Goal: Navigation & Orientation: Find specific page/section

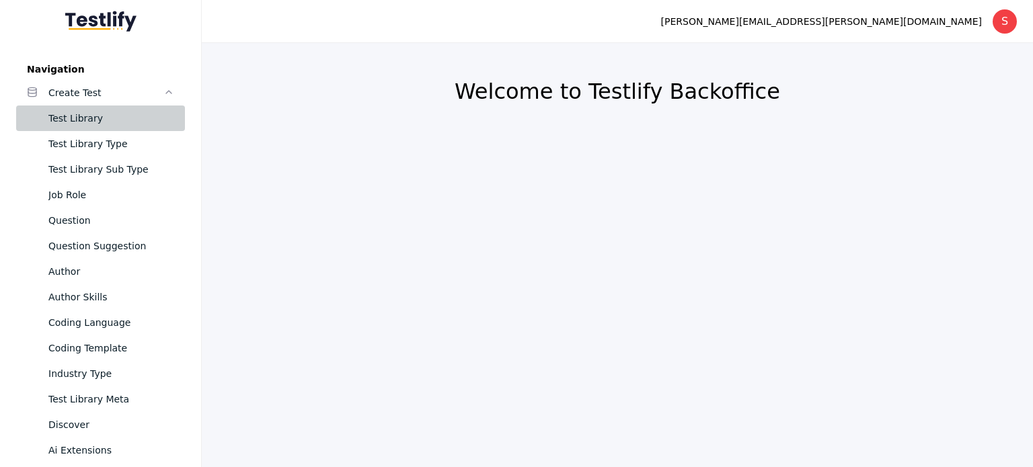
click at [82, 112] on div "Test Library" at bounding box center [111, 118] width 126 height 16
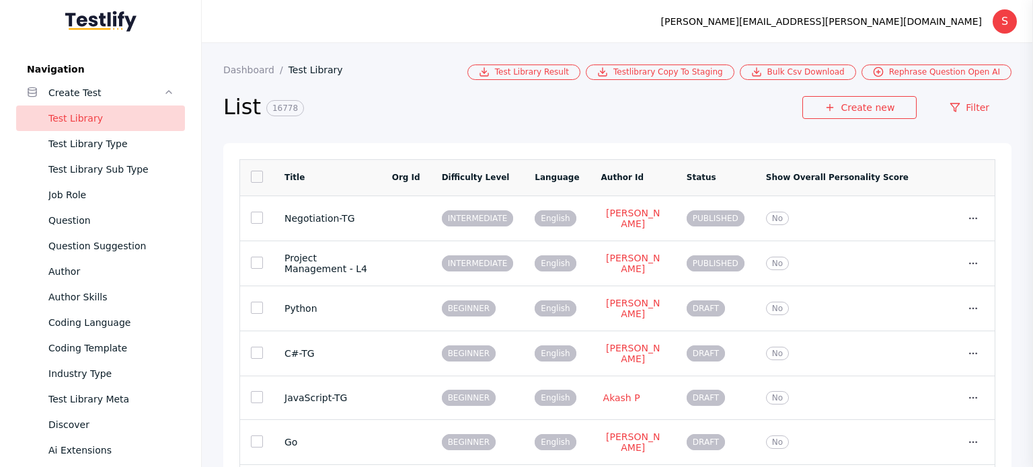
click at [254, 181] on link at bounding box center [257, 177] width 12 height 12
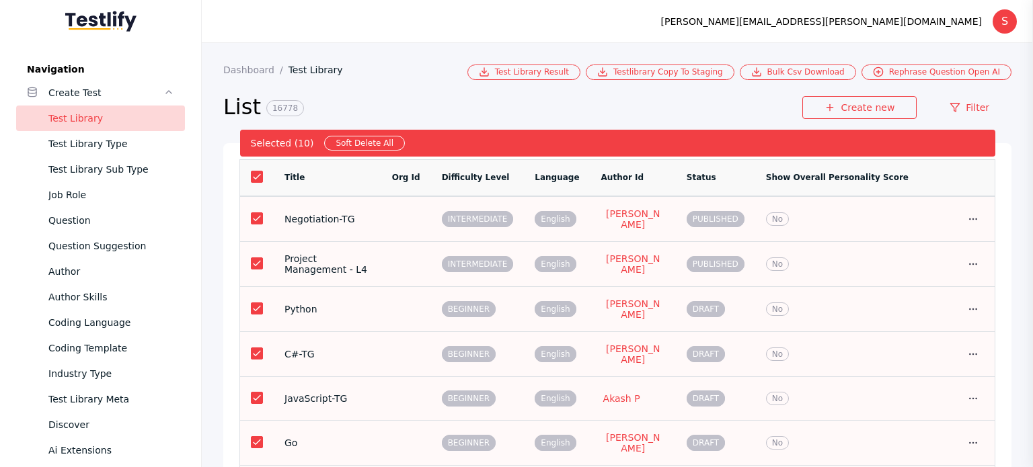
click at [254, 181] on link at bounding box center [257, 177] width 12 height 12
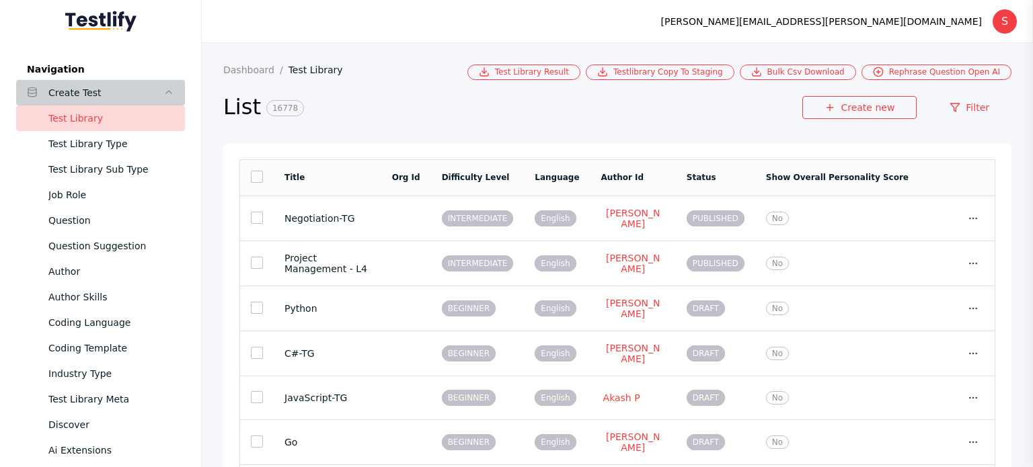
click at [70, 93] on div "Create Test" at bounding box center [105, 93] width 115 height 16
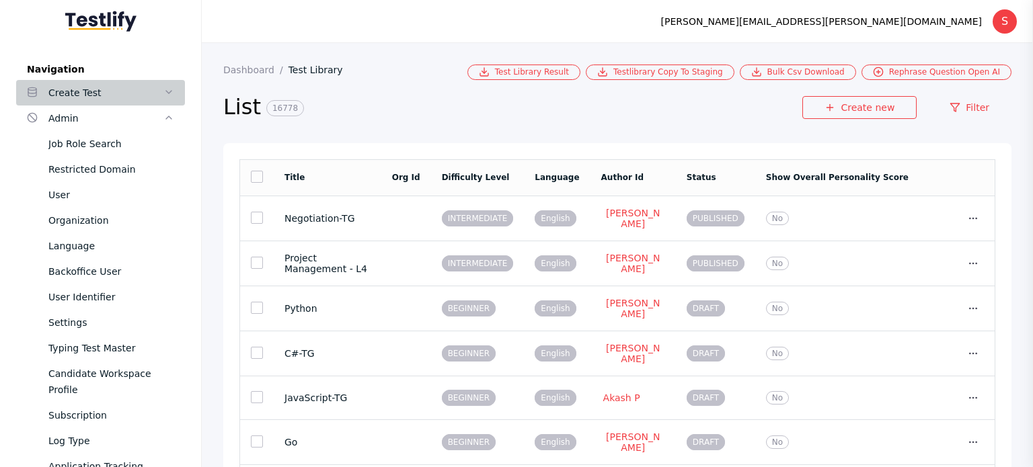
click at [70, 93] on div "Create Test" at bounding box center [105, 93] width 115 height 16
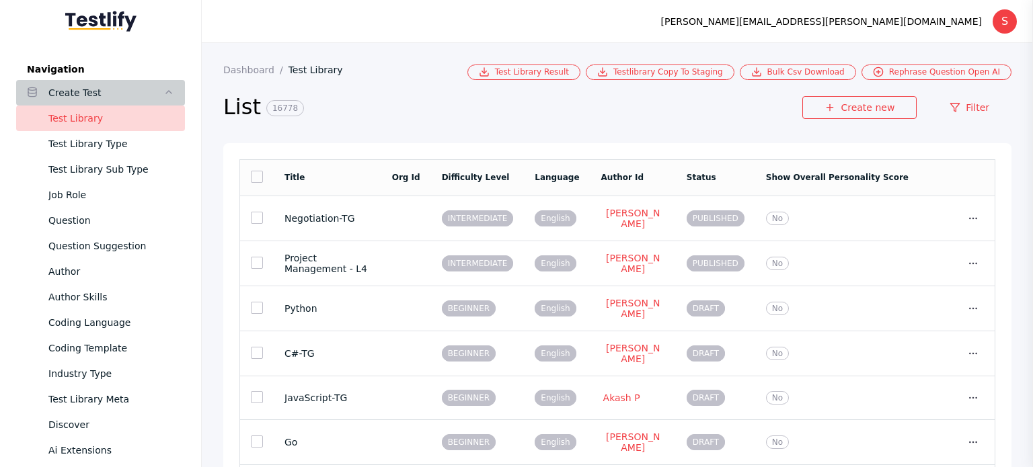
click at [70, 93] on div "Create Test" at bounding box center [105, 93] width 115 height 16
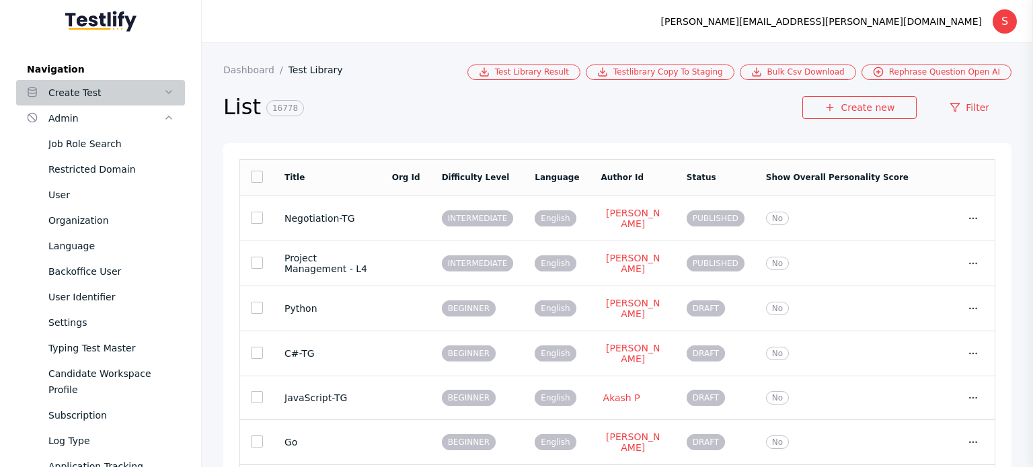
click at [70, 93] on div "Create Test" at bounding box center [105, 93] width 115 height 16
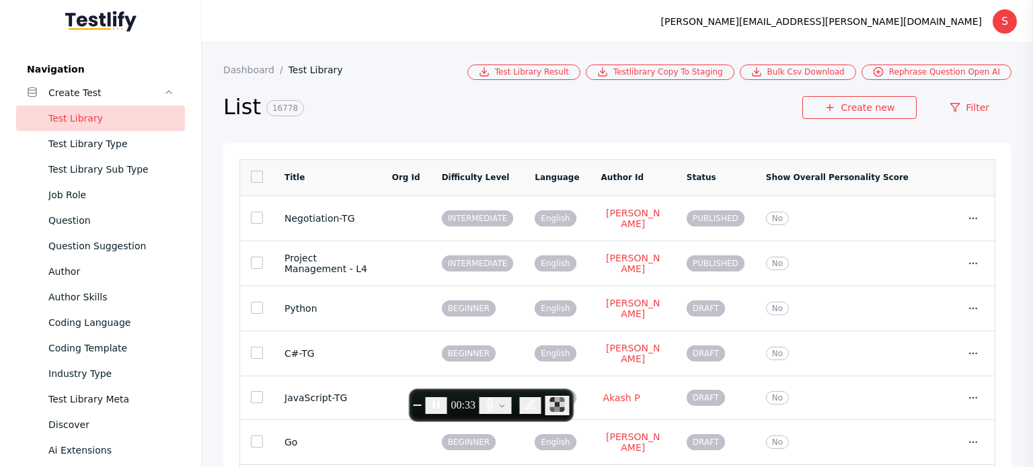
click at [255, 182] on link at bounding box center [257, 177] width 12 height 12
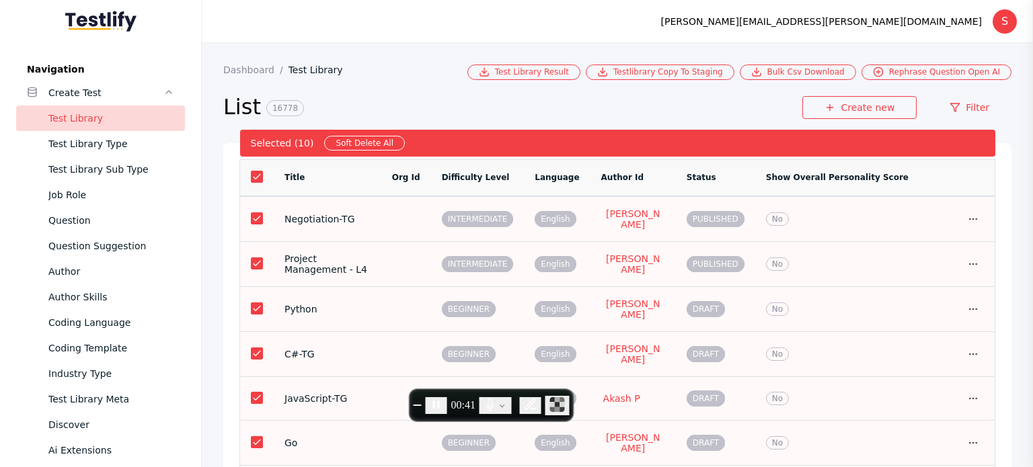
click at [254, 183] on link at bounding box center [257, 177] width 12 height 12
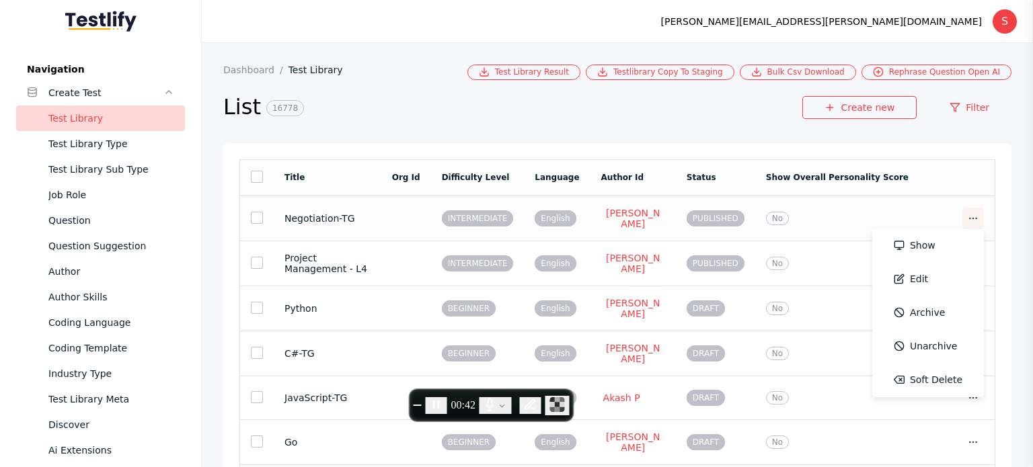
click at [968, 219] on icon at bounding box center [973, 218] width 11 height 11
click at [861, 225] on td "No" at bounding box center [837, 218] width 164 height 45
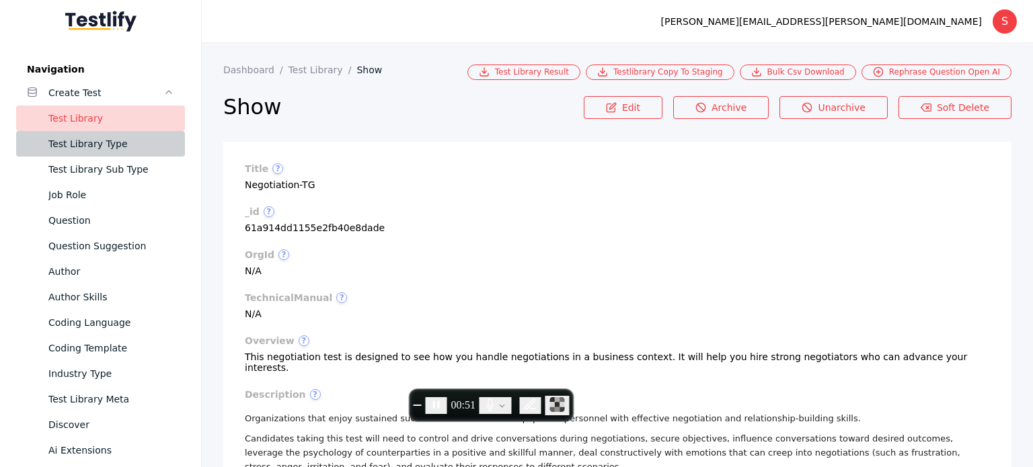
click at [73, 153] on link "Test Library Type" at bounding box center [100, 144] width 169 height 26
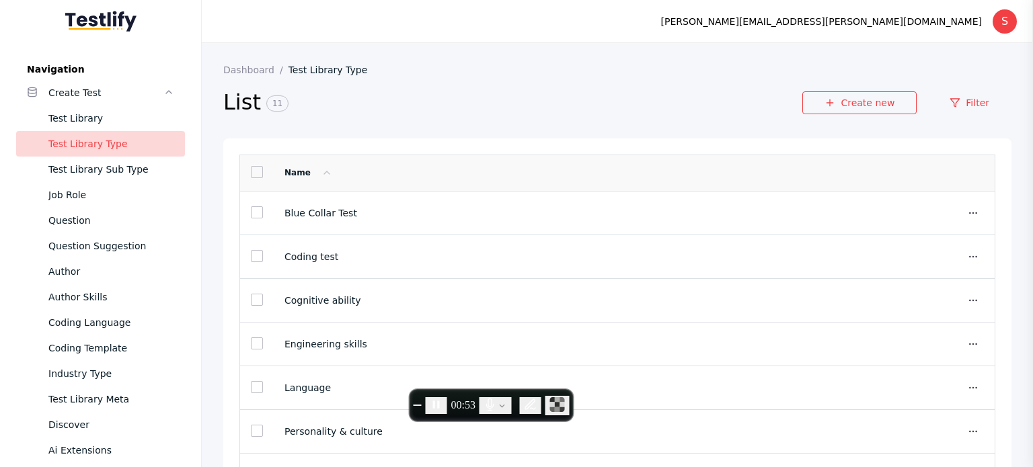
click at [258, 178] on link at bounding box center [257, 172] width 12 height 12
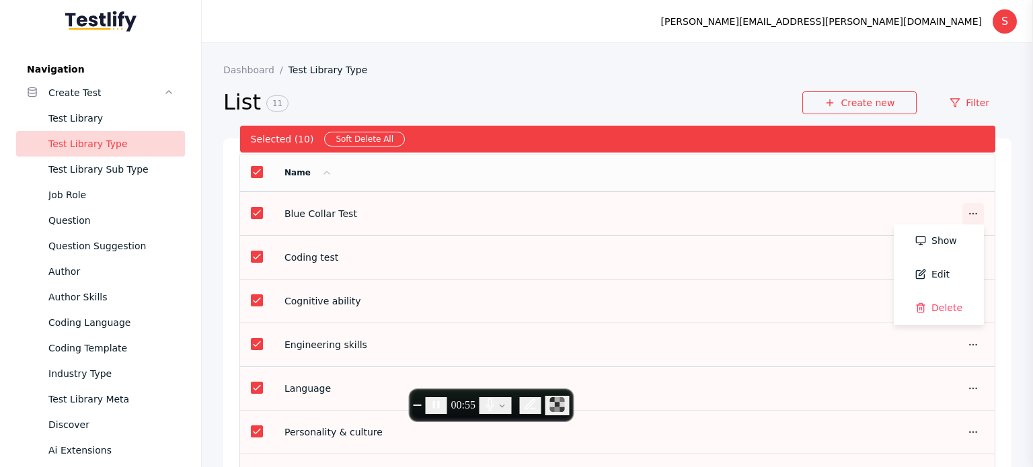
click at [968, 215] on icon at bounding box center [973, 213] width 11 height 11
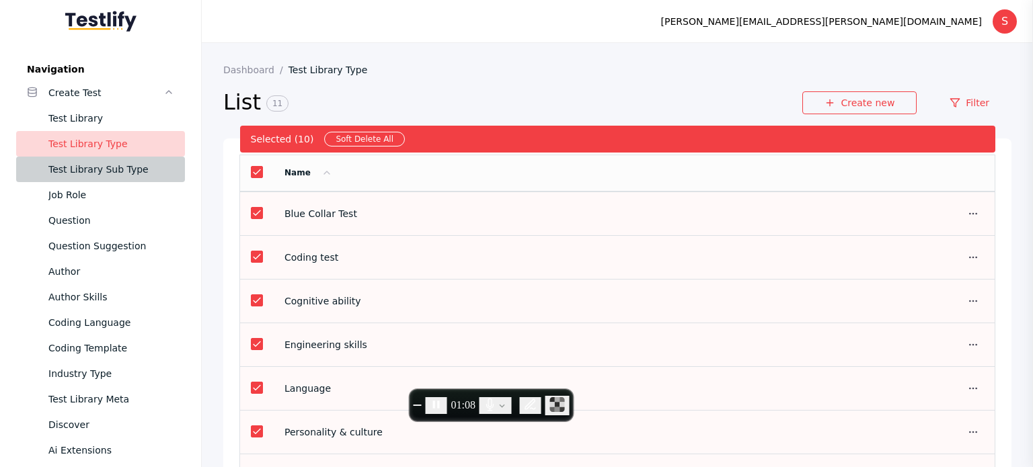
click at [110, 178] on link "Test Library Sub Type" at bounding box center [100, 170] width 169 height 26
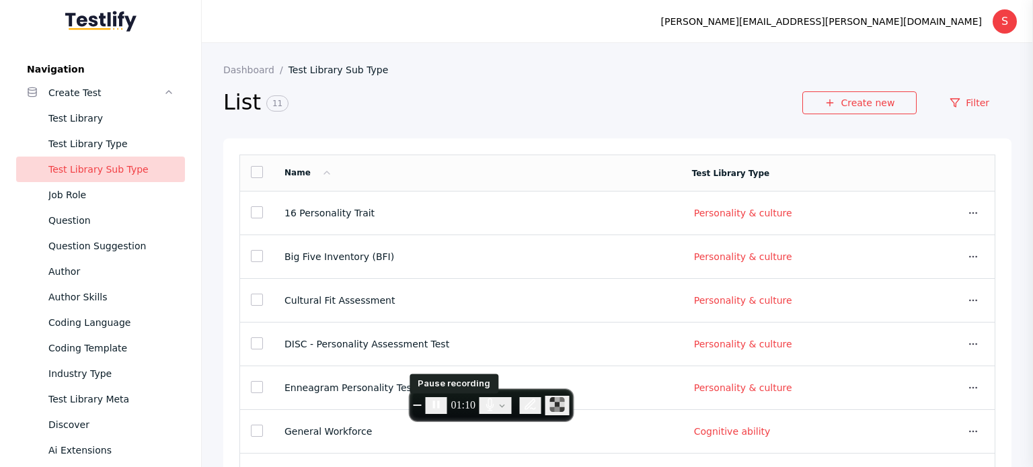
click at [444, 406] on button "Pause recording" at bounding box center [437, 405] width 22 height 17
click at [260, 167] on link at bounding box center [257, 172] width 12 height 12
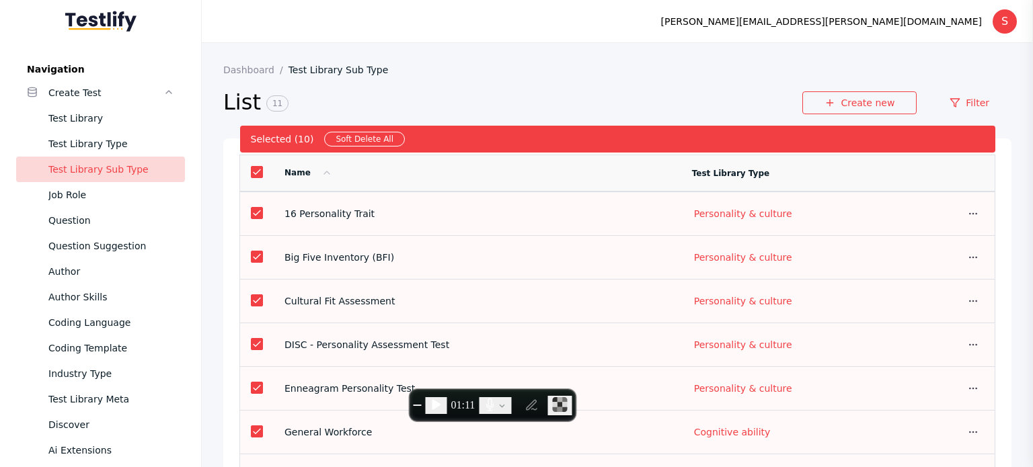
click at [260, 167] on link at bounding box center [257, 172] width 12 height 12
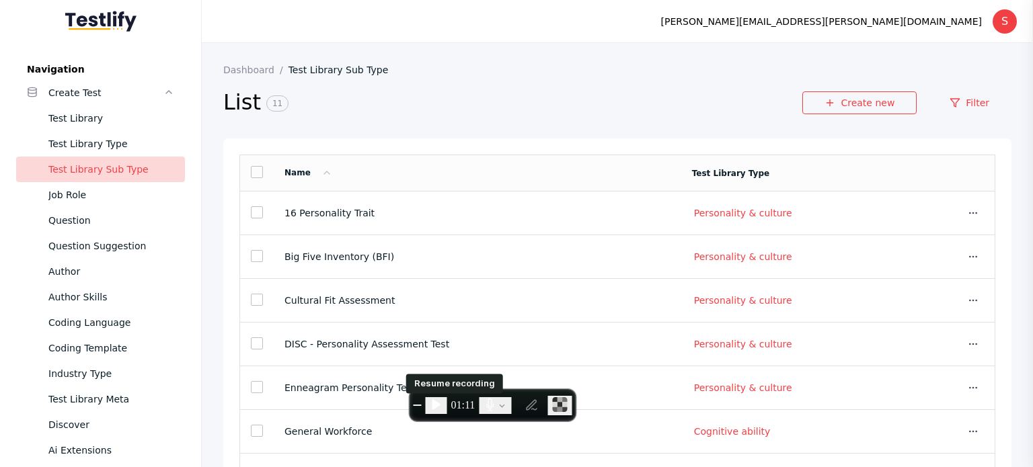
click at [447, 401] on button "Resume recording" at bounding box center [437, 405] width 22 height 17
click at [257, 176] on link at bounding box center [257, 172] width 12 height 12
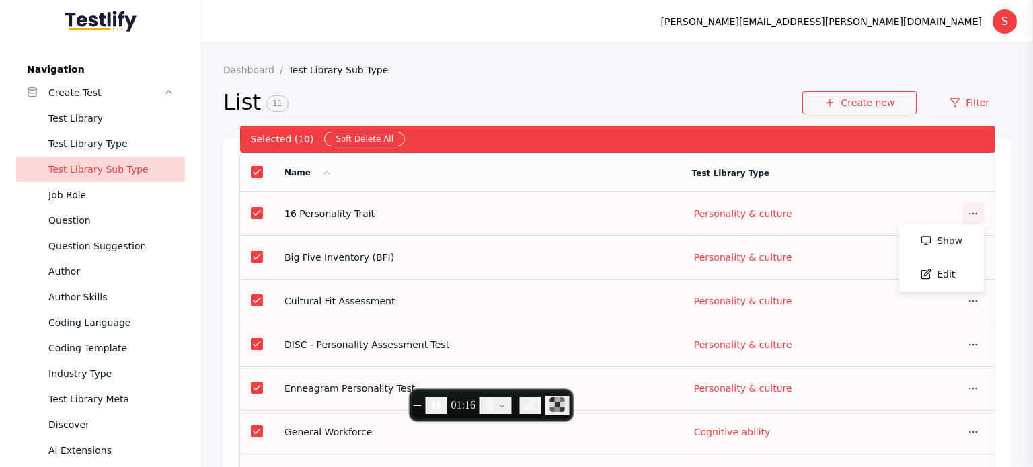
click at [968, 214] on icon at bounding box center [973, 213] width 11 height 11
click at [861, 212] on section "Personality & culture" at bounding box center [800, 214] width 217 height 12
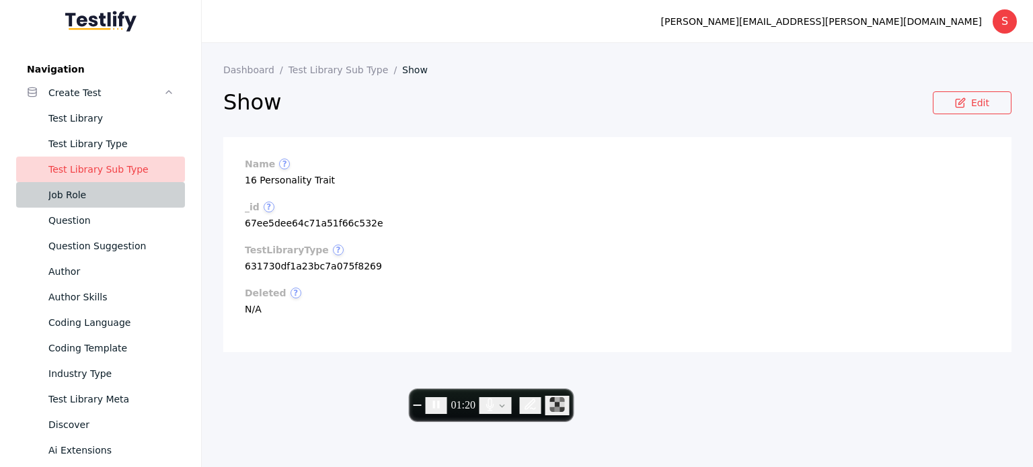
click at [46, 192] on link "Job Role" at bounding box center [100, 195] width 169 height 26
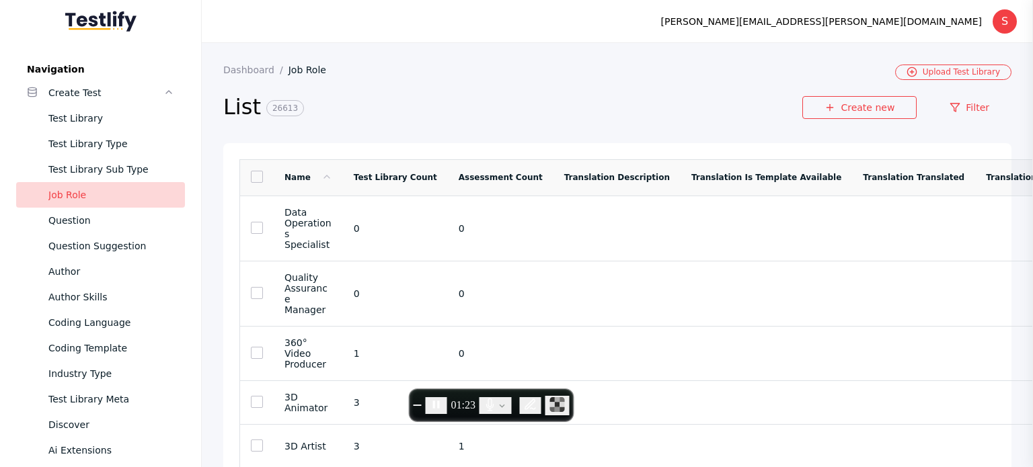
click at [253, 183] on link at bounding box center [257, 177] width 12 height 12
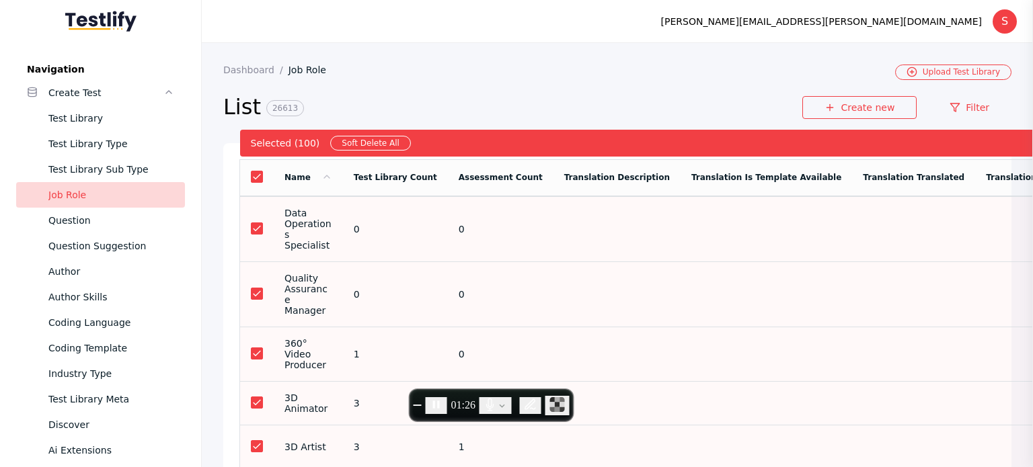
click at [863, 249] on td at bounding box center [913, 228] width 123 height 65
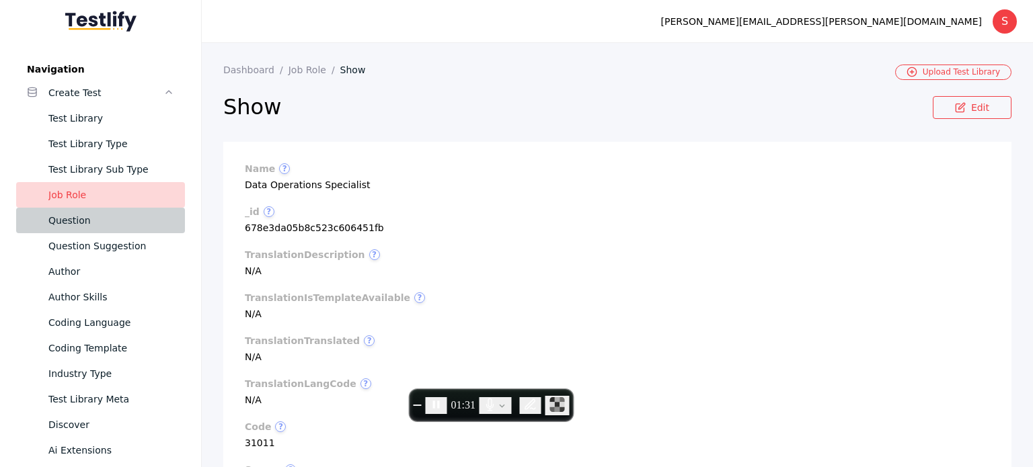
click at [61, 215] on div "Question" at bounding box center [111, 220] width 126 height 16
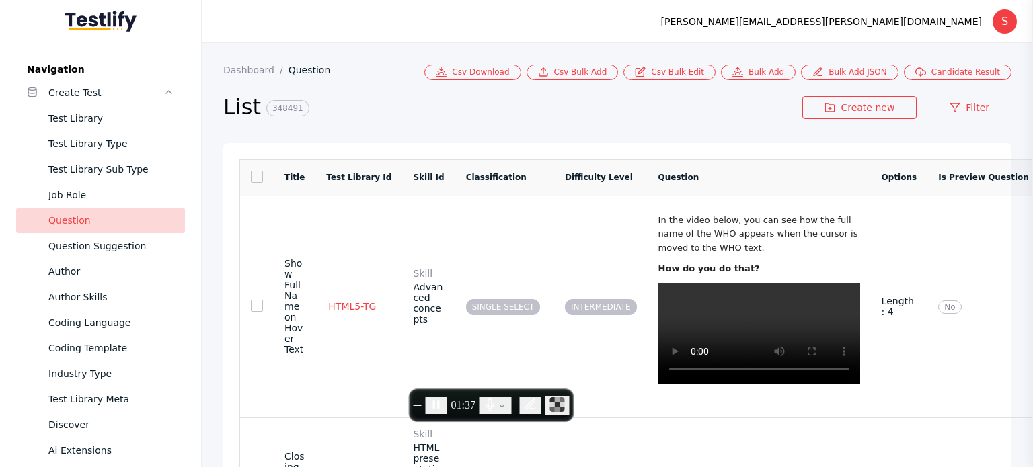
click at [256, 179] on link at bounding box center [257, 177] width 12 height 12
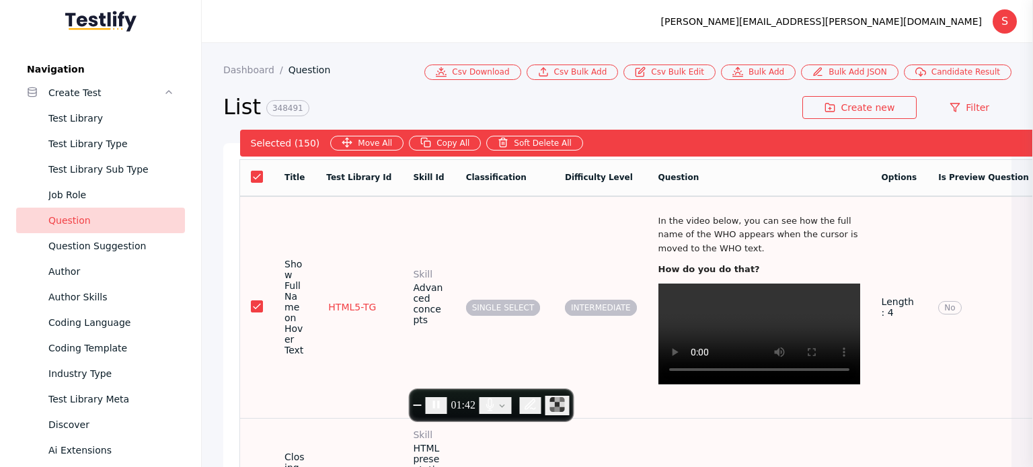
click at [455, 249] on td "SINGLE SELECT" at bounding box center [504, 307] width 99 height 222
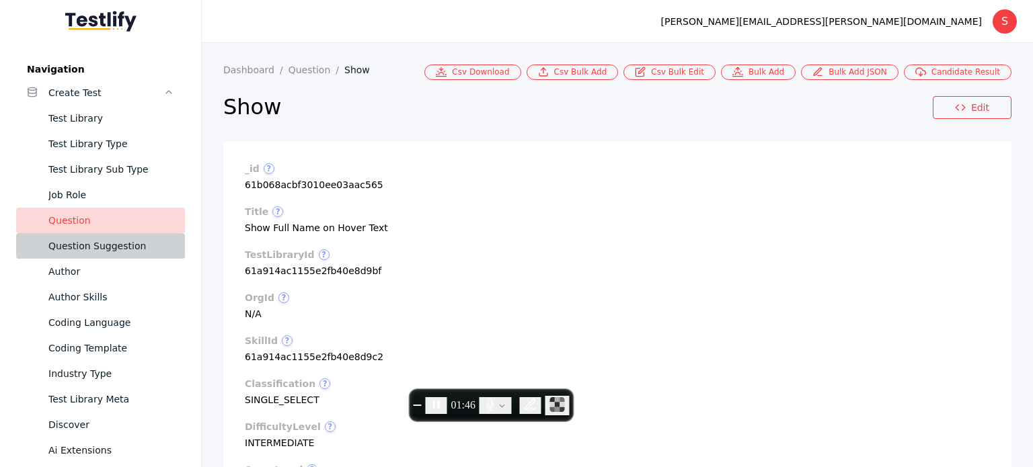
click at [98, 247] on div "Question Suggestion" at bounding box center [111, 246] width 126 height 16
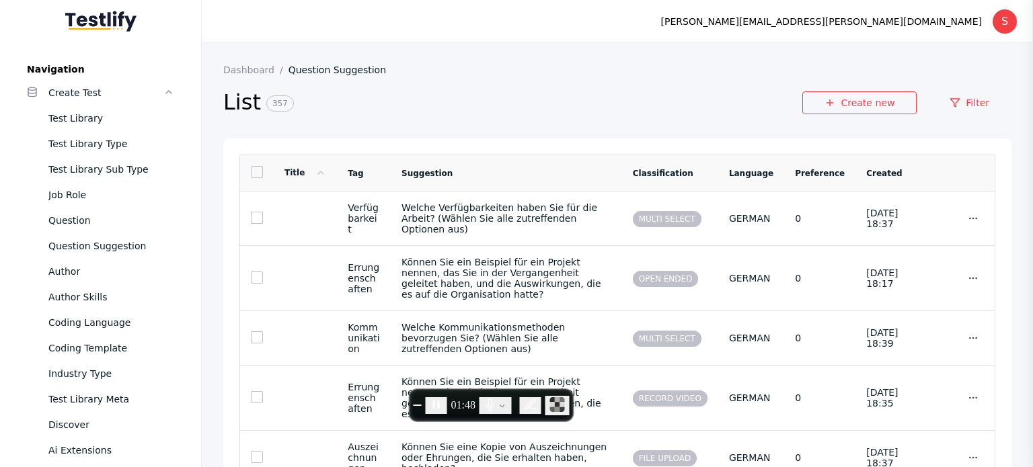
click at [258, 171] on link at bounding box center [257, 172] width 12 height 12
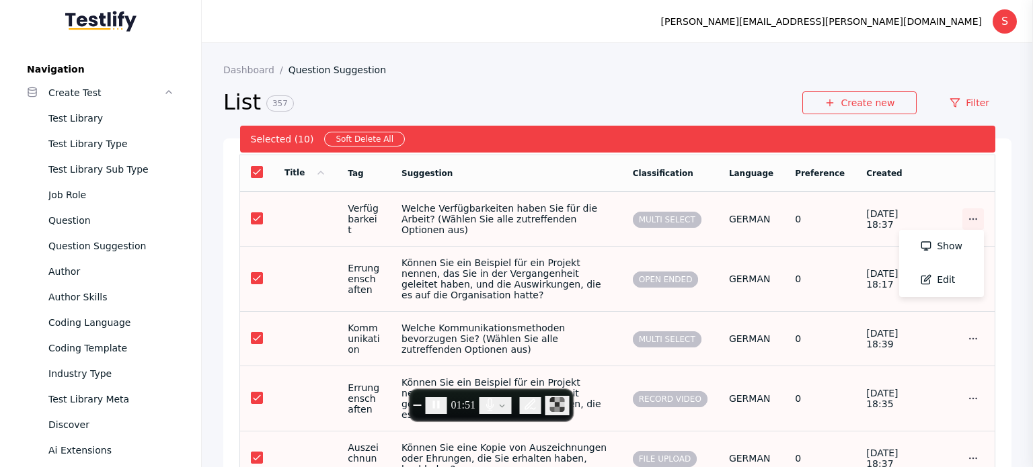
click at [968, 220] on icon at bounding box center [973, 219] width 11 height 11
click at [930, 217] on section "Show Edit" at bounding box center [957, 219] width 54 height 22
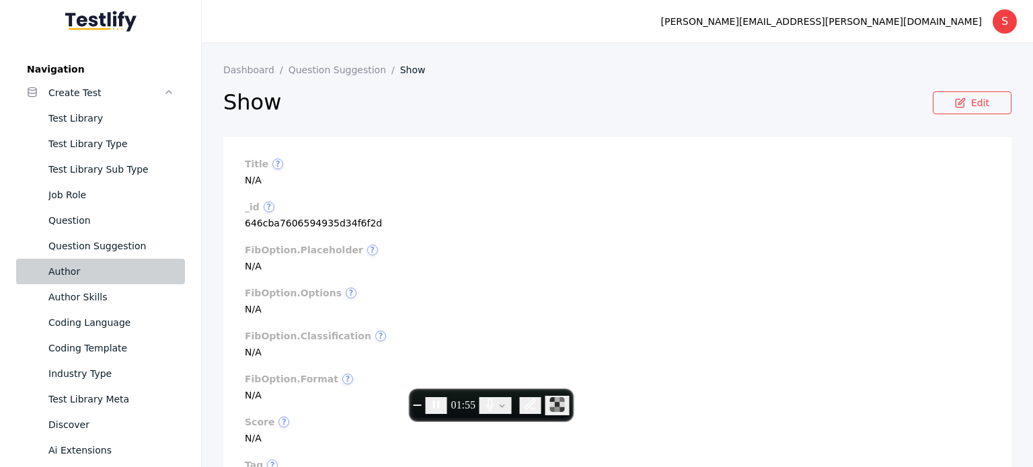
click at [78, 260] on link "Author" at bounding box center [100, 272] width 169 height 26
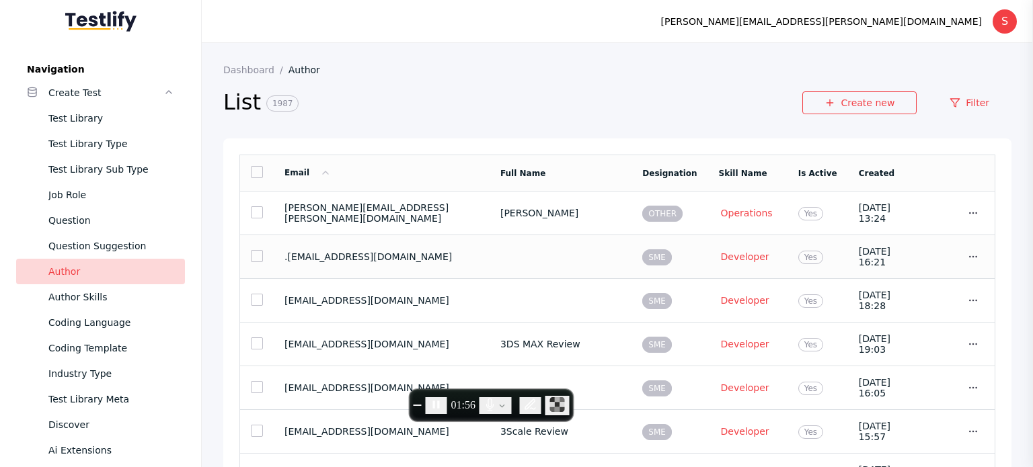
scroll to position [61, 0]
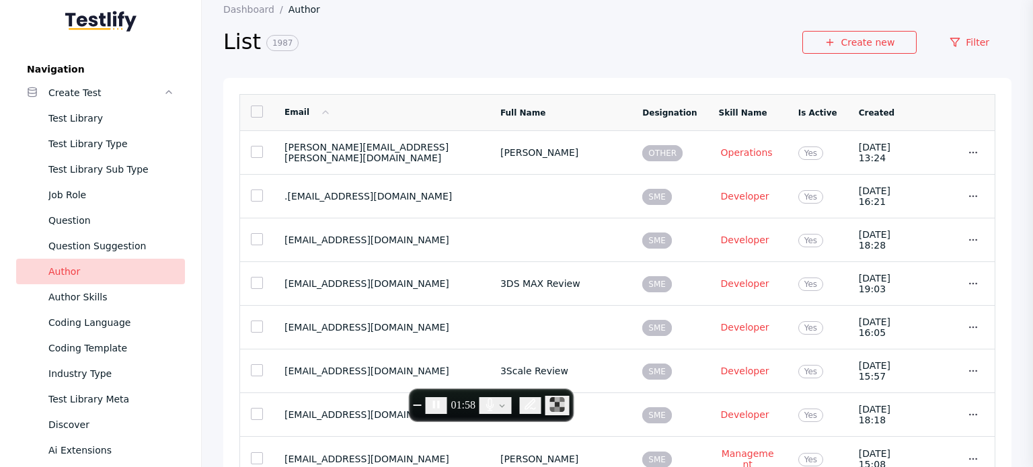
click at [256, 112] on link at bounding box center [257, 112] width 12 height 12
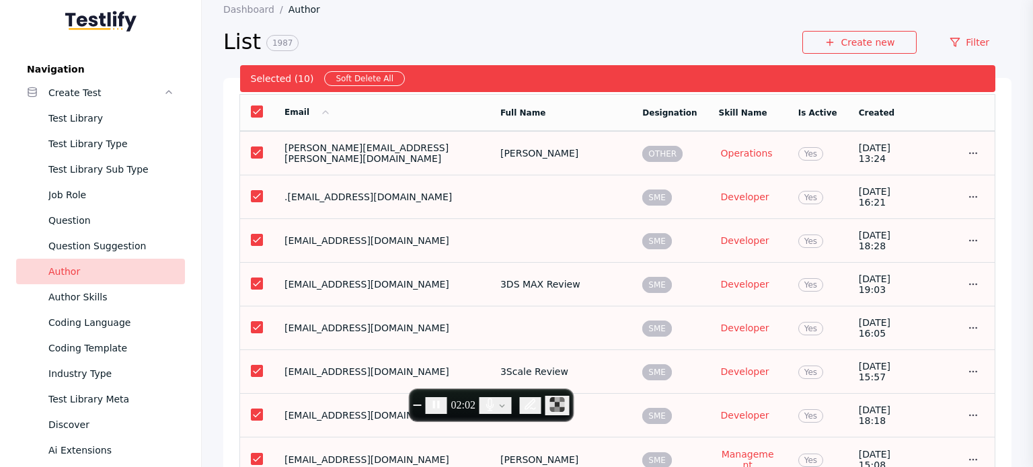
click at [919, 153] on td "Show Edit" at bounding box center [957, 154] width 76 height 44
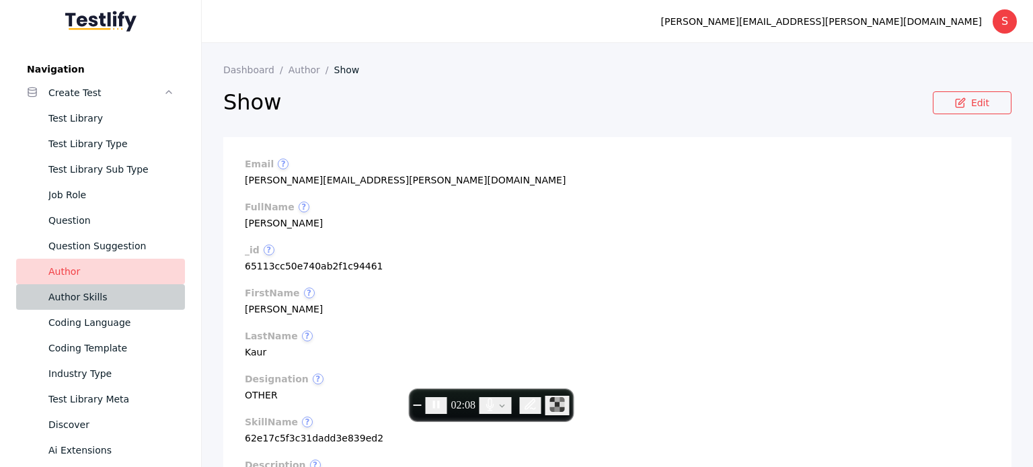
click at [68, 297] on div "Author Skills" at bounding box center [111, 297] width 126 height 16
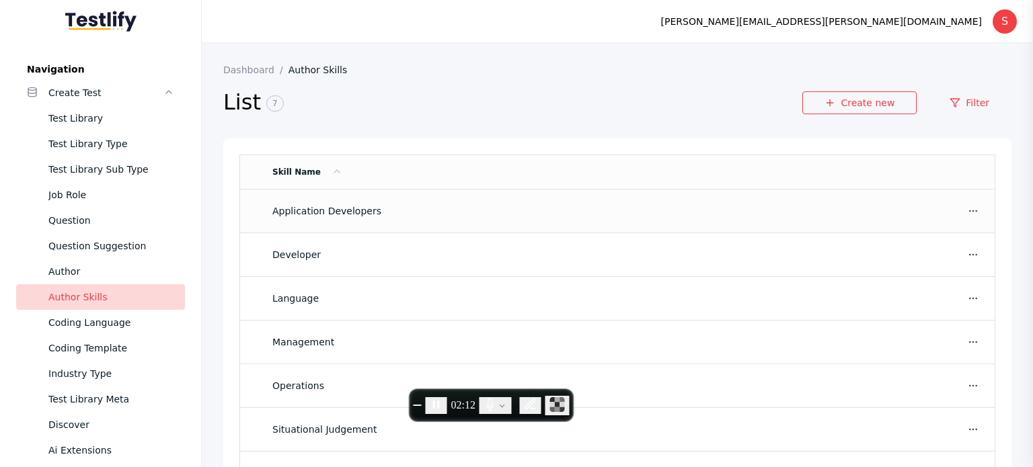
click at [817, 208] on section "Application Developers" at bounding box center [590, 211] width 636 height 11
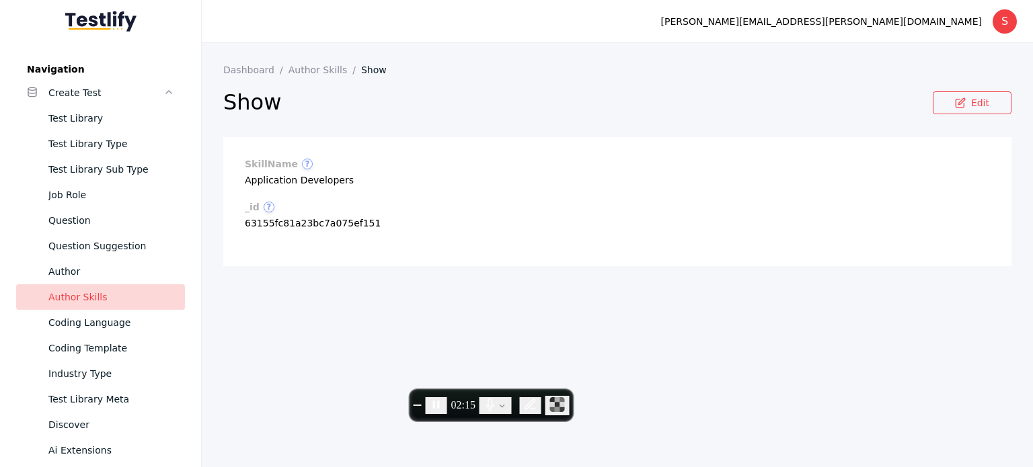
click at [59, 291] on div "Author Skills" at bounding box center [111, 297] width 126 height 16
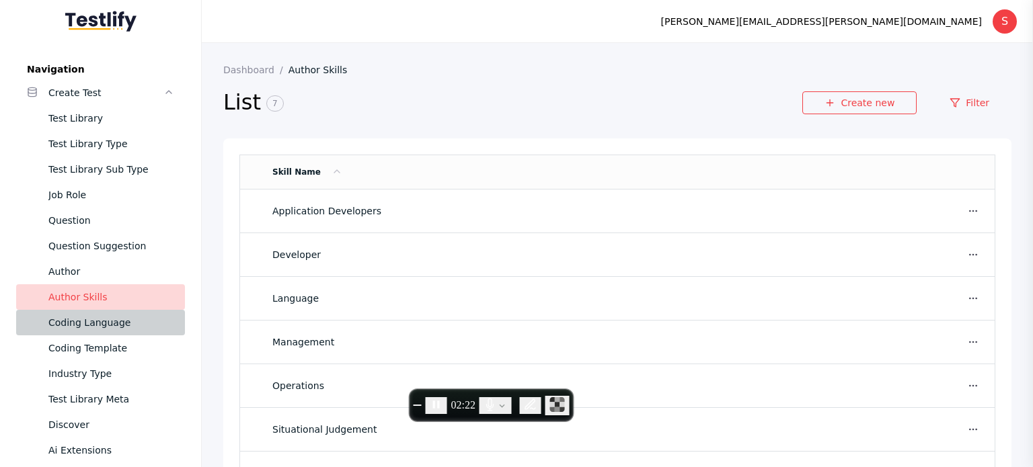
click at [78, 331] on link "Coding Language" at bounding box center [100, 323] width 169 height 26
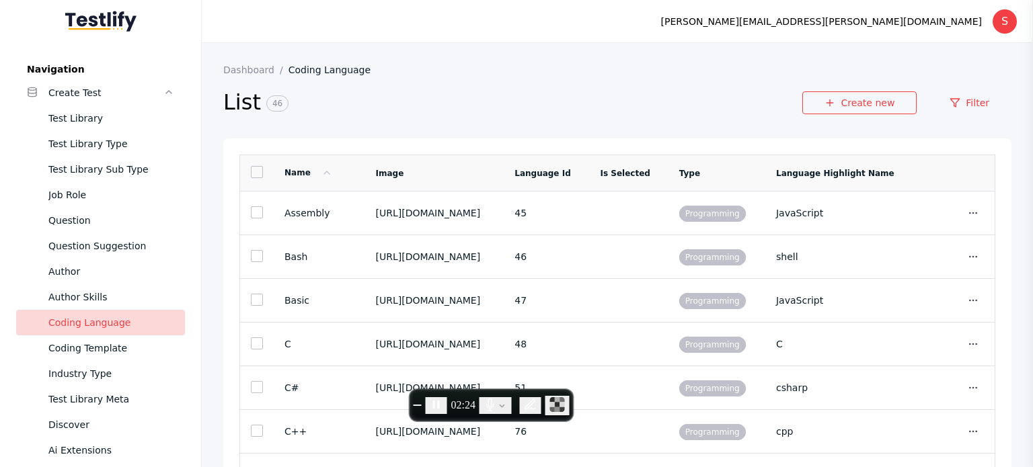
click at [256, 174] on link at bounding box center [257, 172] width 12 height 12
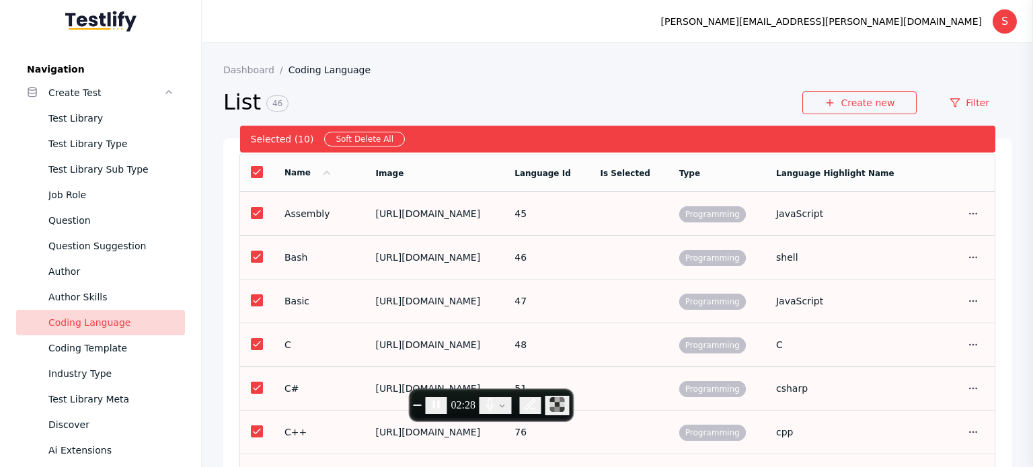
click at [863, 221] on td "JavaScript" at bounding box center [842, 214] width 154 height 44
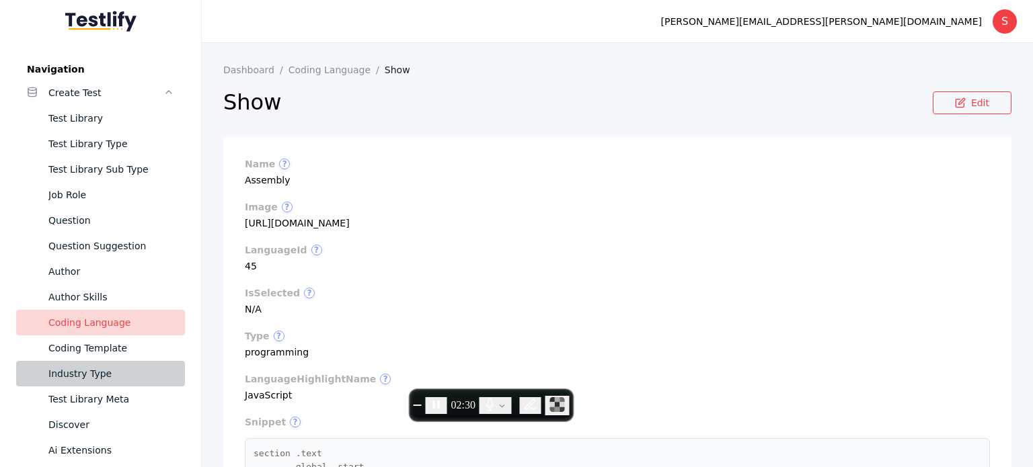
click at [81, 362] on link "Industry Type" at bounding box center [100, 374] width 169 height 26
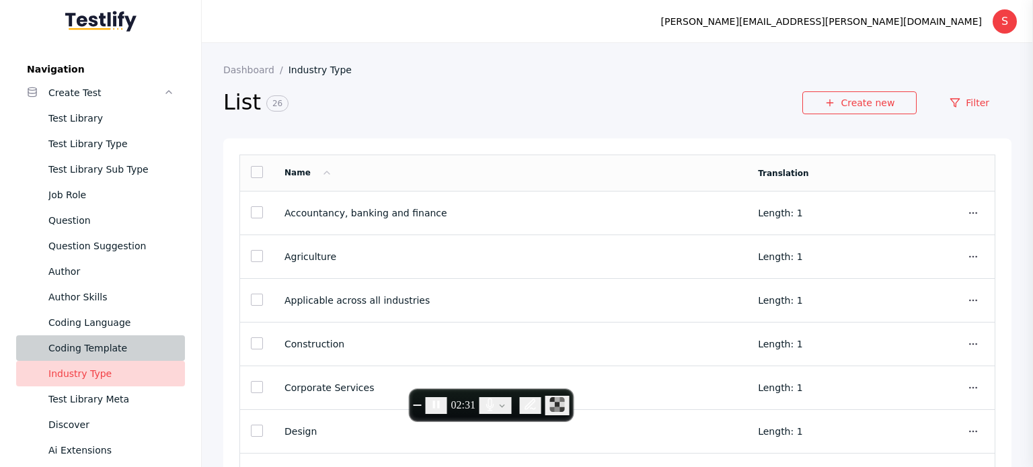
click at [78, 354] on div "Coding Template" at bounding box center [111, 348] width 126 height 16
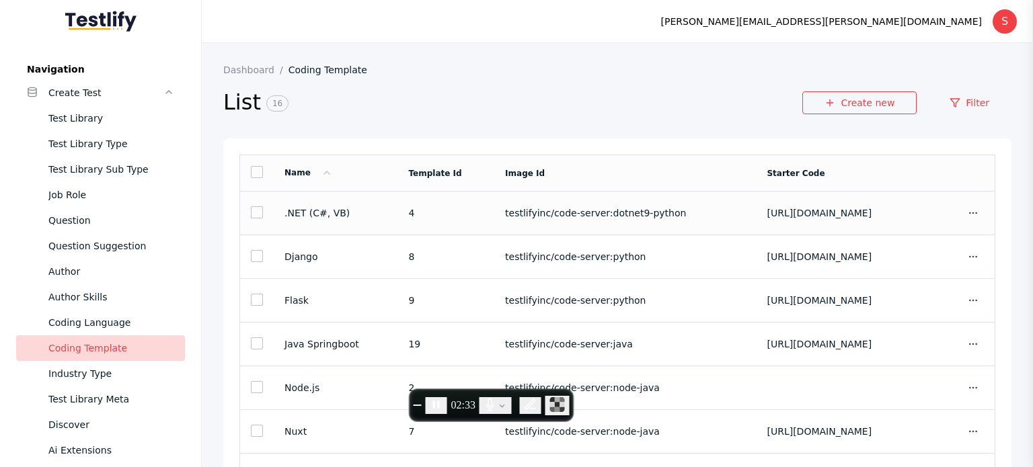
click at [256, 208] on link at bounding box center [257, 212] width 12 height 12
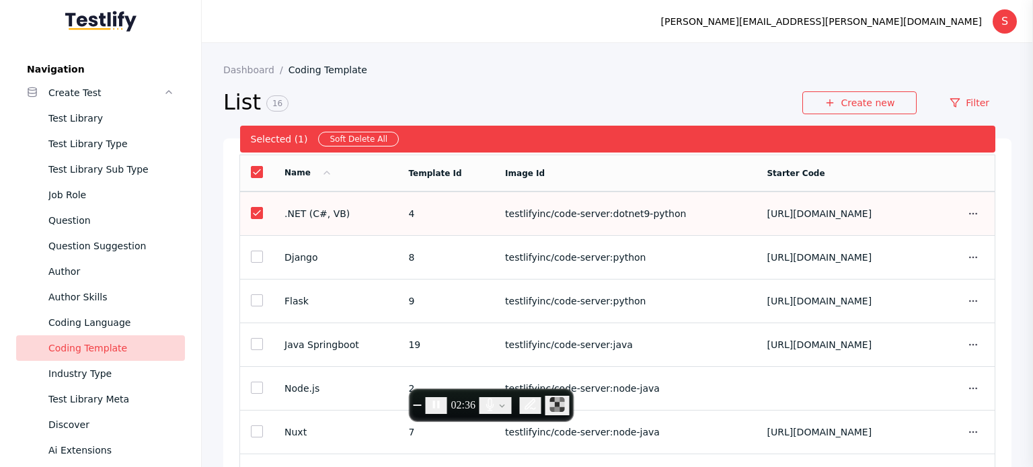
click at [863, 209] on section "https://github.com/fiddle-tools/starter-coding-templates/archive/refs/heads/dot…" at bounding box center [838, 213] width 142 height 11
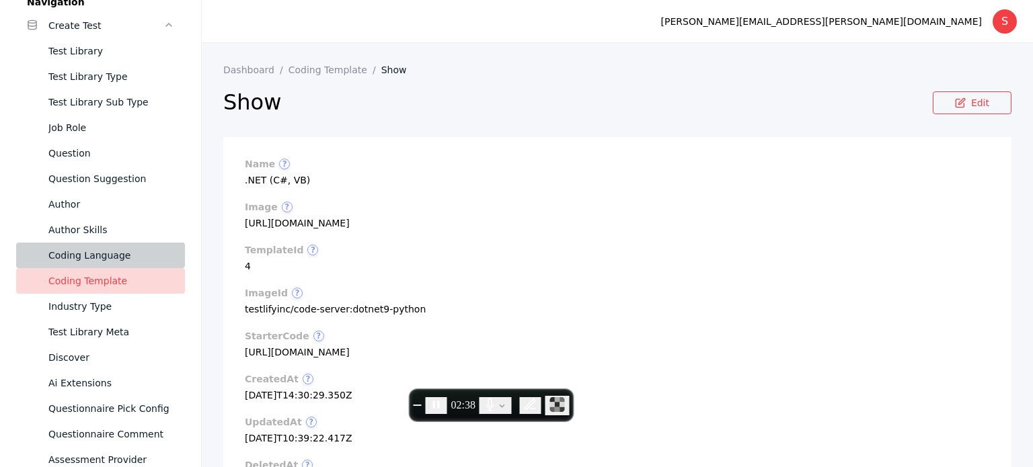
scroll to position [72, 0]
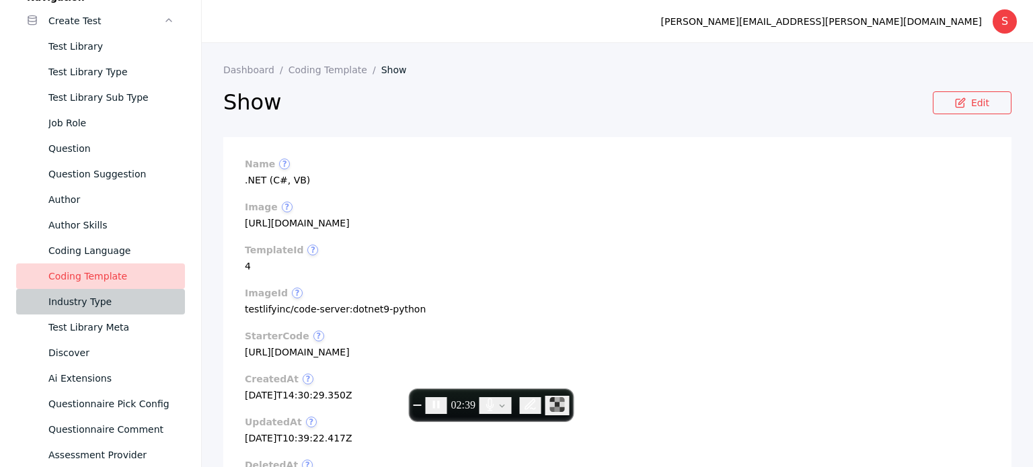
click at [77, 293] on link "Industry Type" at bounding box center [100, 302] width 169 height 26
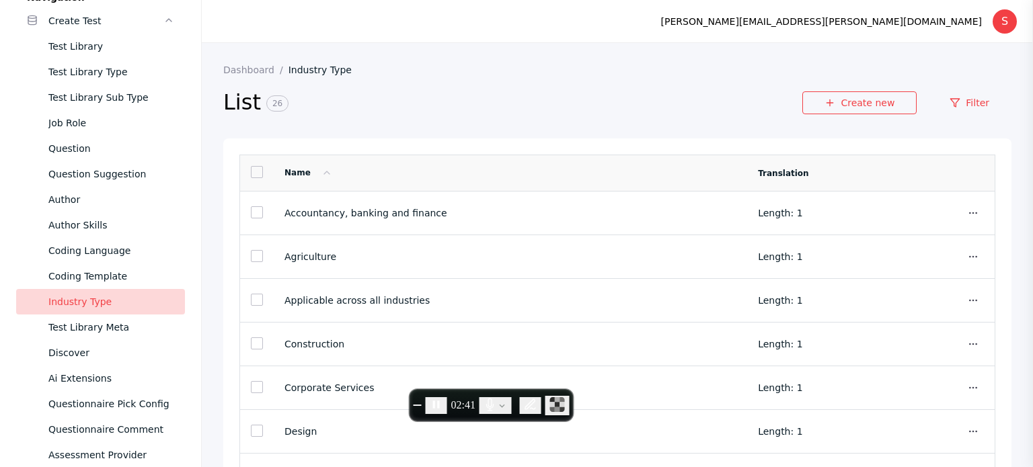
click at [255, 170] on link at bounding box center [257, 172] width 12 height 12
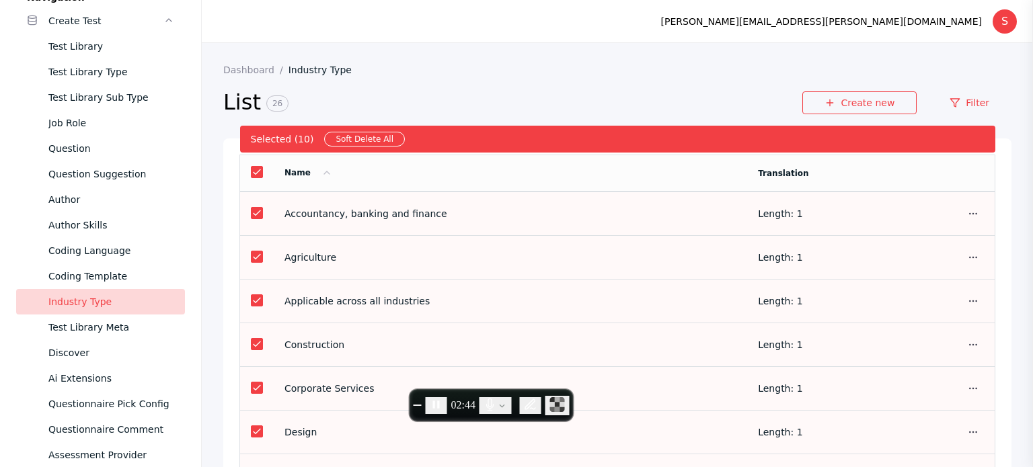
click at [831, 227] on td "Length: 1" at bounding box center [833, 214] width 172 height 44
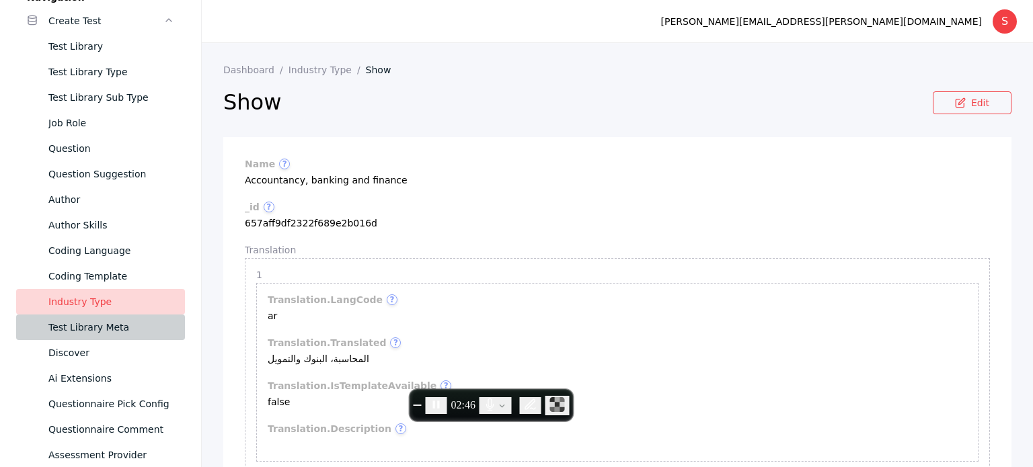
click at [74, 328] on div "Test Library Meta" at bounding box center [111, 327] width 126 height 16
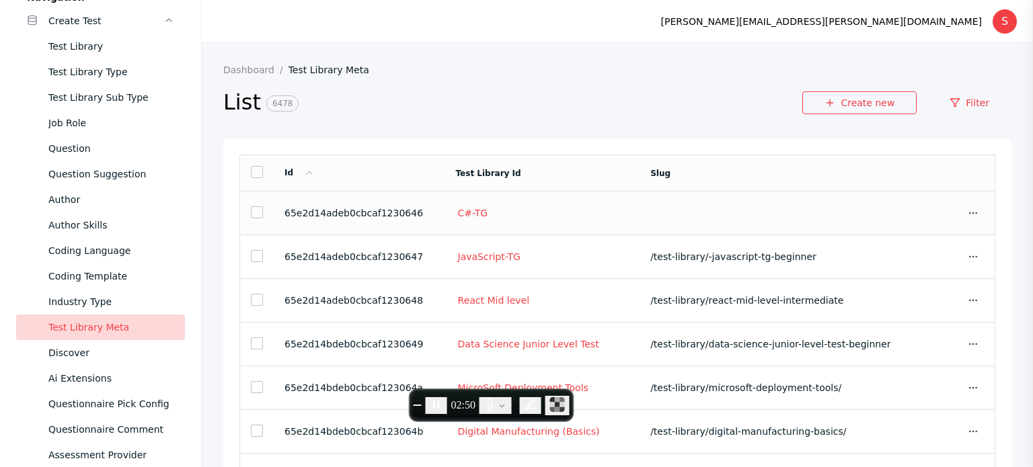
click at [257, 212] on link at bounding box center [257, 212] width 12 height 12
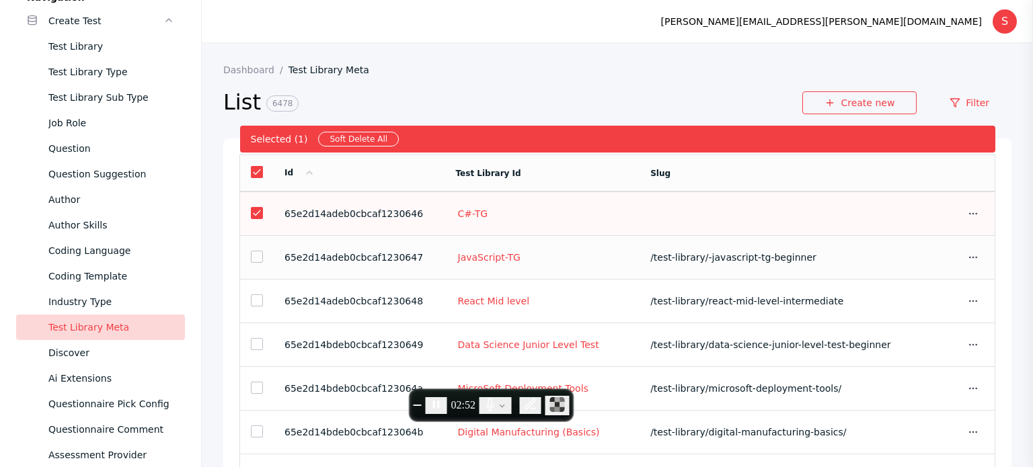
click at [254, 255] on link at bounding box center [257, 257] width 12 height 12
click at [860, 237] on td "/test-library/-javascript-tg-beginner" at bounding box center [779, 258] width 280 height 44
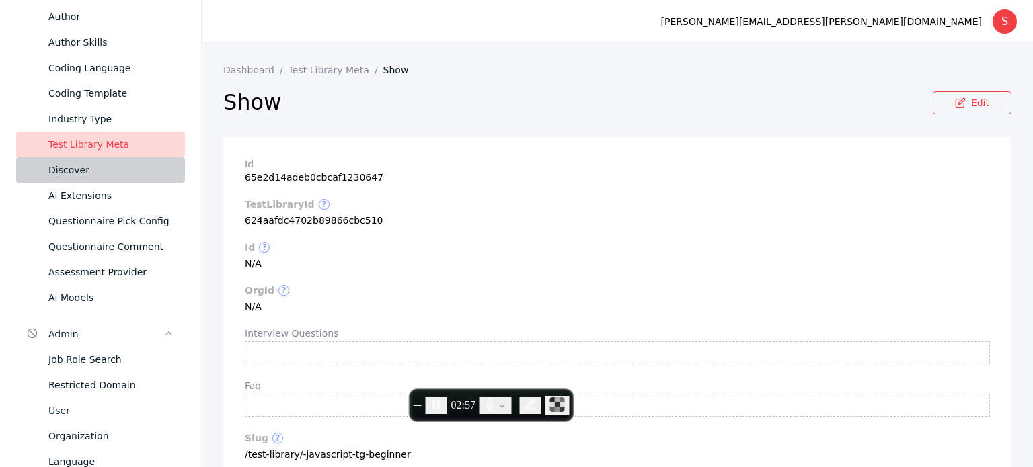
scroll to position [257, 0]
click at [54, 170] on div "Discover" at bounding box center [111, 168] width 126 height 16
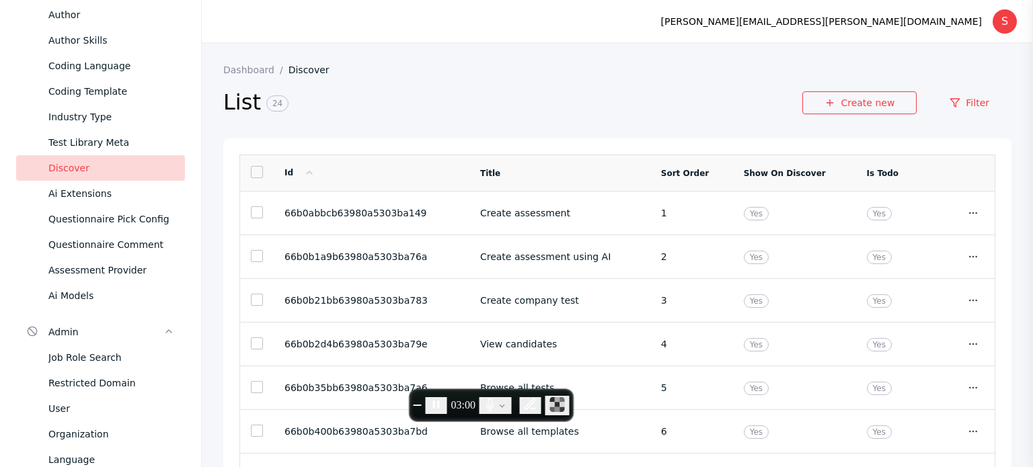
click at [255, 175] on link at bounding box center [257, 172] width 12 height 12
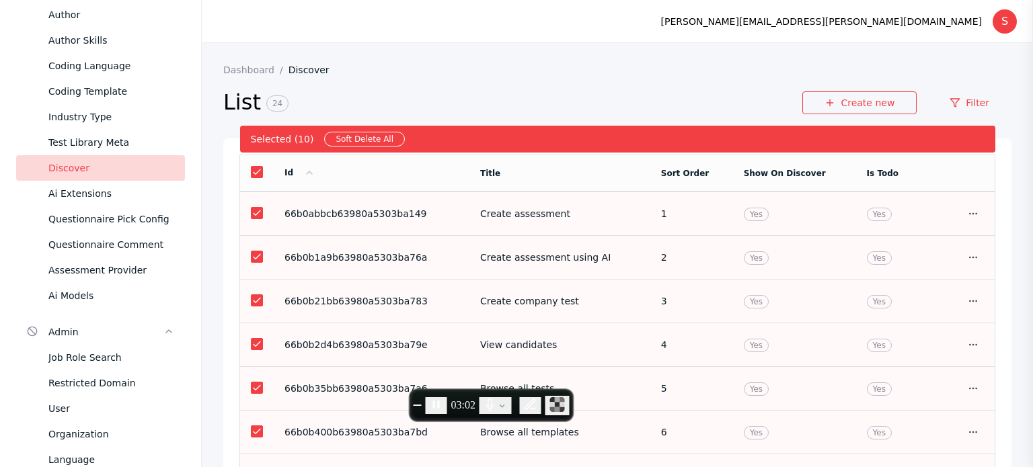
click at [366, 217] on section "66b0abbcb63980a5303ba149" at bounding box center [371, 213] width 174 height 11
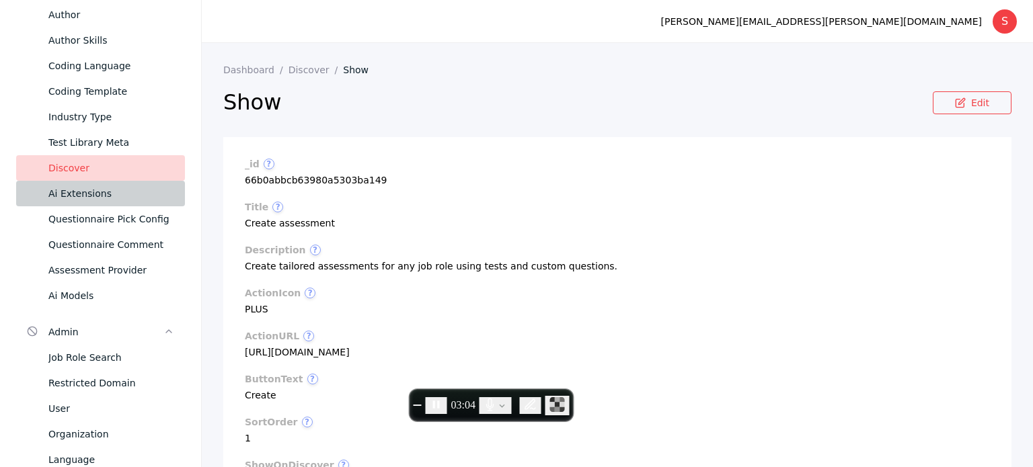
click at [72, 198] on div "Ai Extensions" at bounding box center [111, 194] width 126 height 16
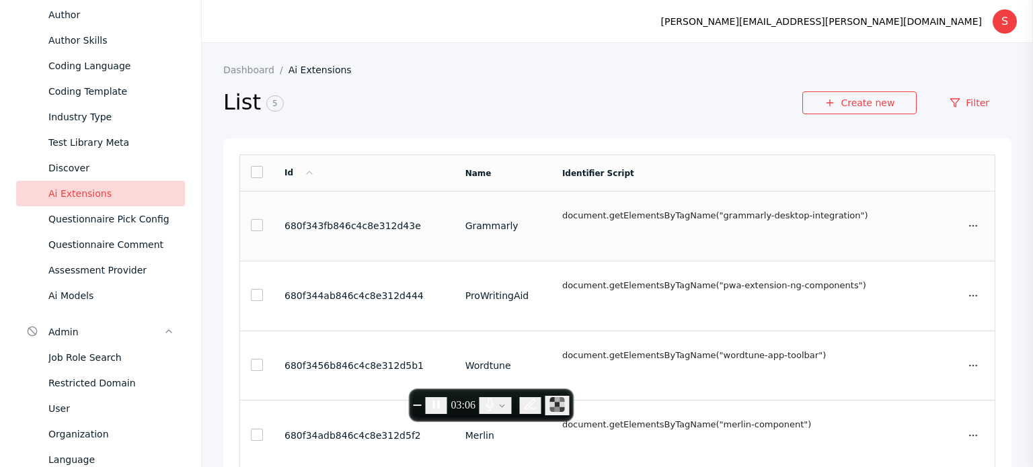
click at [253, 229] on link at bounding box center [257, 225] width 12 height 12
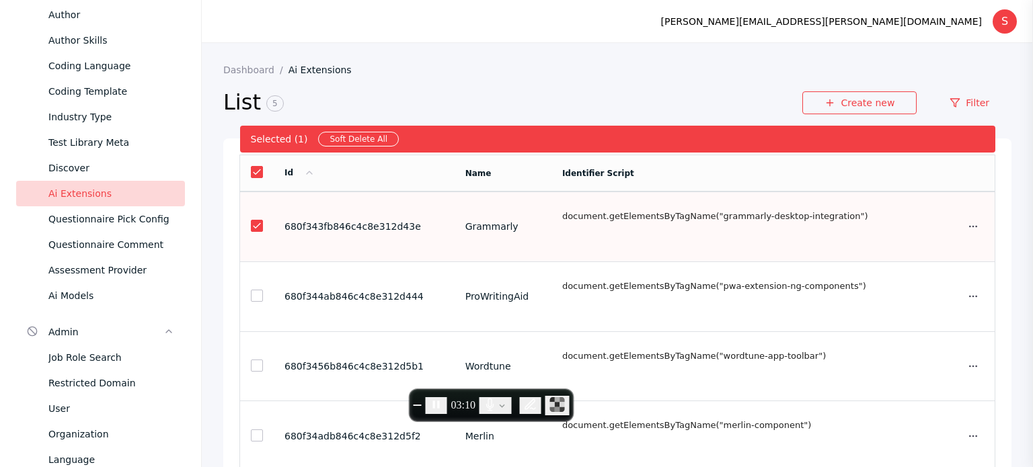
click at [455, 239] on td "Grammarly" at bounding box center [503, 227] width 97 height 70
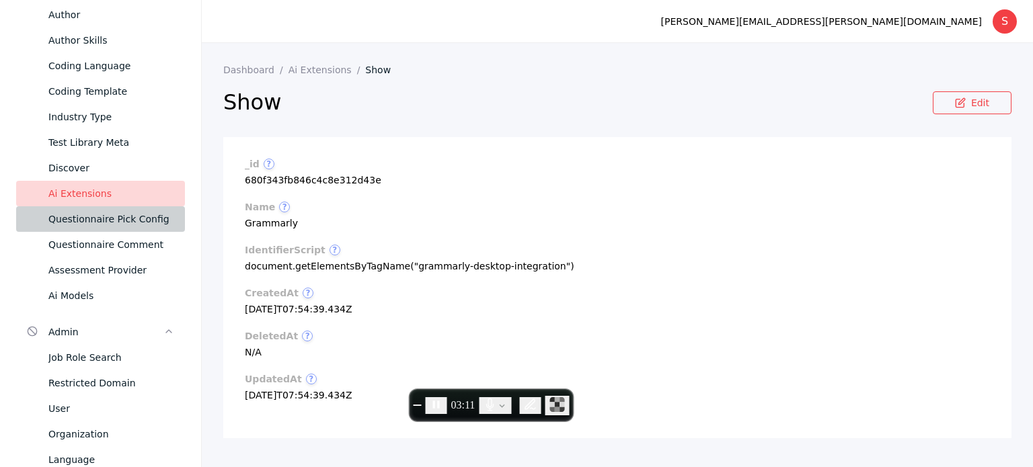
click at [75, 227] on link "Questionnaire Pick Config" at bounding box center [100, 219] width 169 height 26
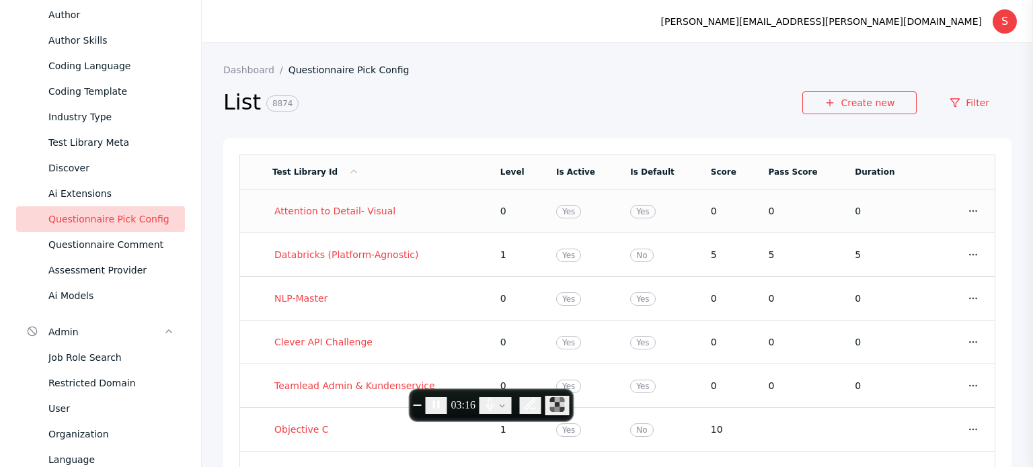
click at [882, 214] on section "0" at bounding box center [882, 211] width 54 height 11
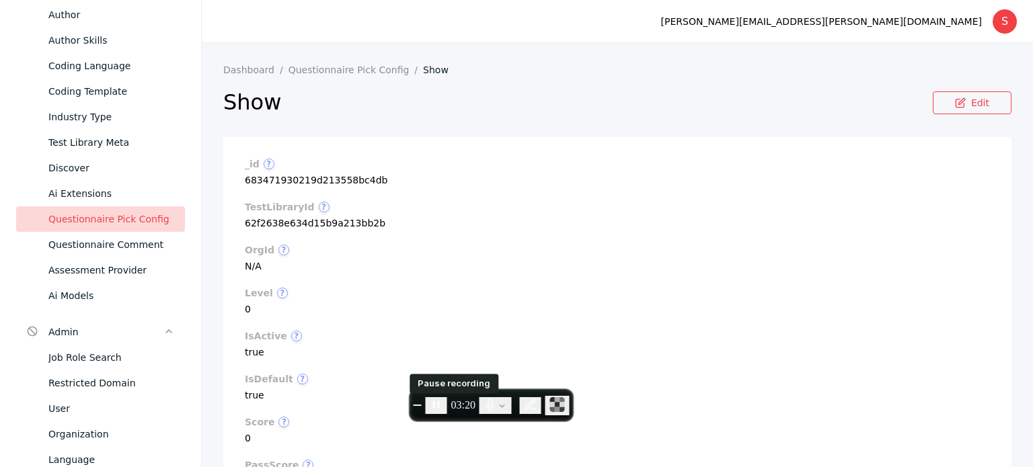
click at [440, 403] on icon "Pause recording" at bounding box center [436, 405] width 7 height 8
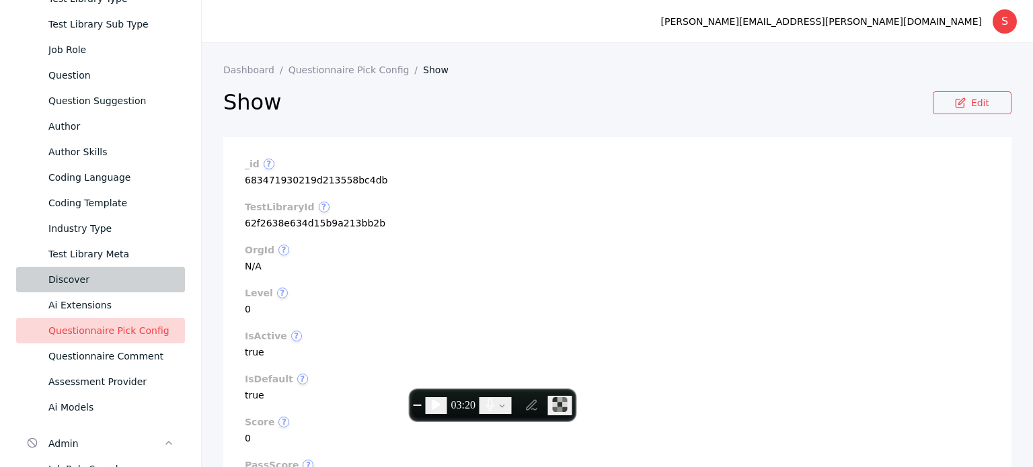
scroll to position [134, 0]
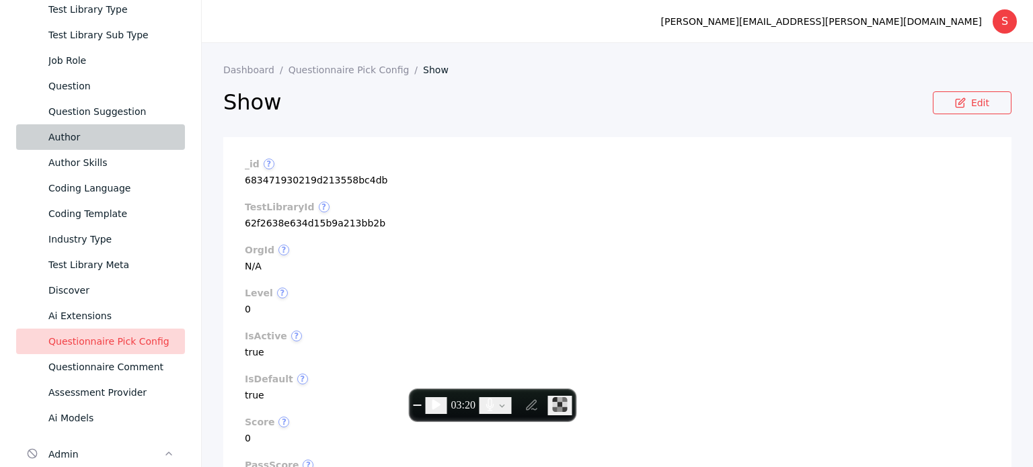
click at [73, 139] on div "Author" at bounding box center [111, 137] width 126 height 16
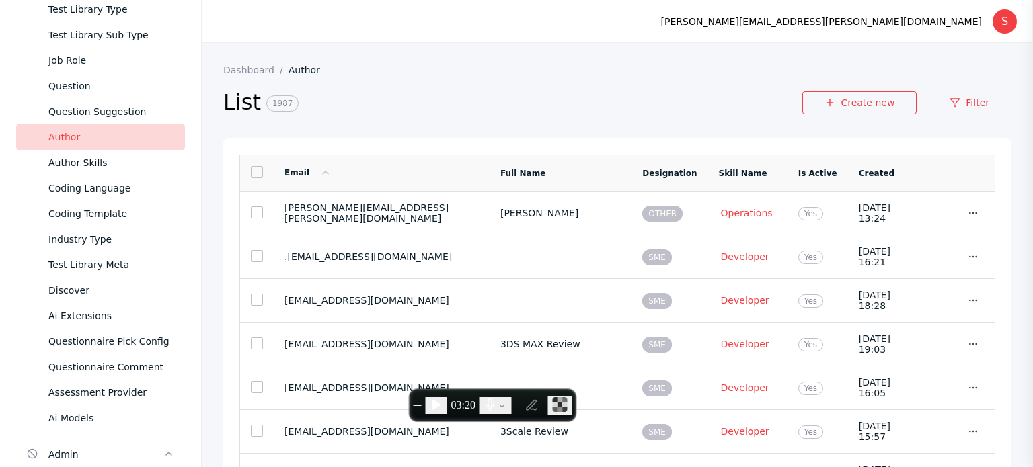
click at [254, 171] on link at bounding box center [257, 172] width 12 height 12
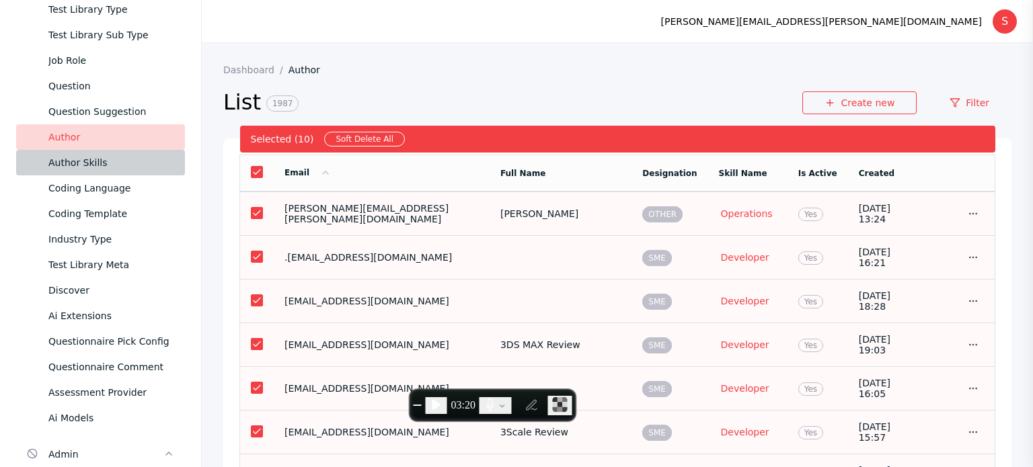
click at [101, 162] on div "Author Skills" at bounding box center [111, 163] width 126 height 16
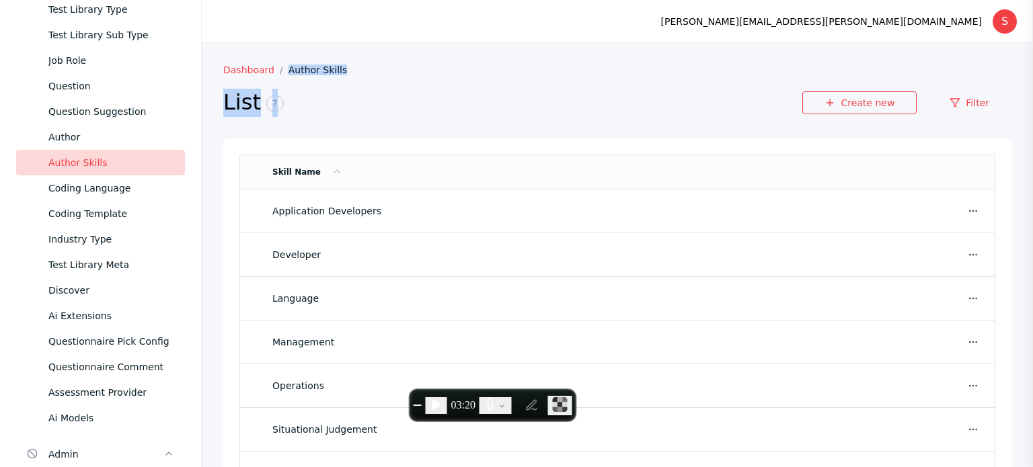
drag, startPoint x: 353, startPoint y: 78, endPoint x: 277, endPoint y: 63, distance: 77.4
click at [277, 65] on section "Dashboard Author Skills List 7 Create new Filter" at bounding box center [617, 102] width 788 height 74
click at [295, 31] on section "steffy.dmello@hnrtech.com S Log out" at bounding box center [617, 21] width 831 height 43
copy link "Author Skills"
drag, startPoint x: 358, startPoint y: 73, endPoint x: 282, endPoint y: 71, distance: 75.4
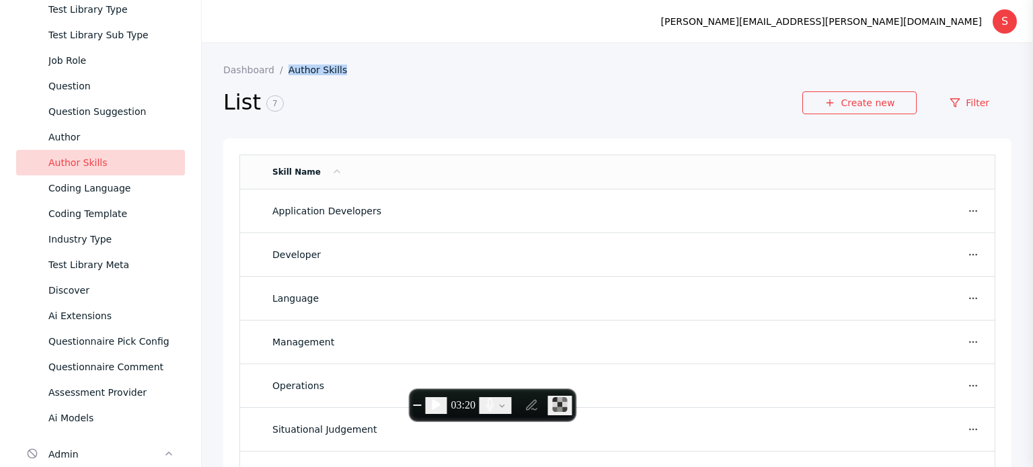
click at [282, 71] on section "Dashboard Author Skills" at bounding box center [617, 70] width 788 height 11
click at [120, 334] on div "Questionnaire Pick Config" at bounding box center [111, 342] width 126 height 16
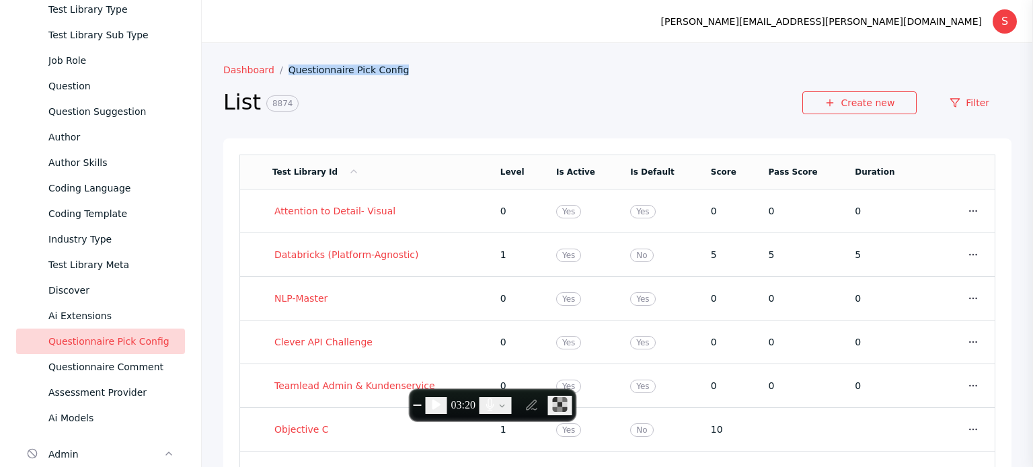
drag, startPoint x: 404, startPoint y: 67, endPoint x: 280, endPoint y: 72, distance: 124.5
click at [280, 72] on section "Dashboard Questionnaire Pick Config" at bounding box center [617, 70] width 788 height 11
copy link "Questionnaire Pick Config"
click at [870, 231] on td "0" at bounding box center [881, 212] width 75 height 44
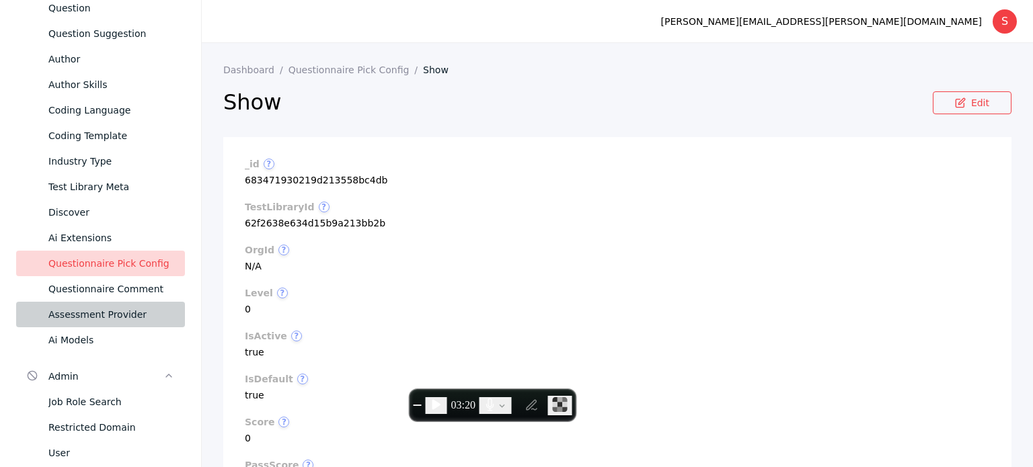
scroll to position [212, 0]
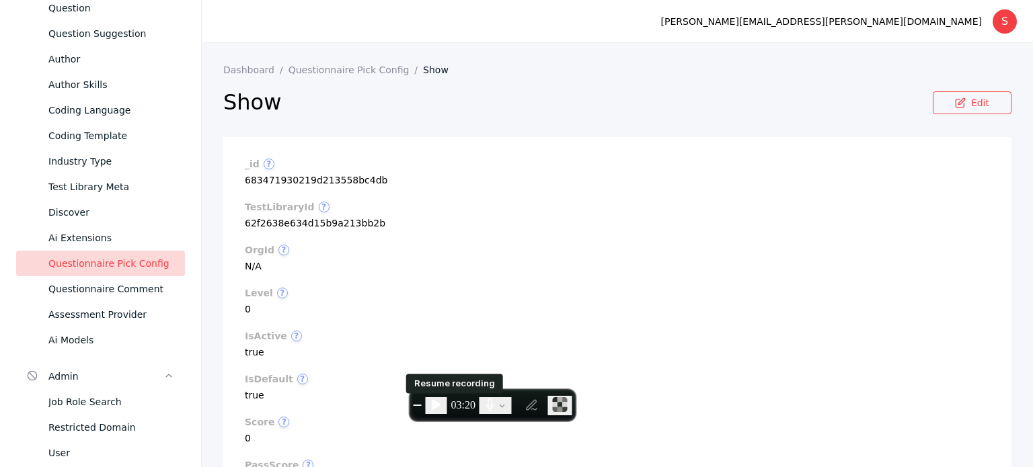
click at [440, 406] on icon "Resume recording" at bounding box center [436, 404] width 8 height 10
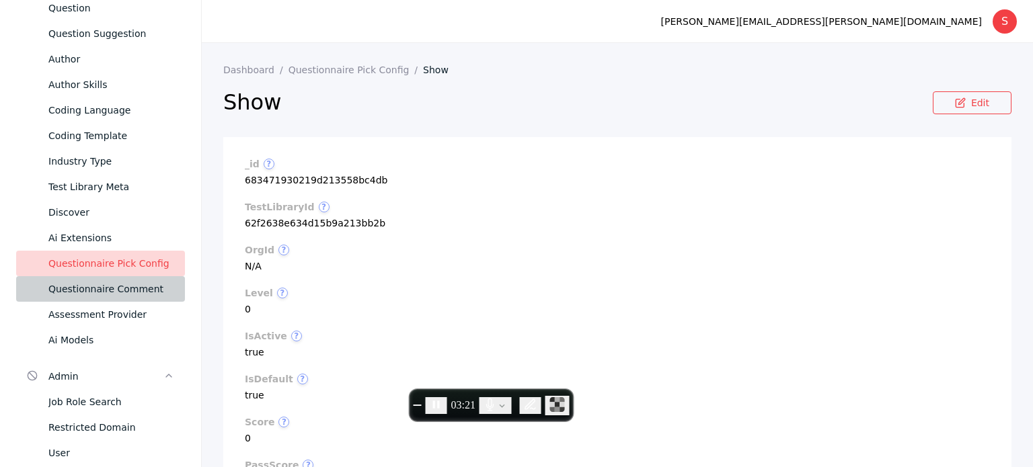
click at [89, 287] on div "Questionnaire Comment" at bounding box center [111, 289] width 126 height 16
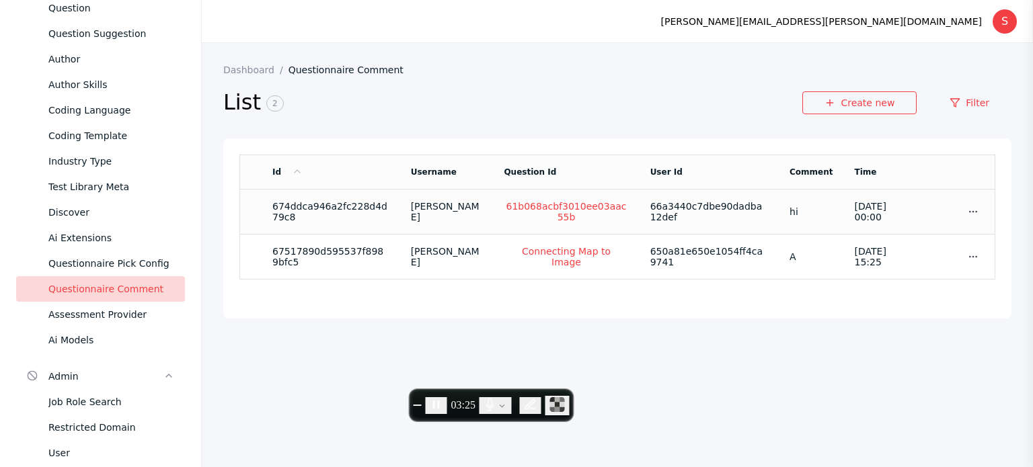
click at [917, 219] on td "2025-05-03 00:00" at bounding box center [881, 212] width 75 height 45
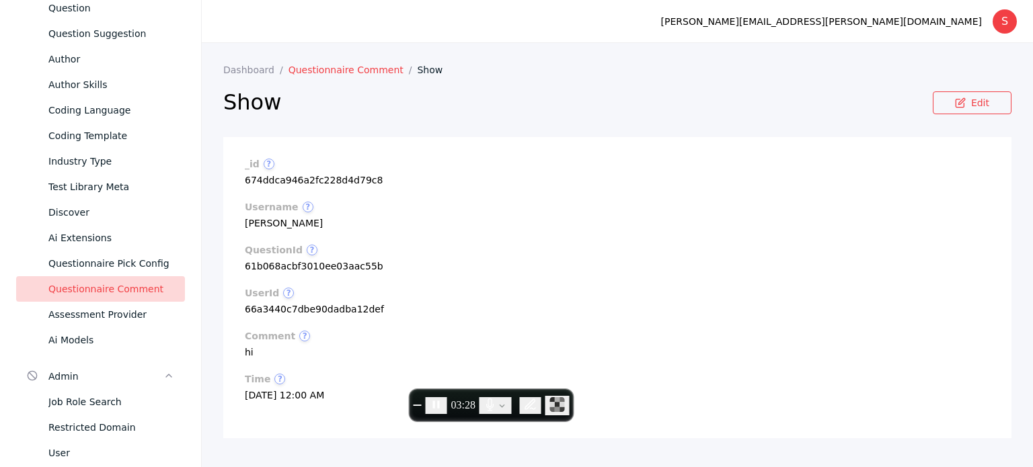
click at [344, 67] on link "Questionnaire Comment" at bounding box center [352, 70] width 129 height 11
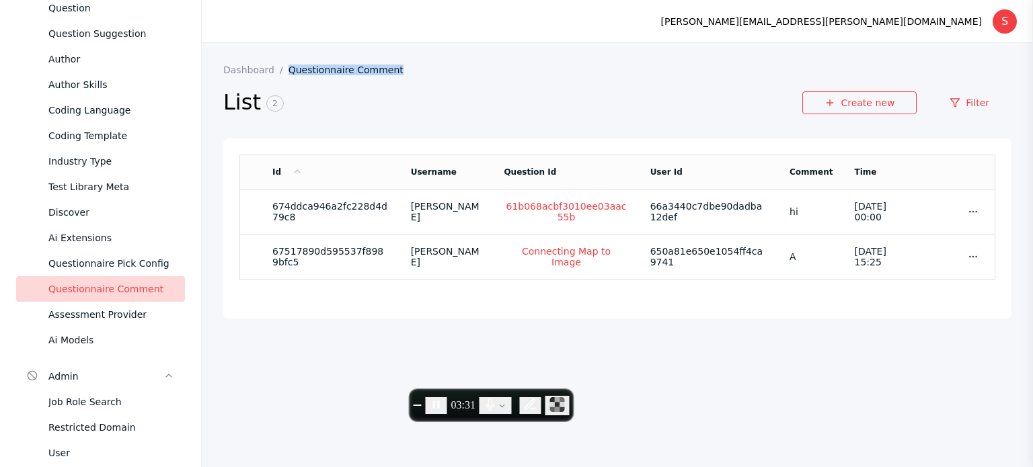
copy link "Questionnaire Comment"
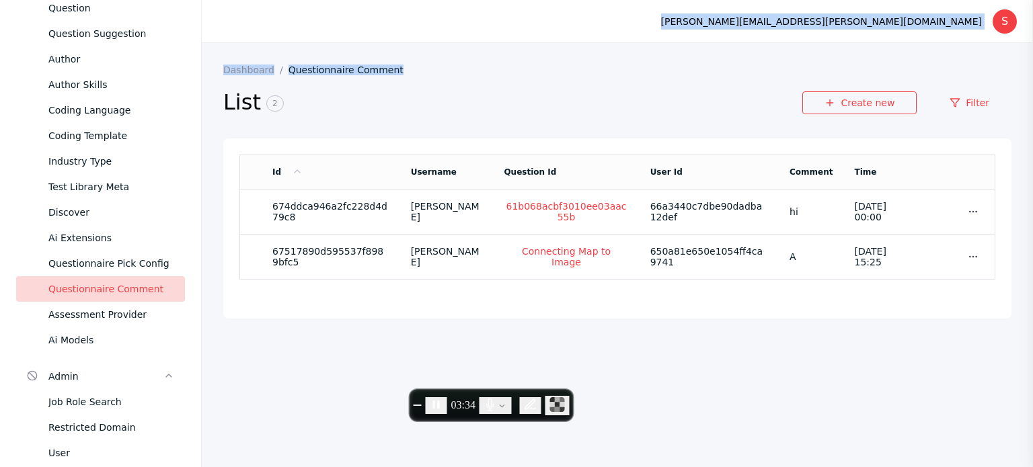
drag, startPoint x: 441, startPoint y: 68, endPoint x: 458, endPoint y: 39, distance: 33.4
click at [458, 39] on section "steffy.dmello@hnrtech.com S Log out Dashboard Questionnaire Comment List 2 Crea…" at bounding box center [617, 233] width 831 height 467
click at [458, 39] on section "steffy.dmello@hnrtech.com S Log out" at bounding box center [617, 21] width 831 height 43
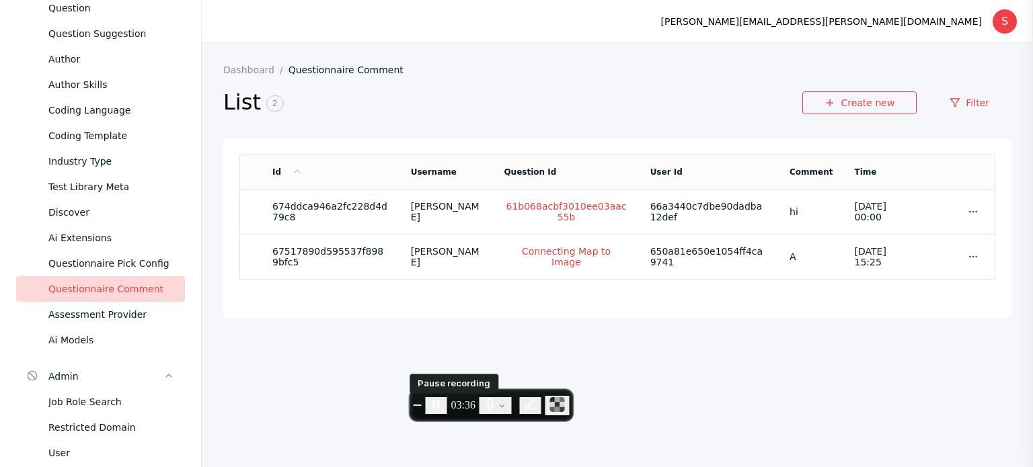
click at [443, 407] on icon "Pause recording" at bounding box center [436, 404] width 13 height 13
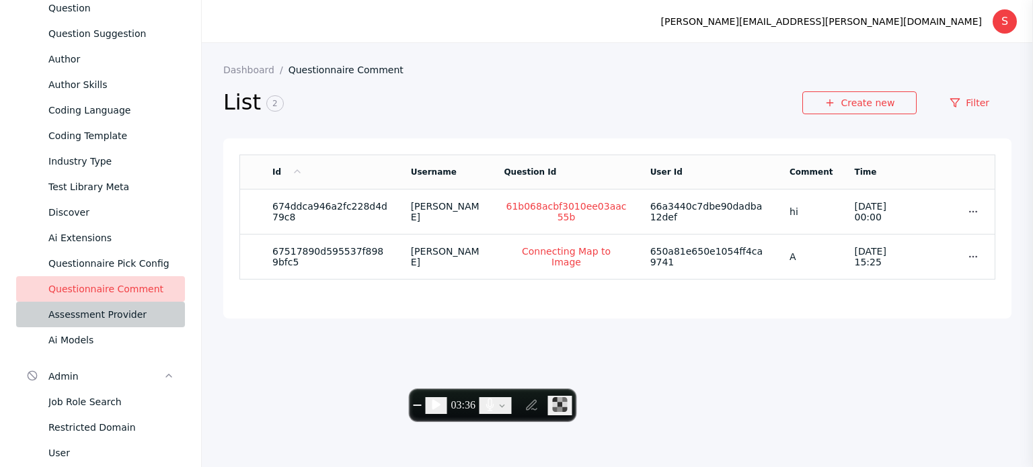
click at [75, 313] on div "Assessment Provider" at bounding box center [111, 315] width 126 height 16
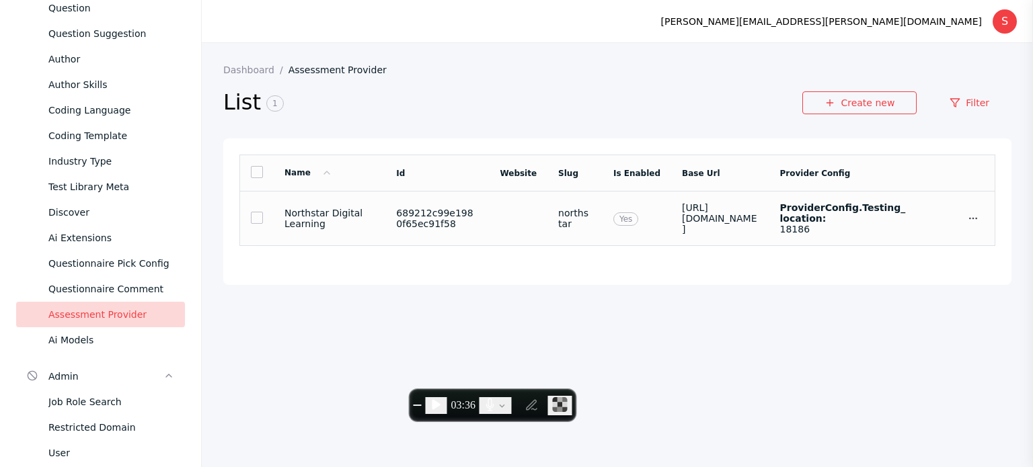
click at [253, 219] on link at bounding box center [257, 218] width 12 height 12
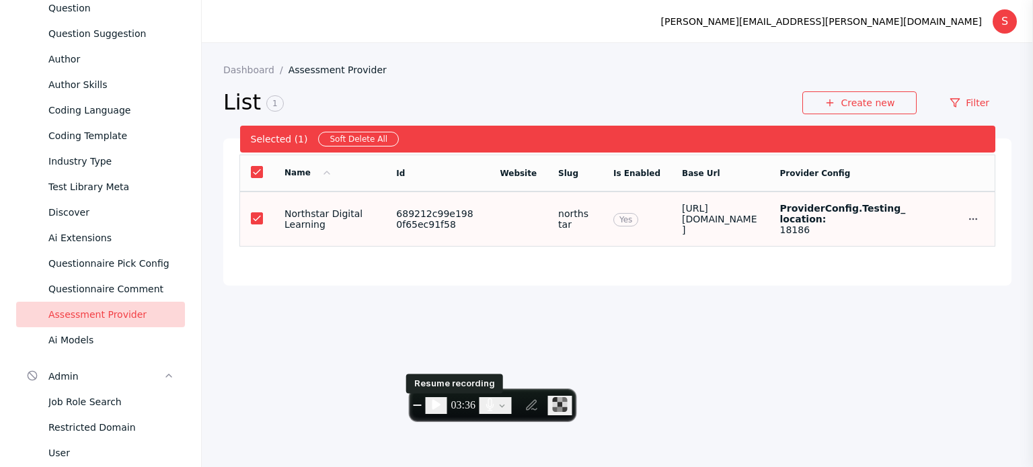
click at [445, 402] on button "Resume recording" at bounding box center [437, 405] width 22 height 17
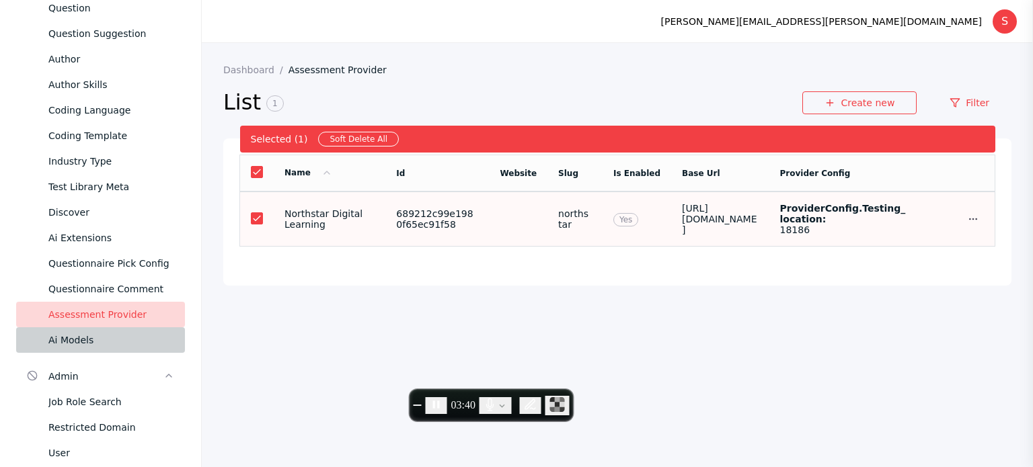
click at [60, 346] on div "Ai Models" at bounding box center [111, 340] width 126 height 16
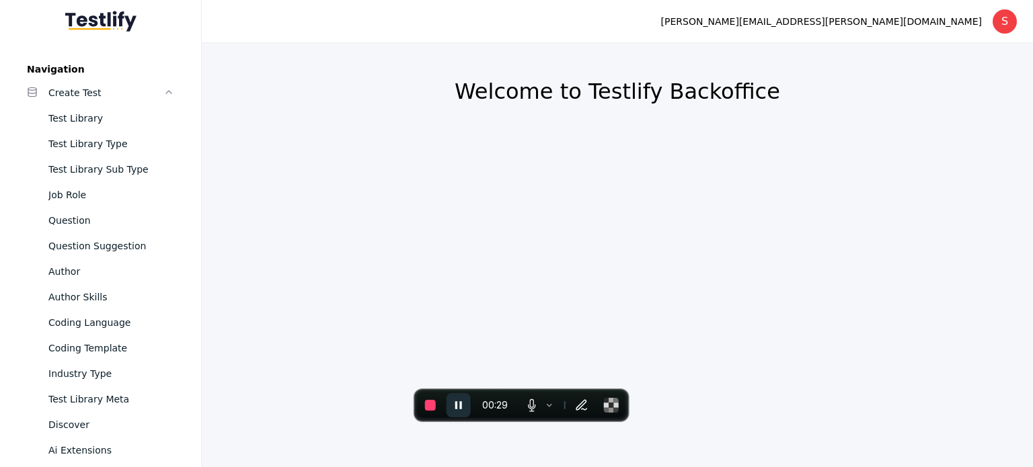
scroll to position [514, 0]
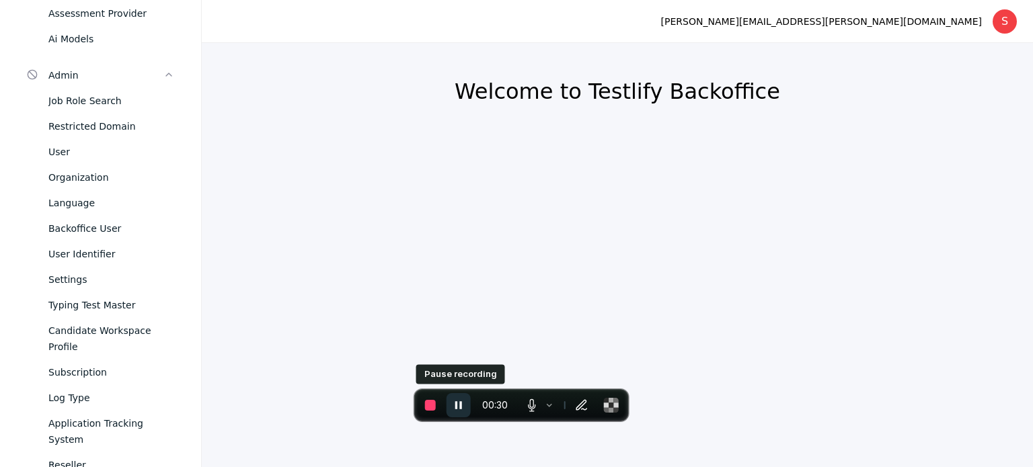
click at [457, 414] on button "Pause recording" at bounding box center [458, 405] width 24 height 24
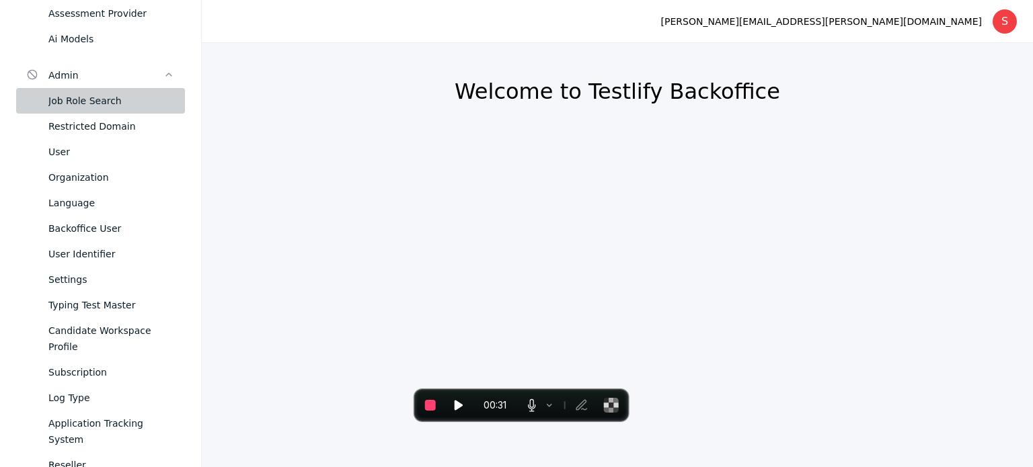
click at [76, 109] on link "Job Role Search" at bounding box center [100, 101] width 169 height 26
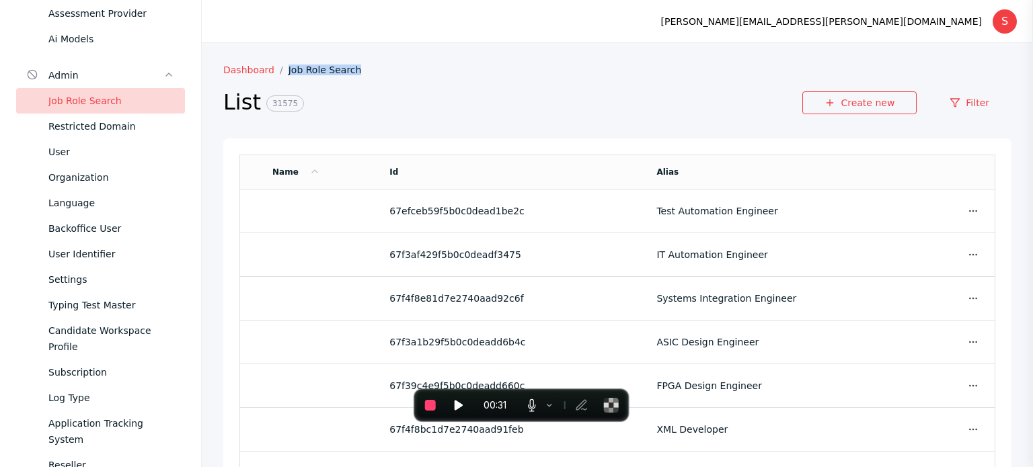
drag, startPoint x: 378, startPoint y: 70, endPoint x: 280, endPoint y: 67, distance: 97.5
click at [280, 67] on section "Dashboard Job Role Search" at bounding box center [617, 70] width 788 height 11
copy link "Job Role Search"
click at [122, 121] on div "Restricted Domain" at bounding box center [111, 126] width 126 height 16
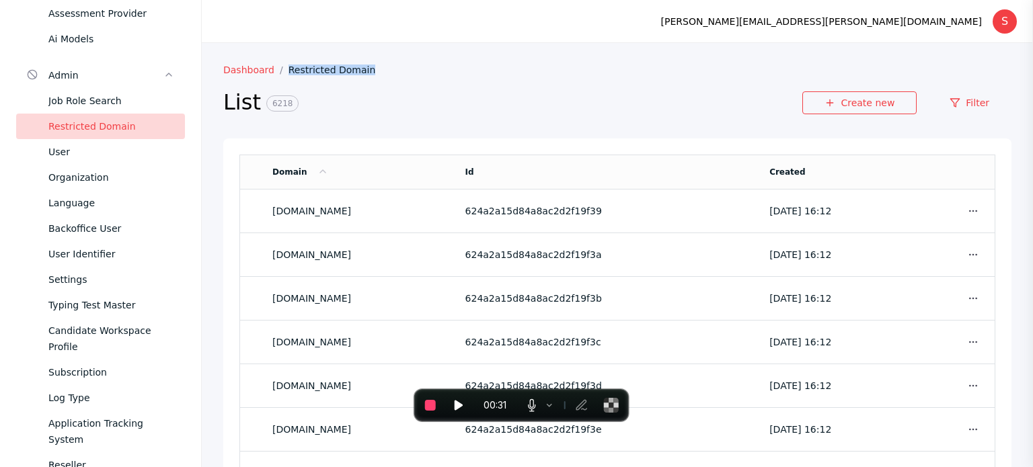
drag, startPoint x: 436, startPoint y: 55, endPoint x: 279, endPoint y: 63, distance: 157.6
click at [279, 63] on section "Dashboard Restricted Domain List 6218 Create new Filter Domain Id Created [DOMA…" at bounding box center [617, 276] width 831 height 467
copy link "Restricted Domain"
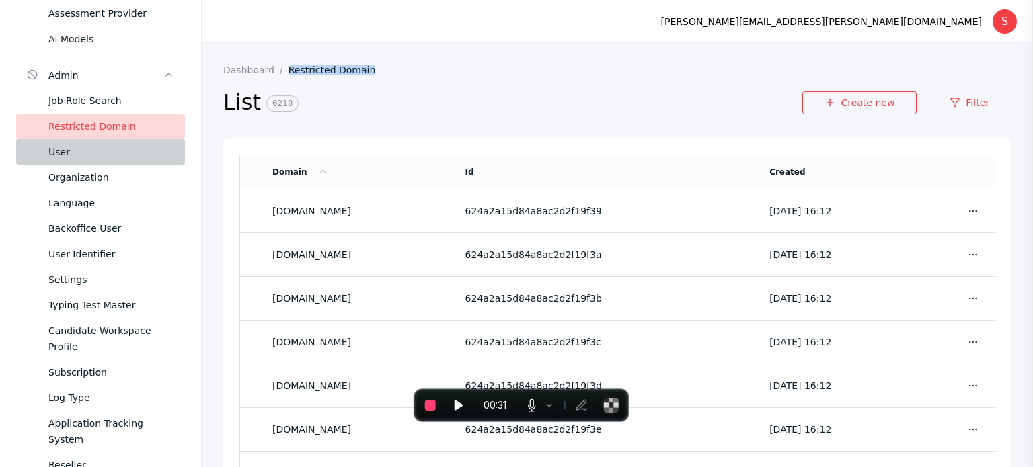
click at [79, 153] on div "User" at bounding box center [111, 152] width 126 height 16
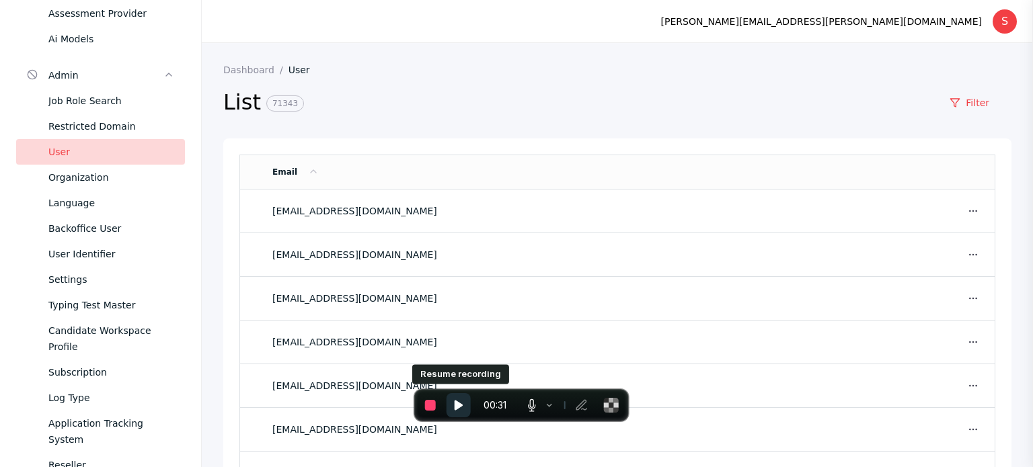
click at [465, 412] on button "Resume recording" at bounding box center [458, 405] width 24 height 24
click at [782, 196] on td "[EMAIL_ADDRESS][DOMAIN_NAME]" at bounding box center [591, 212] width 658 height 44
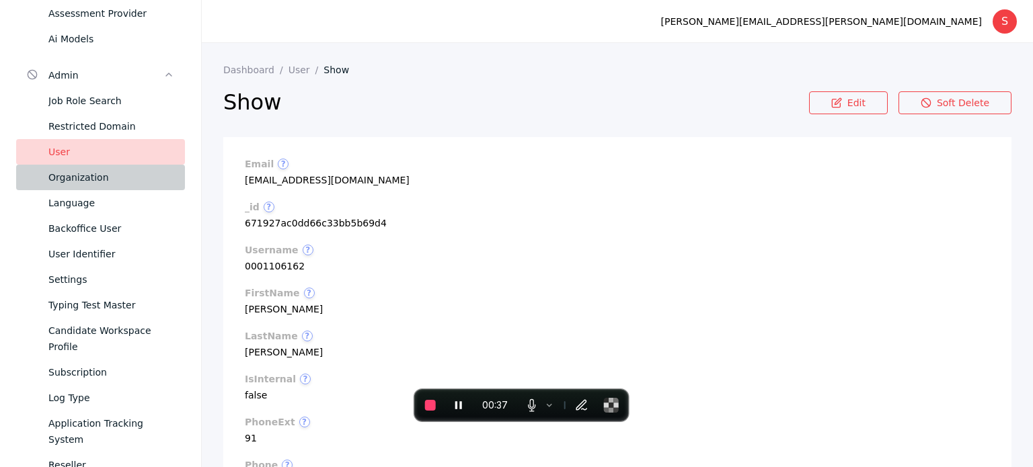
click at [89, 184] on div "Organization" at bounding box center [111, 177] width 126 height 16
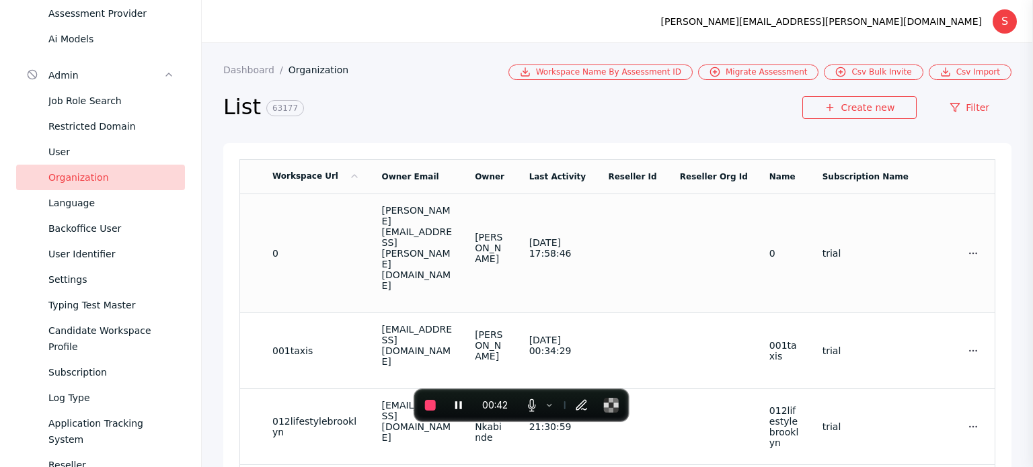
click at [874, 248] on section "trial" at bounding box center [865, 253] width 86 height 11
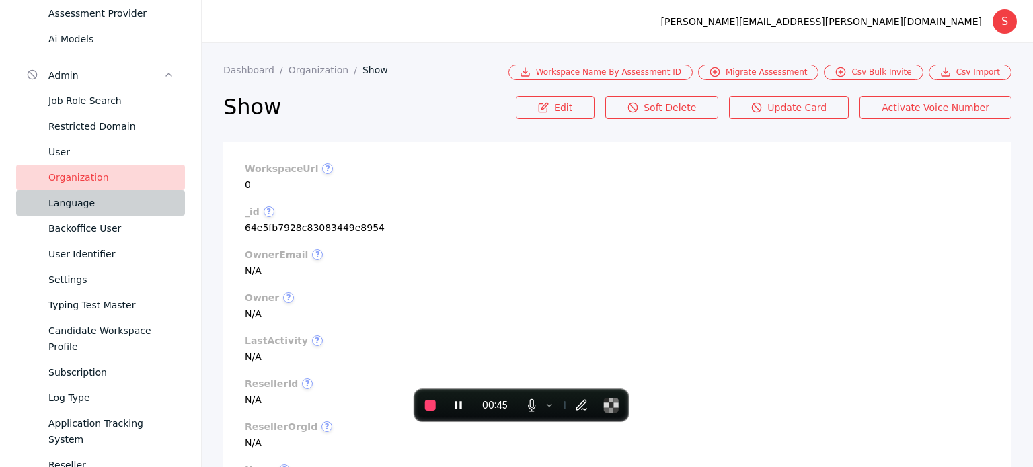
click at [137, 210] on div "Language" at bounding box center [111, 203] width 126 height 16
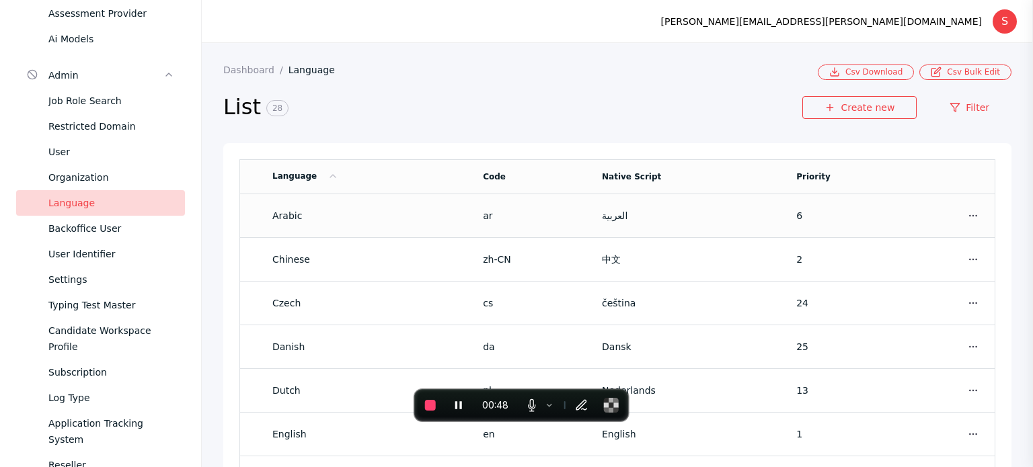
click at [851, 207] on td "6" at bounding box center [852, 216] width 134 height 44
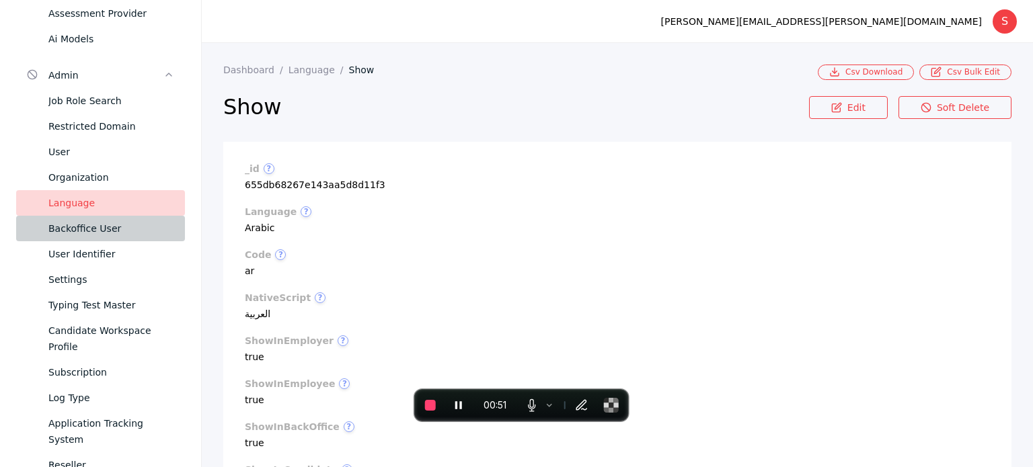
click at [109, 223] on div "Backoffice User" at bounding box center [111, 229] width 126 height 16
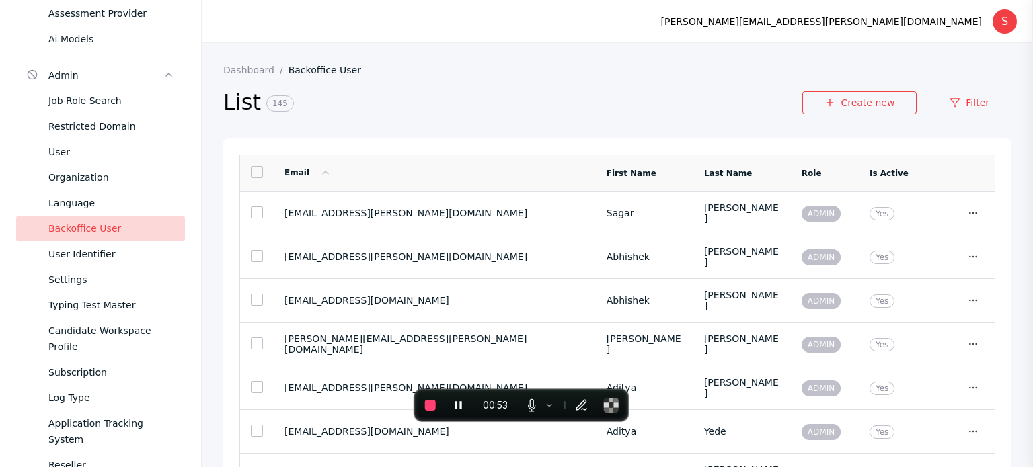
click at [256, 175] on link at bounding box center [257, 172] width 12 height 12
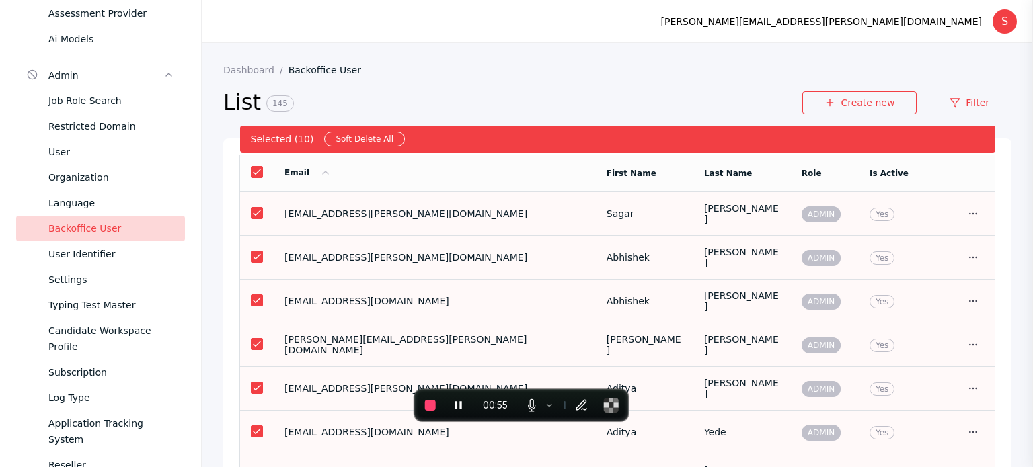
click at [919, 225] on td "Show Edit" at bounding box center [957, 214] width 76 height 44
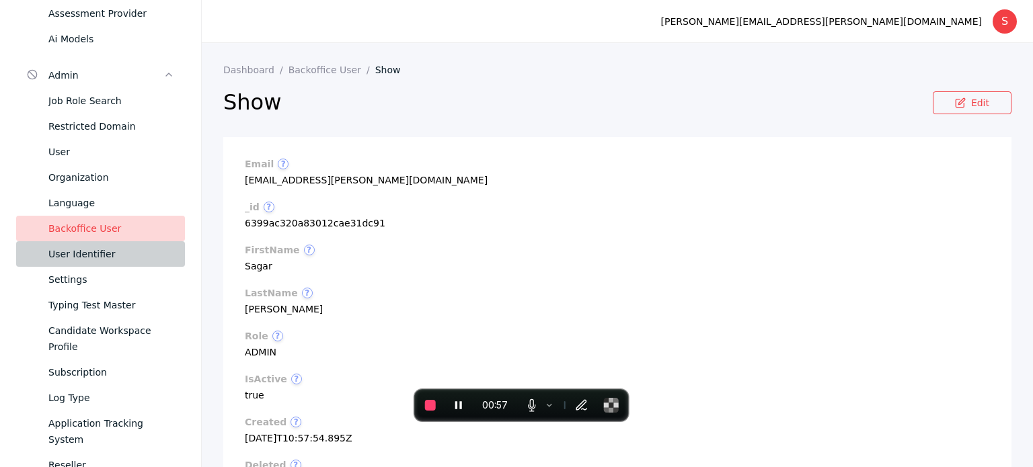
click at [81, 254] on div "User Identifier" at bounding box center [111, 254] width 126 height 16
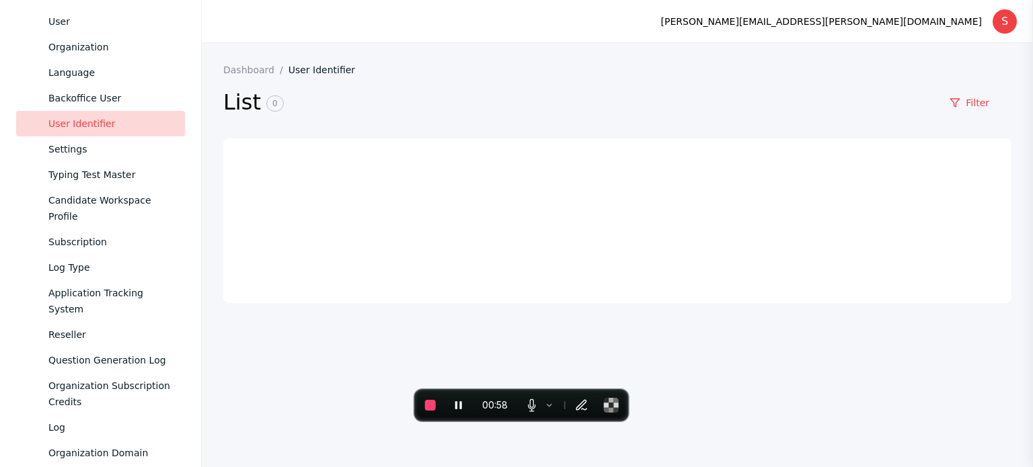
scroll to position [648, 0]
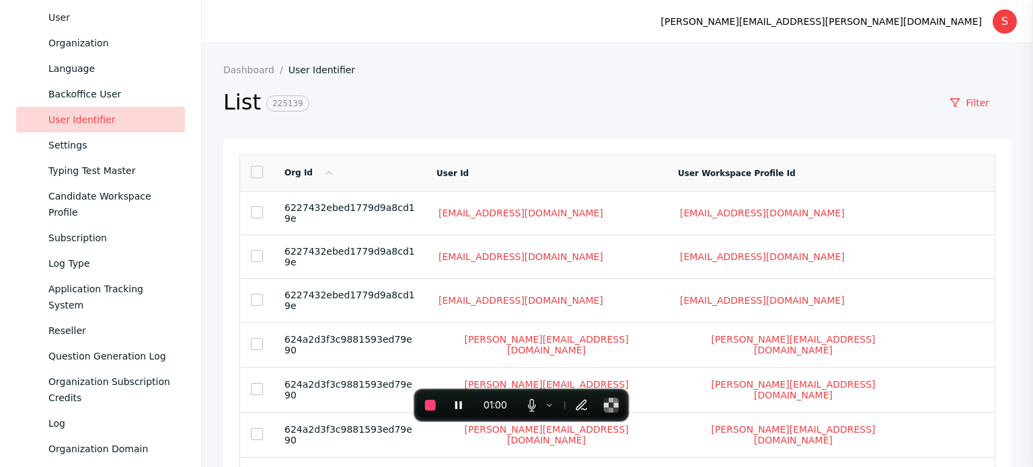
click at [254, 177] on link at bounding box center [257, 172] width 12 height 12
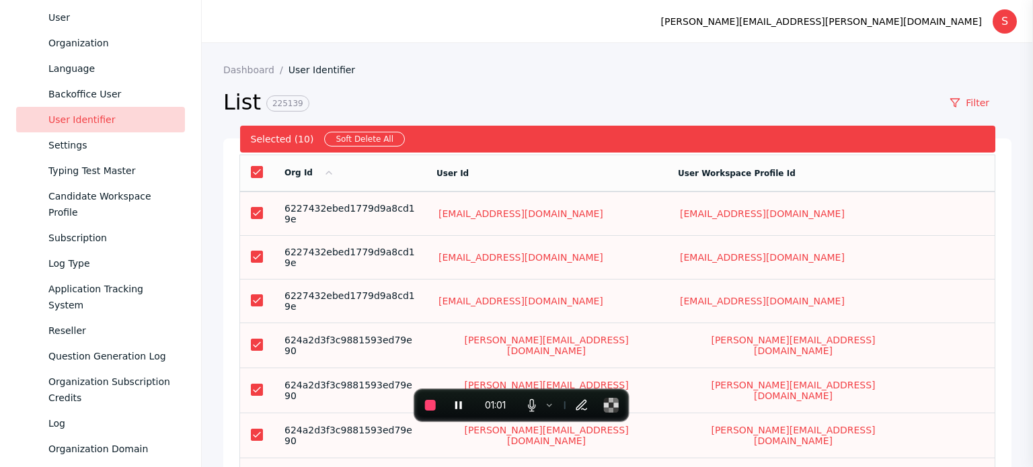
click at [867, 202] on td "[EMAIL_ADDRESS][DOMAIN_NAME]" at bounding box center [793, 214] width 252 height 44
click at [426, 198] on td "6227432ebed1779d9a8cd19e" at bounding box center [350, 214] width 152 height 44
click at [346, 210] on span "6227432ebed1779d9a8cd19e" at bounding box center [349, 214] width 130 height 22
click at [254, 178] on link at bounding box center [257, 172] width 12 height 12
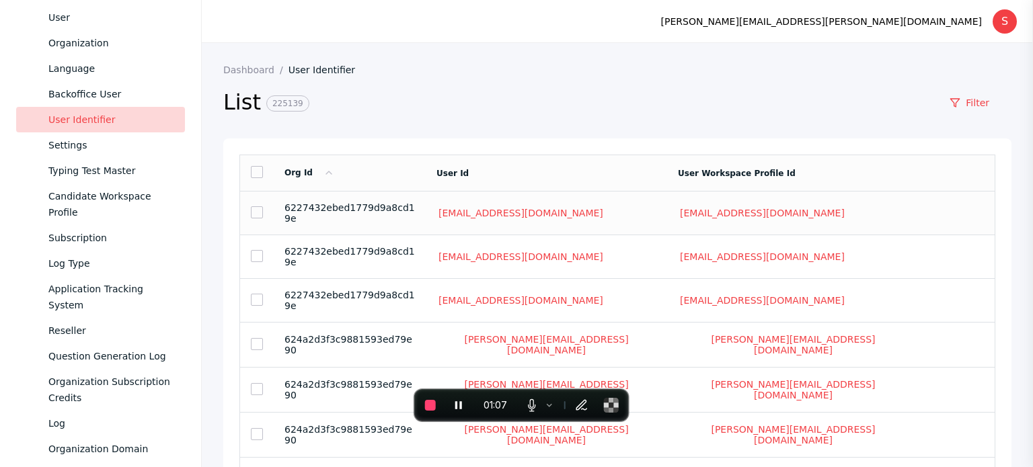
click at [373, 204] on span "6227432ebed1779d9a8cd19e" at bounding box center [349, 213] width 130 height 22
click at [94, 132] on link "Settings" at bounding box center [100, 145] width 169 height 26
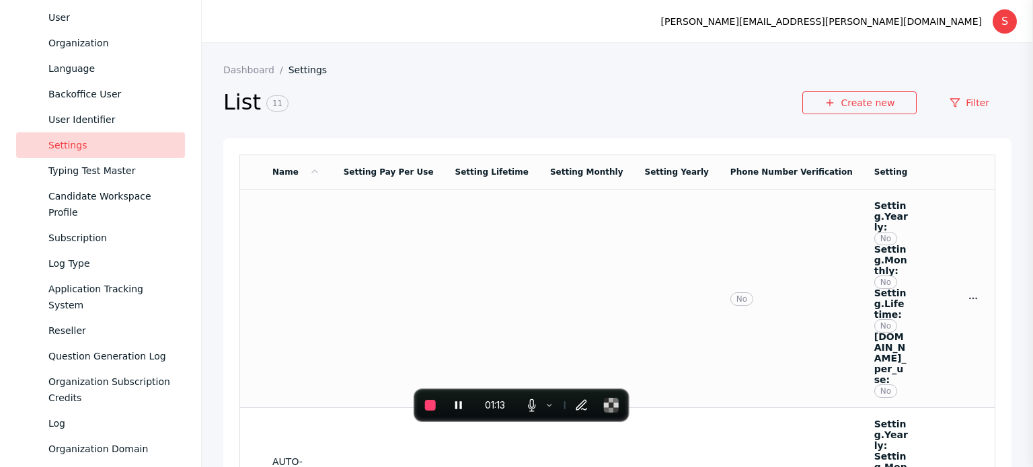
click at [925, 241] on td "Show Edit" at bounding box center [957, 299] width 76 height 219
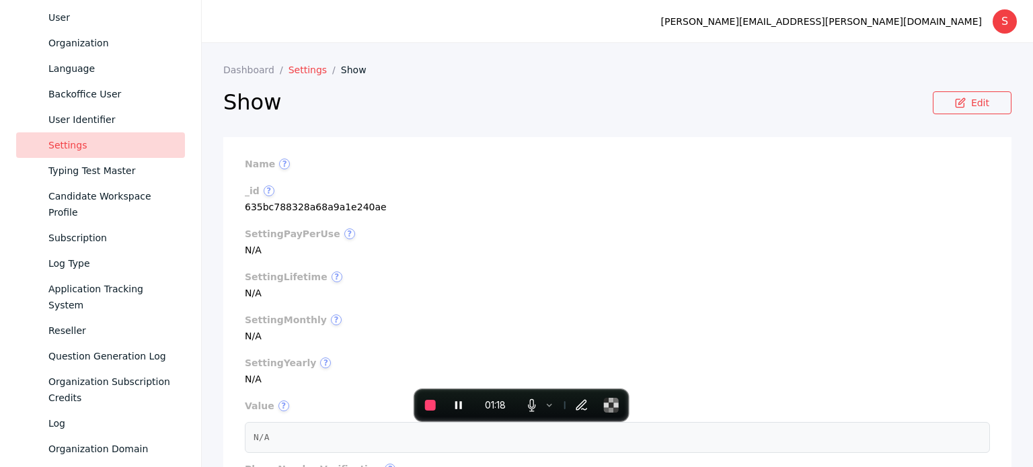
click at [298, 68] on link "Settings" at bounding box center [314, 70] width 52 height 11
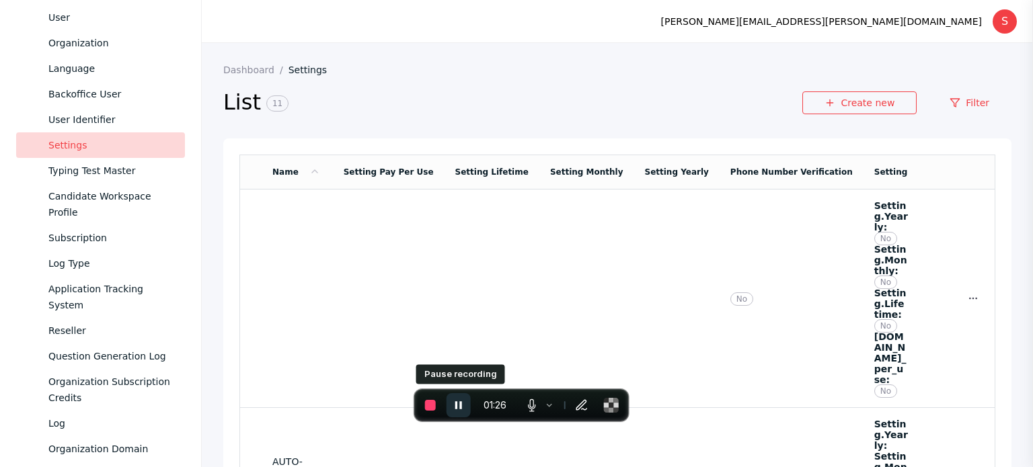
click at [463, 400] on icon "Pause recording" at bounding box center [458, 405] width 13 height 13
drag, startPoint x: 336, startPoint y: 65, endPoint x: 284, endPoint y: 67, distance: 52.5
click at [284, 67] on section "Dashboard Settings" at bounding box center [617, 70] width 788 height 11
copy link "Settings"
click at [464, 412] on button "Resume recording" at bounding box center [458, 405] width 24 height 24
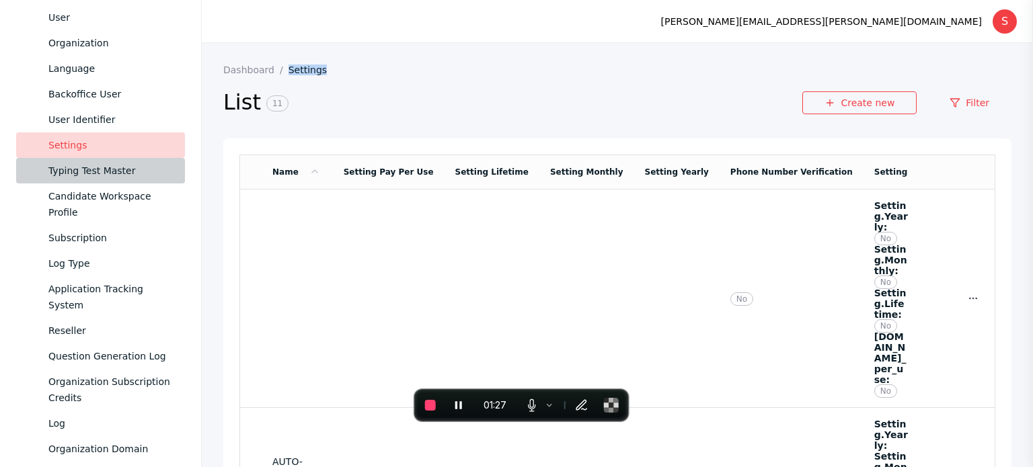
click at [101, 169] on div "Typing Test Master" at bounding box center [111, 171] width 126 height 16
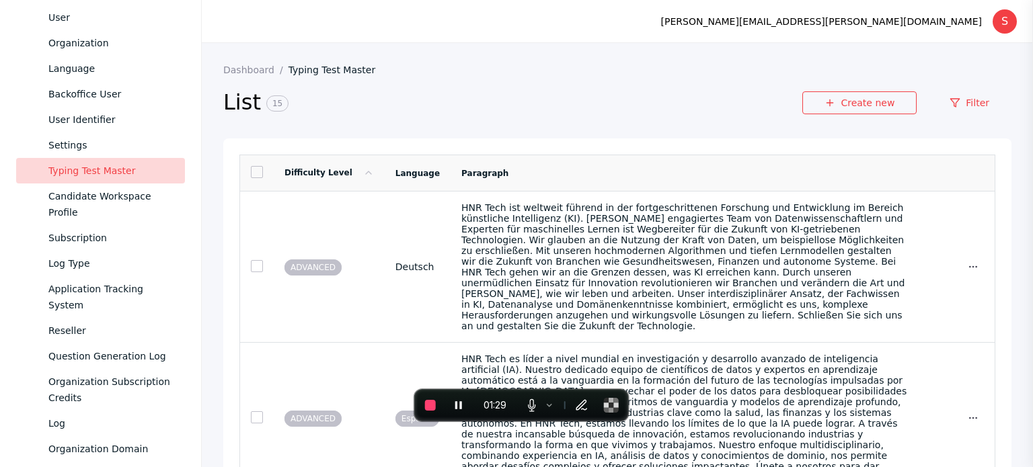
click at [255, 177] on link at bounding box center [257, 172] width 12 height 12
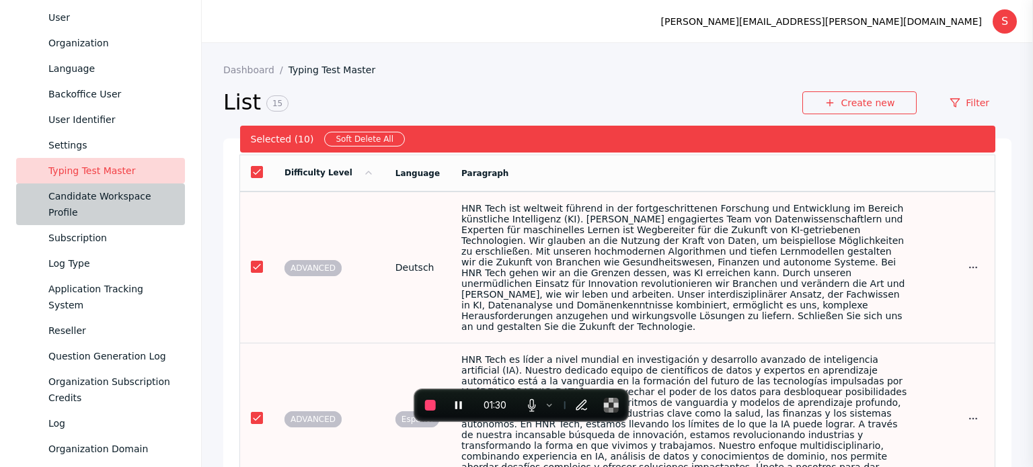
click at [110, 195] on div "Candidate Workspace Profile" at bounding box center [111, 204] width 126 height 32
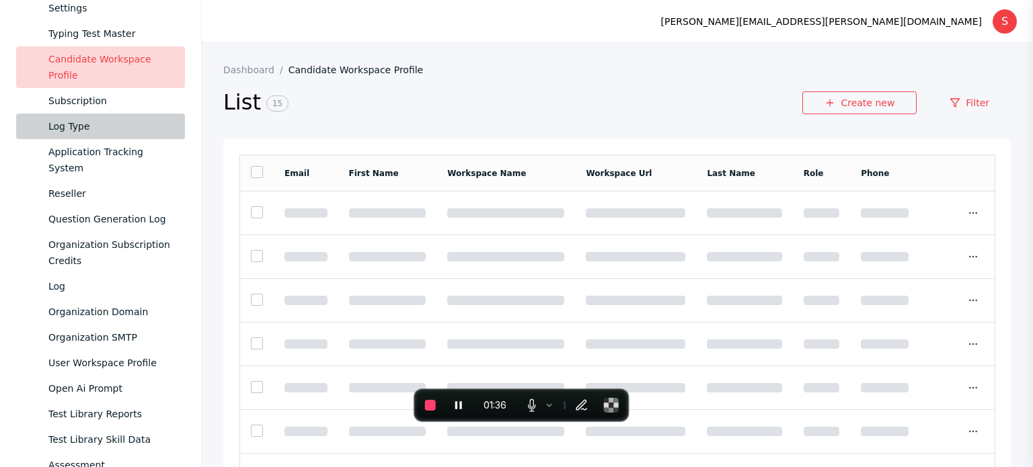
scroll to position [783, 0]
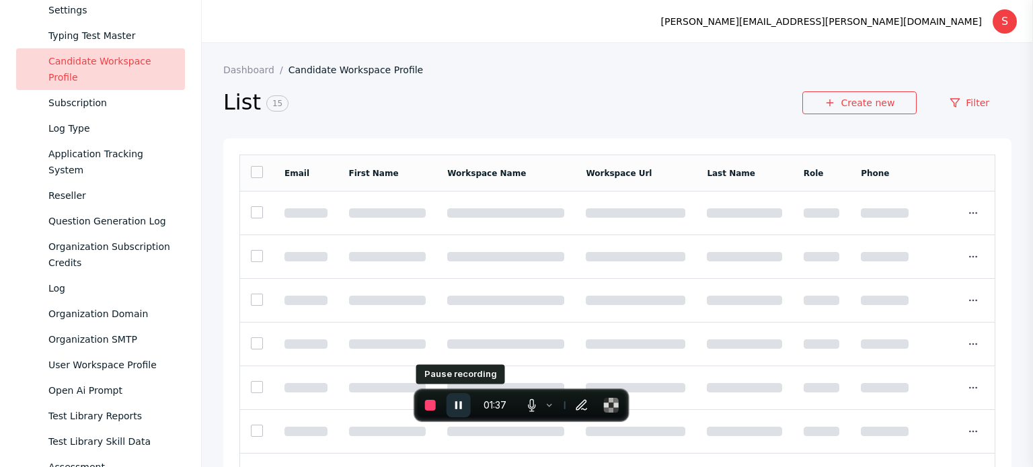
click at [463, 405] on icon "Pause recording" at bounding box center [458, 405] width 13 height 13
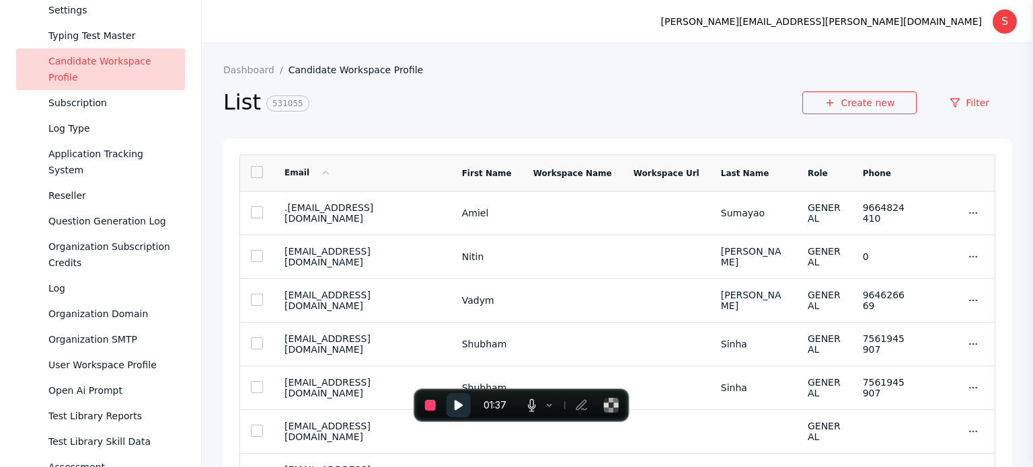
click at [251, 174] on link at bounding box center [257, 172] width 12 height 12
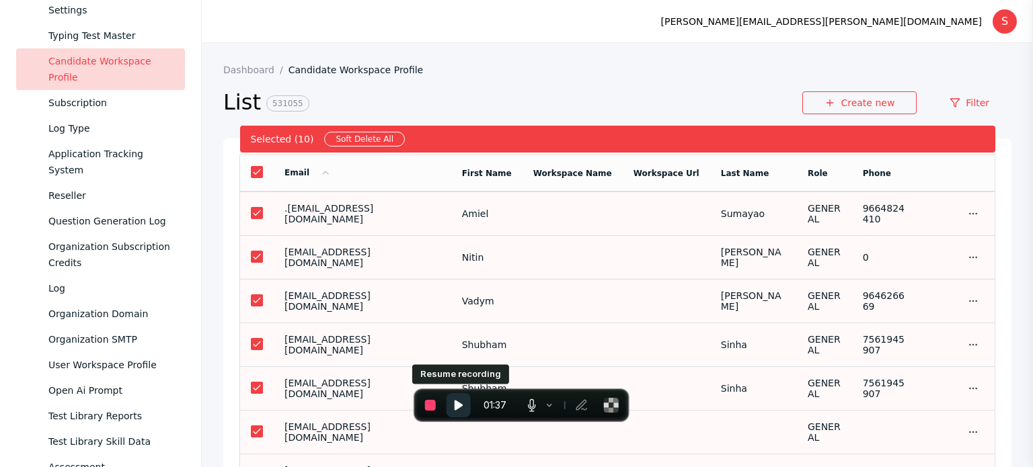
click at [463, 400] on icon "Resume recording" at bounding box center [458, 405] width 13 height 13
click at [526, 229] on td at bounding box center [572, 214] width 100 height 44
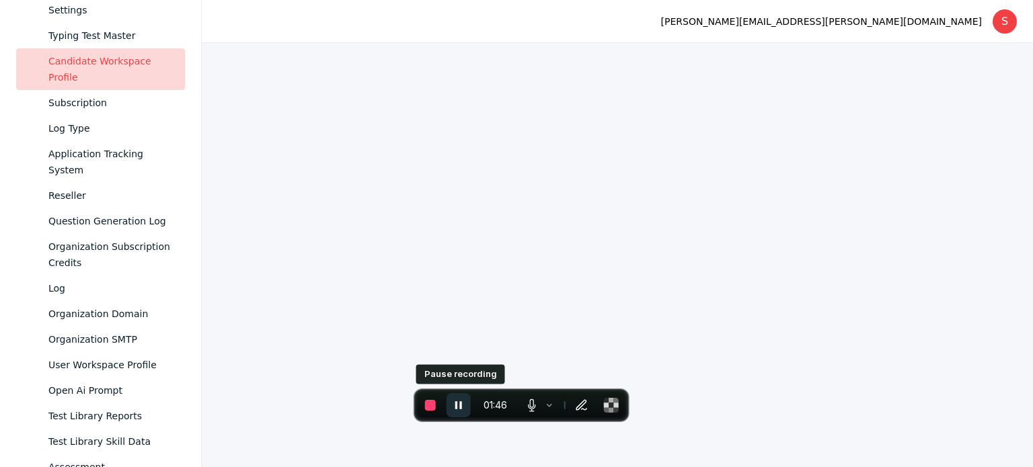
click at [450, 400] on button "Pause recording" at bounding box center [458, 405] width 24 height 24
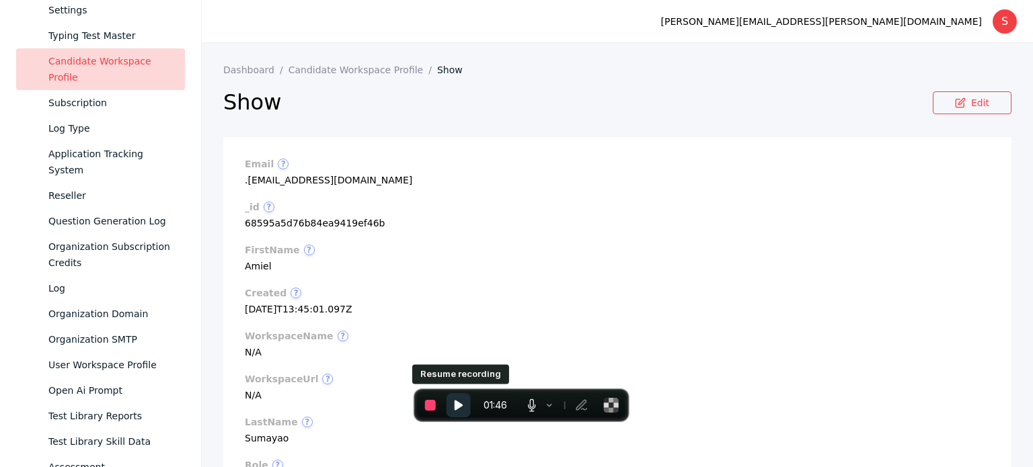
click at [450, 400] on button "Resume recording" at bounding box center [458, 405] width 24 height 24
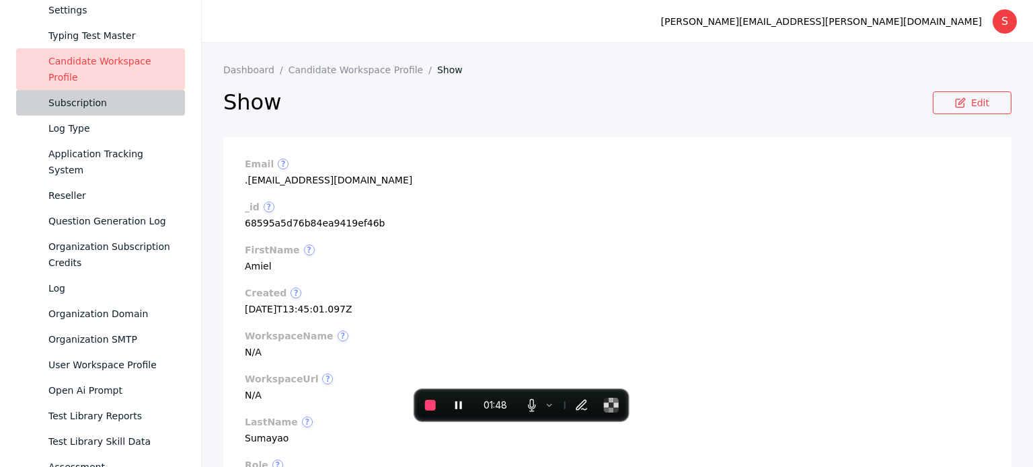
click at [79, 95] on div "Subscription" at bounding box center [111, 103] width 126 height 16
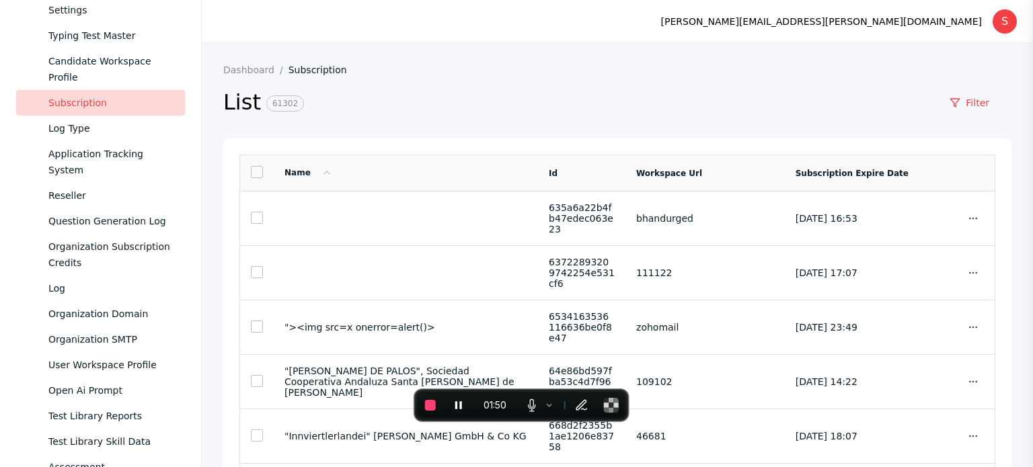
click at [251, 177] on link at bounding box center [257, 172] width 12 height 12
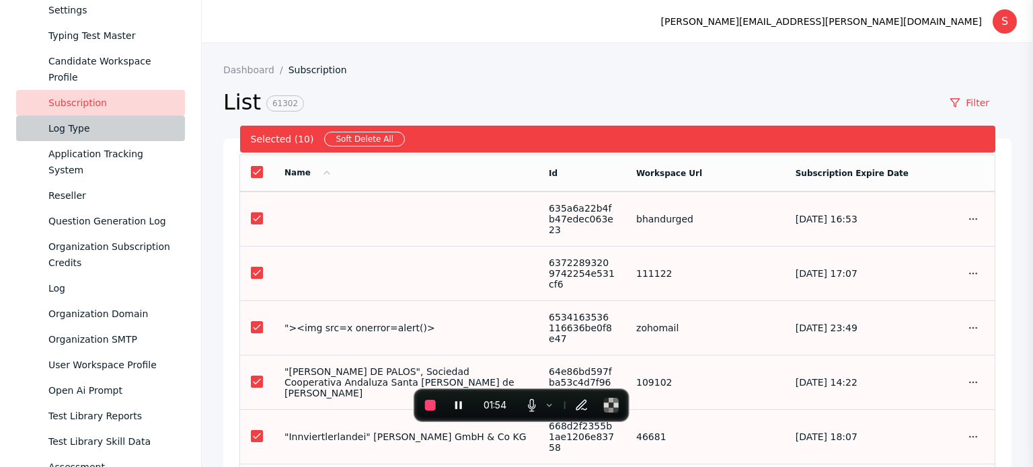
click at [87, 137] on link "Log Type" at bounding box center [100, 129] width 169 height 26
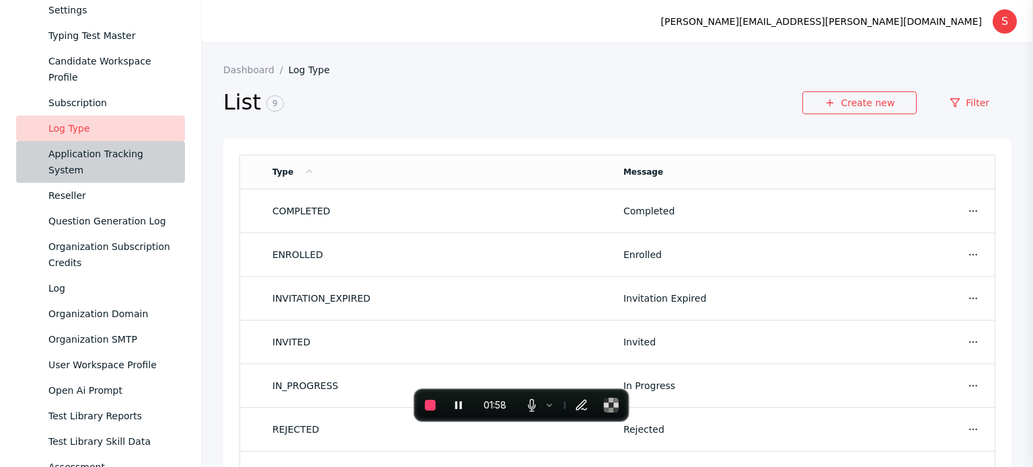
click at [116, 163] on div "Application Tracking System" at bounding box center [111, 162] width 126 height 32
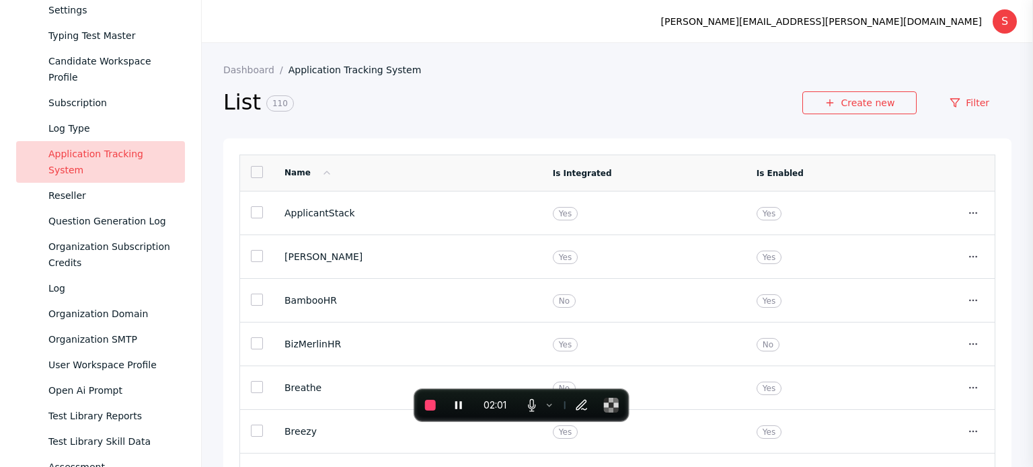
click at [262, 172] on link at bounding box center [257, 172] width 12 height 12
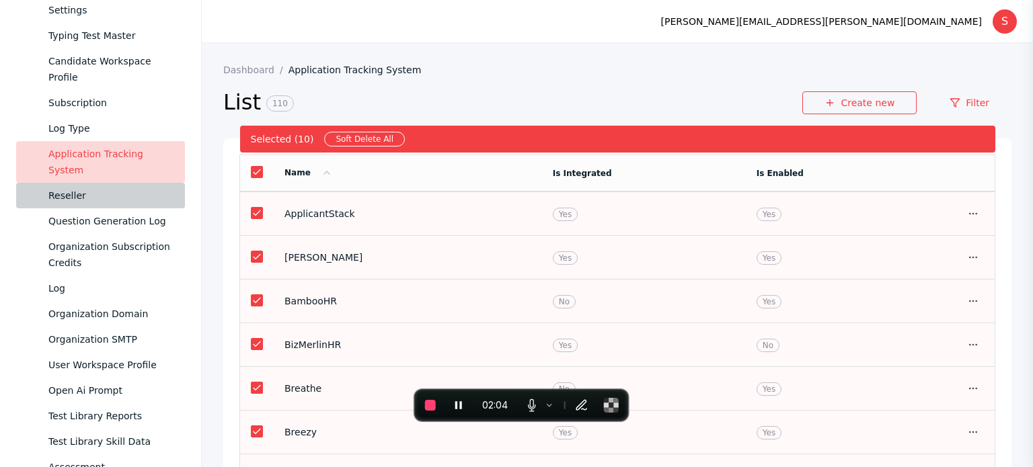
click at [115, 186] on link "Reseller" at bounding box center [100, 196] width 169 height 26
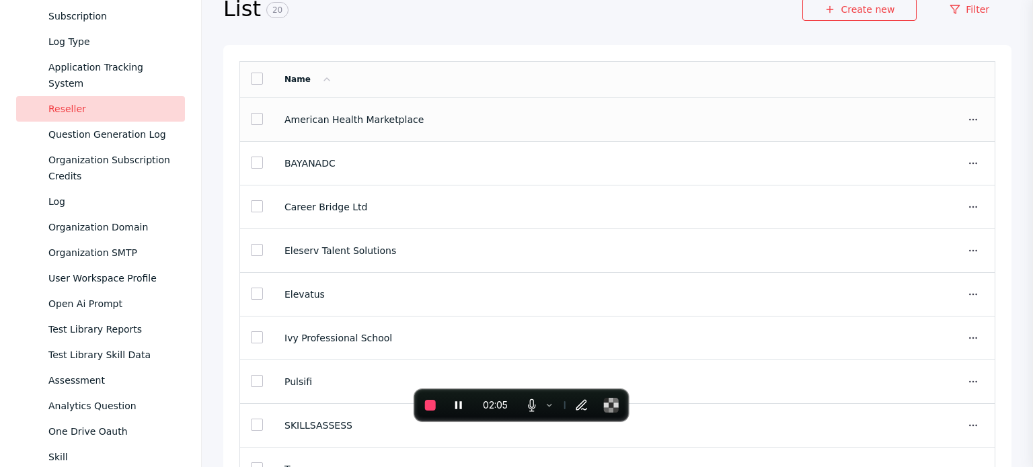
scroll to position [97, 0]
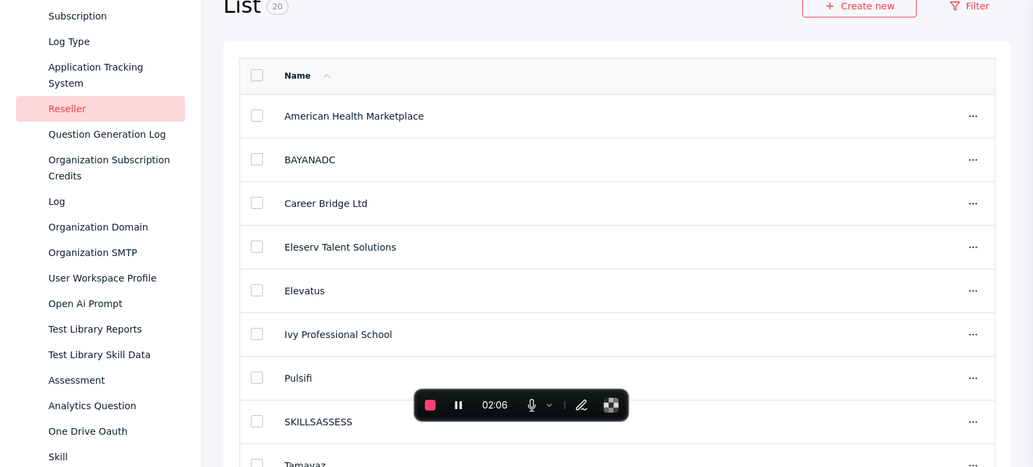
click at [251, 79] on link at bounding box center [257, 75] width 12 height 12
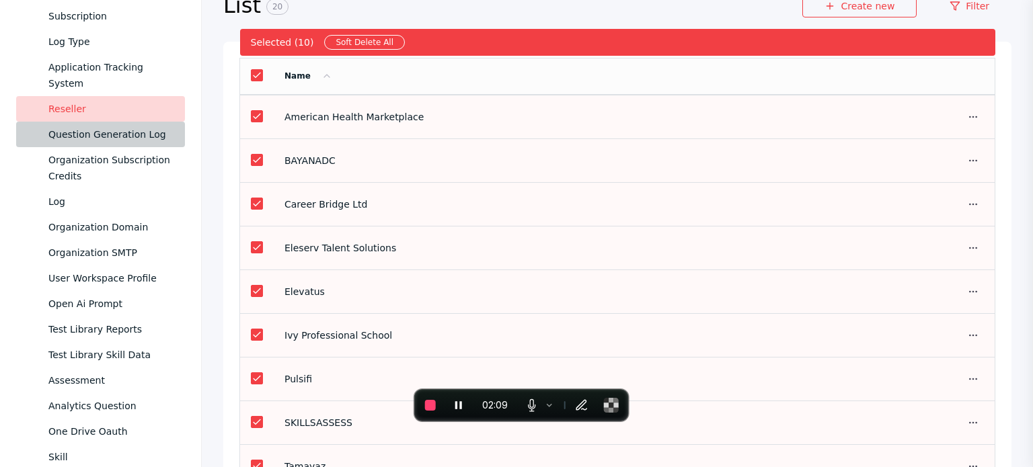
click at [107, 128] on div "Question Generation Log" at bounding box center [111, 134] width 126 height 16
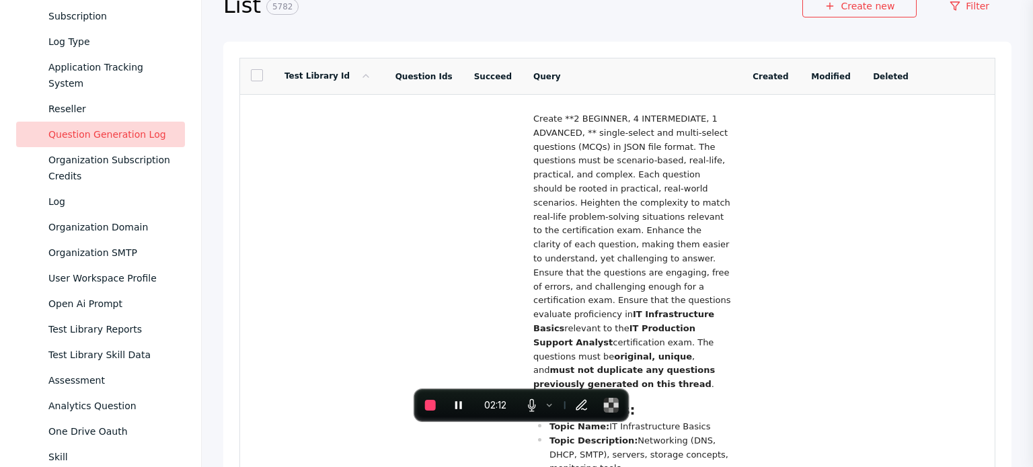
click at [258, 71] on link at bounding box center [257, 75] width 12 height 12
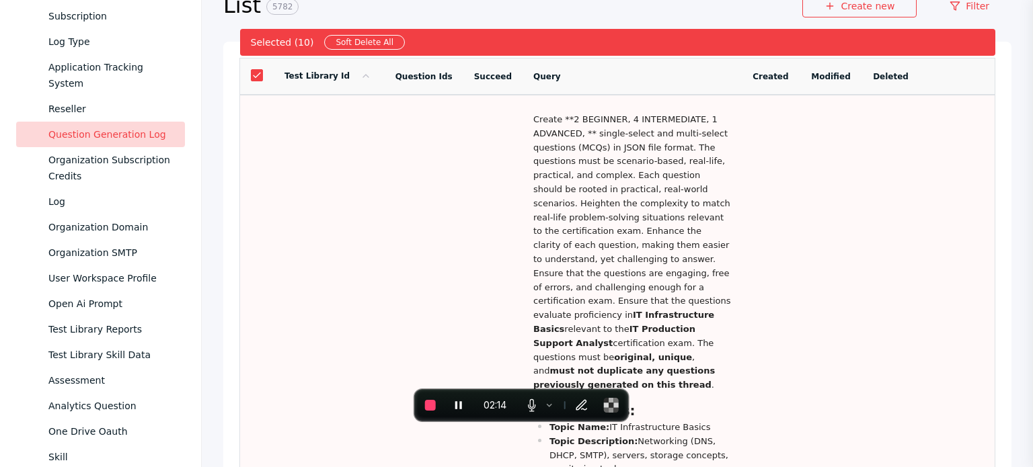
click at [260, 72] on link at bounding box center [257, 75] width 12 height 12
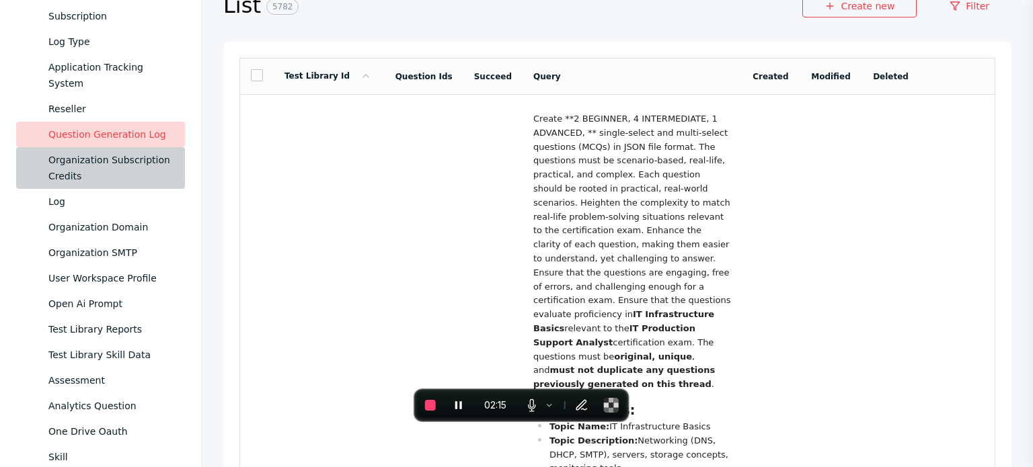
click at [110, 158] on div "Organization Subscription Credits" at bounding box center [111, 168] width 126 height 32
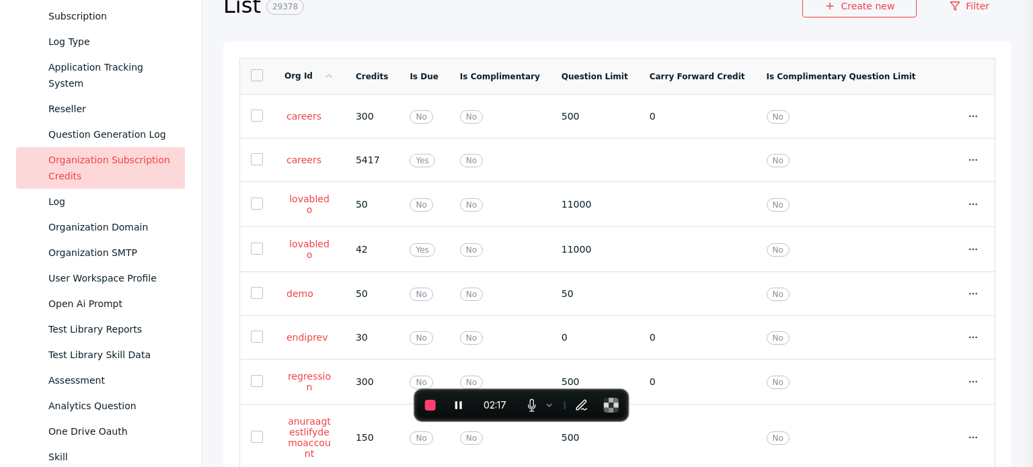
click at [251, 81] on link at bounding box center [257, 75] width 12 height 12
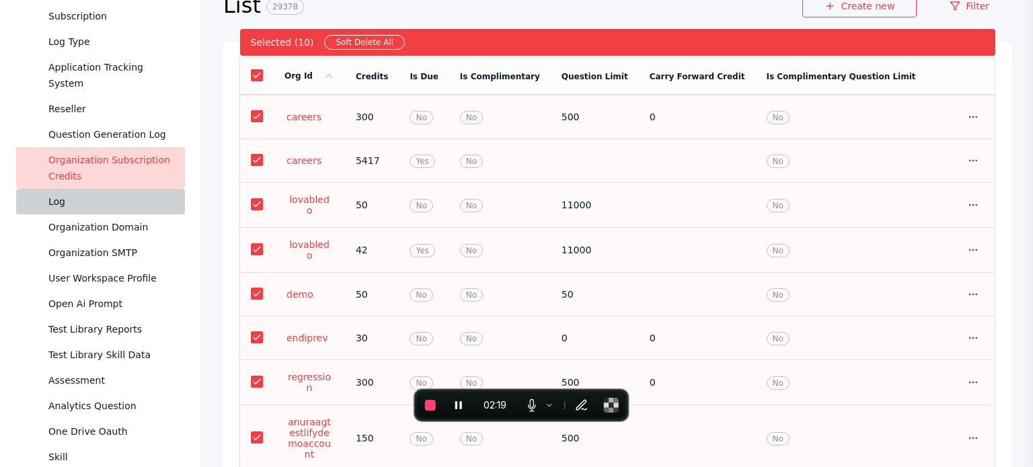
click at [65, 202] on div "Log" at bounding box center [111, 202] width 126 height 16
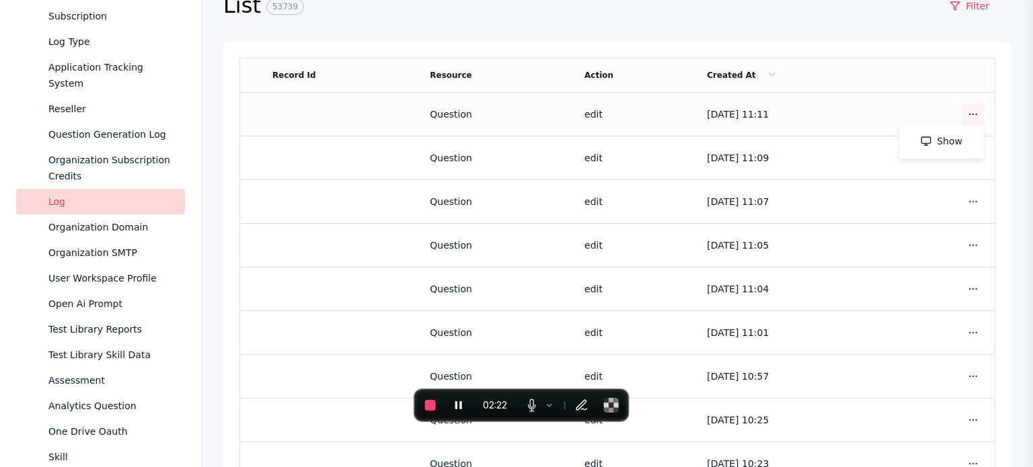
click at [970, 114] on circle at bounding box center [970, 114] width 1 height 1
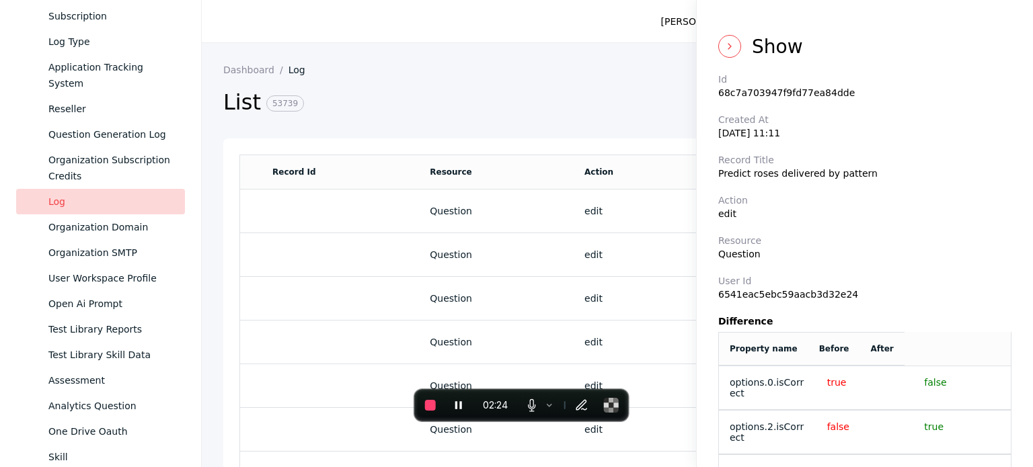
click at [724, 47] on icon at bounding box center [729, 46] width 11 height 11
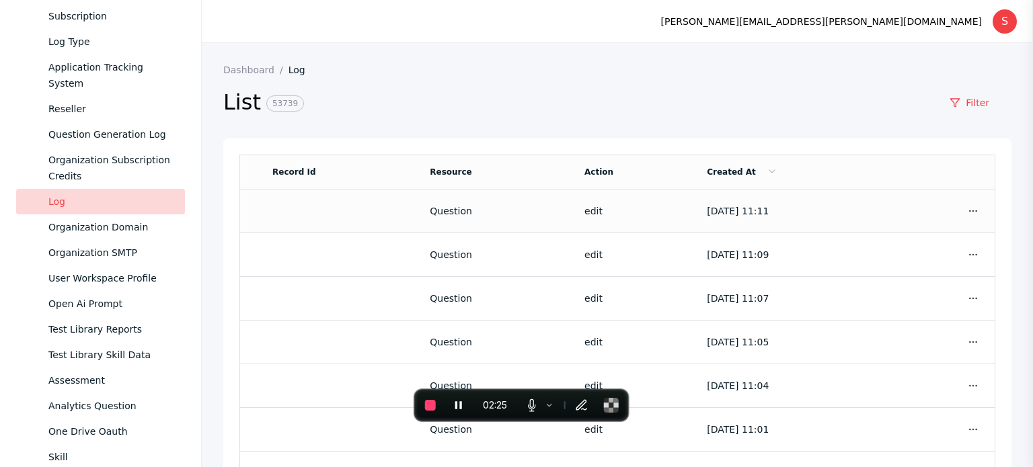
click at [824, 226] on td "[DATE] 11:11" at bounding box center [807, 212] width 223 height 44
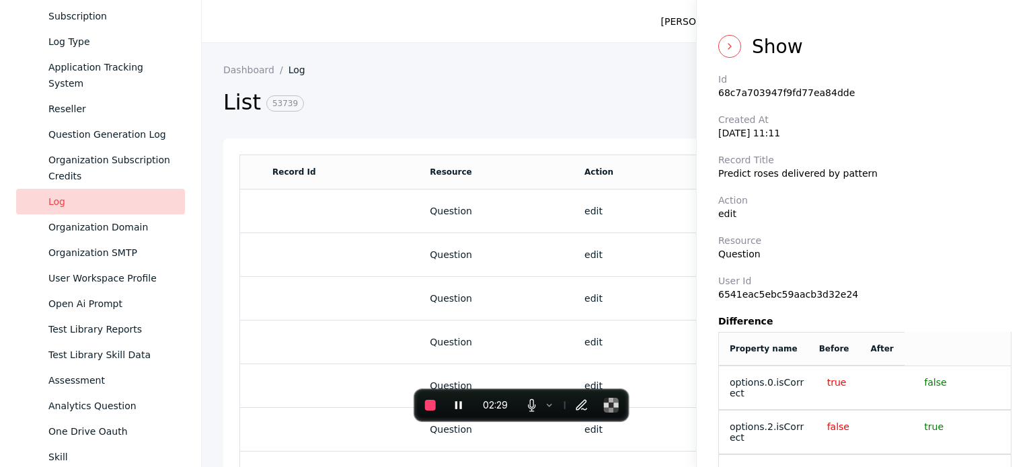
click at [724, 46] on icon at bounding box center [729, 46] width 11 height 11
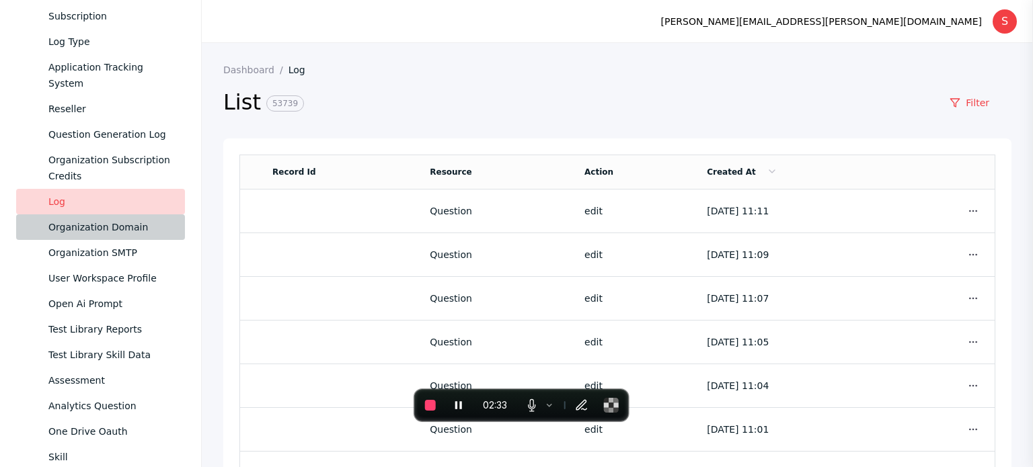
click at [78, 219] on div "Organization Domain" at bounding box center [111, 227] width 126 height 16
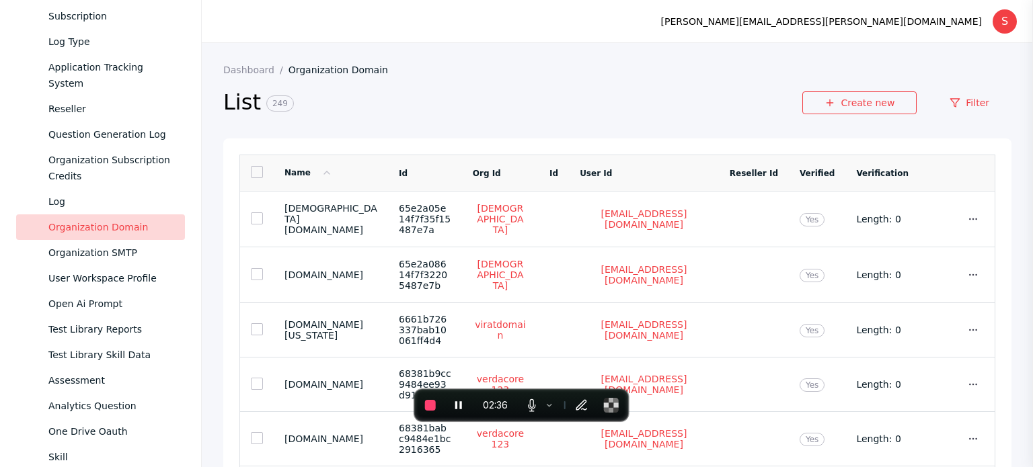
click at [260, 171] on link at bounding box center [257, 172] width 12 height 12
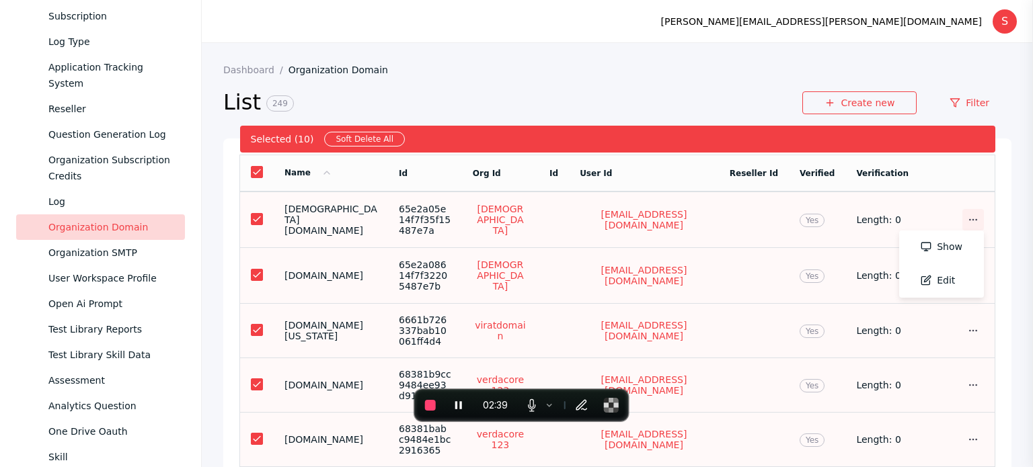
click at [962, 215] on link at bounding box center [973, 220] width 22 height 22
click at [899, 206] on td "Length: 0" at bounding box center [882, 220] width 74 height 56
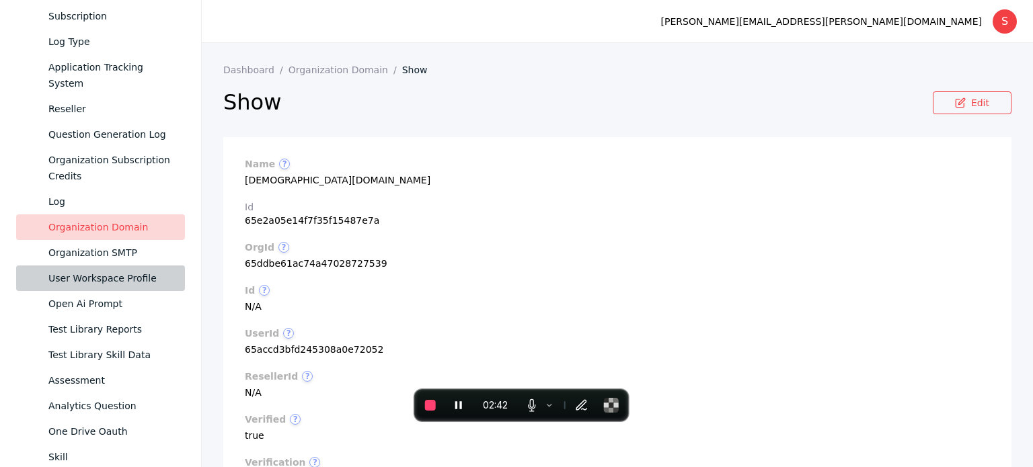
click at [76, 266] on link "User Workspace Profile" at bounding box center [100, 279] width 169 height 26
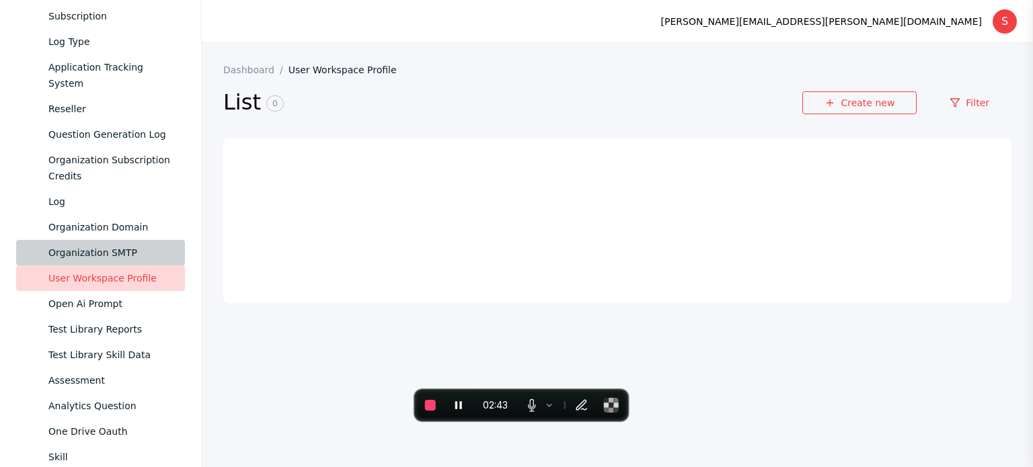
click at [77, 258] on div "Organization SMTP" at bounding box center [111, 253] width 126 height 16
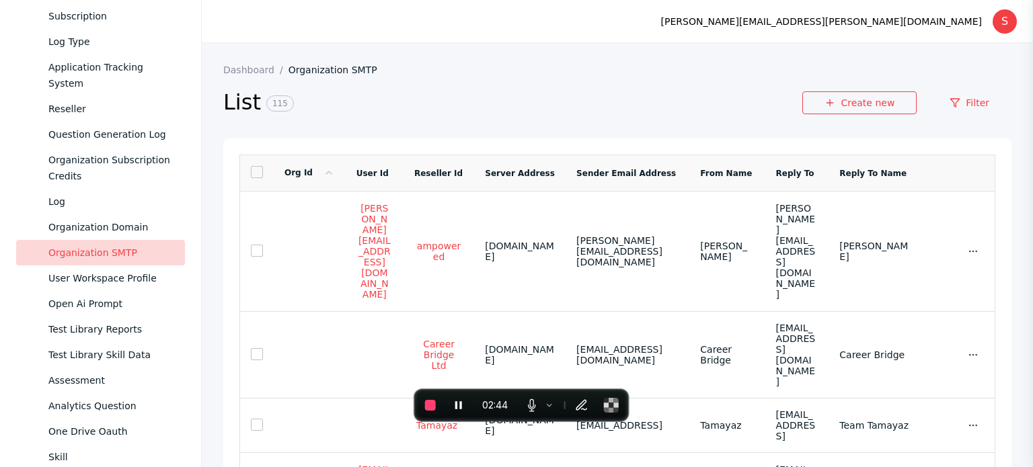
click at [251, 177] on link at bounding box center [257, 172] width 12 height 12
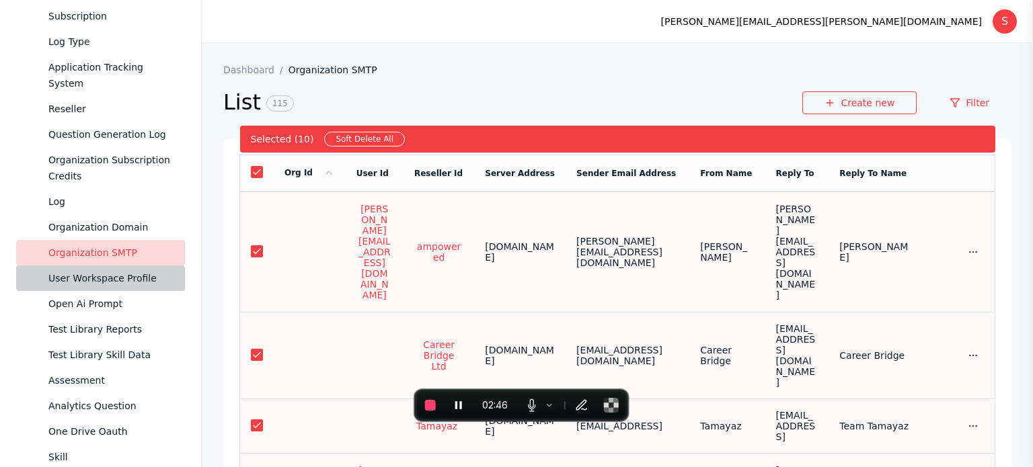
click at [89, 287] on link "User Workspace Profile" at bounding box center [100, 279] width 169 height 26
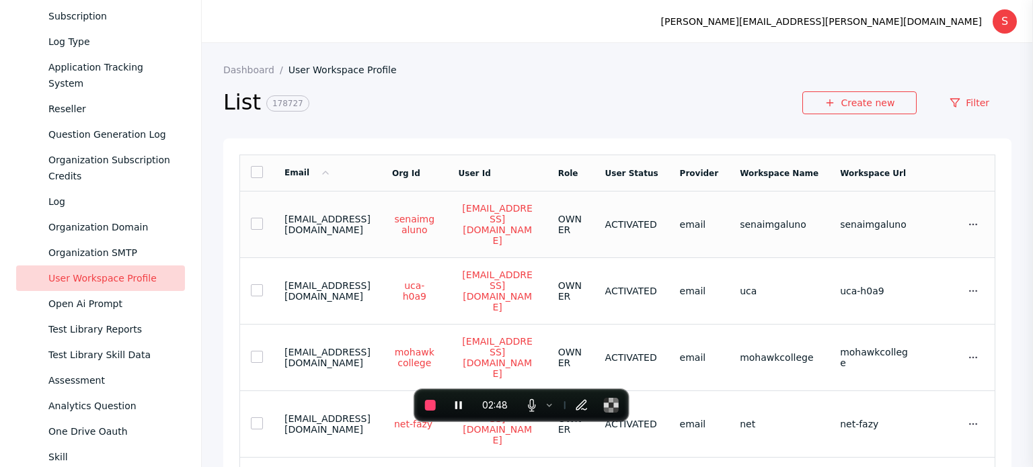
click at [257, 218] on link at bounding box center [257, 224] width 12 height 12
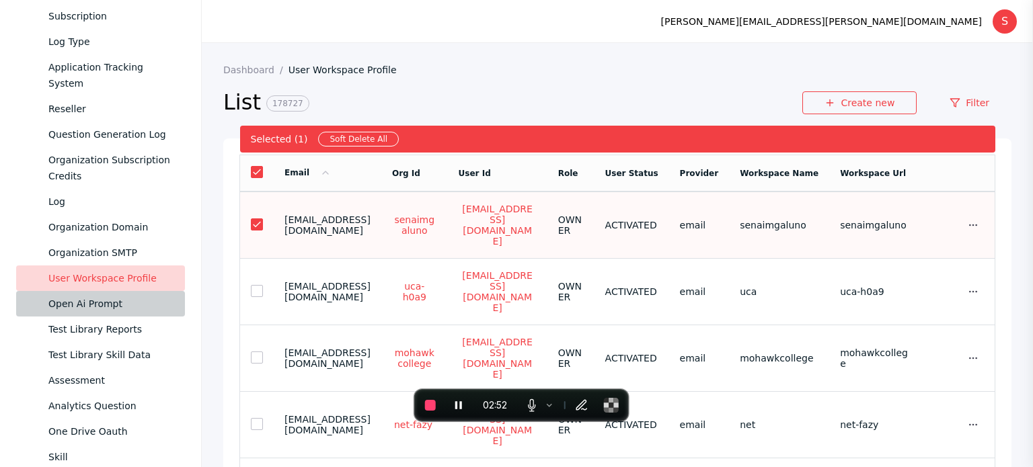
click at [130, 313] on link "Open Ai Prompt" at bounding box center [100, 304] width 169 height 26
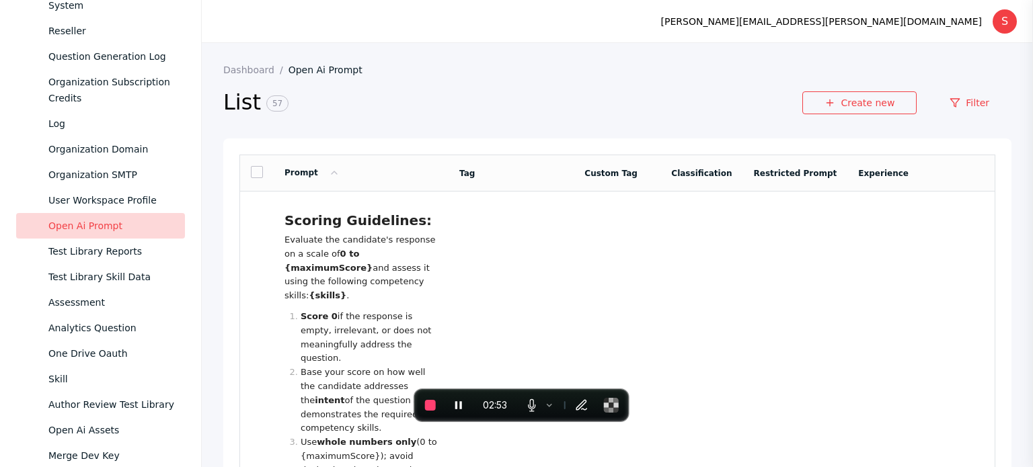
scroll to position [994, 0]
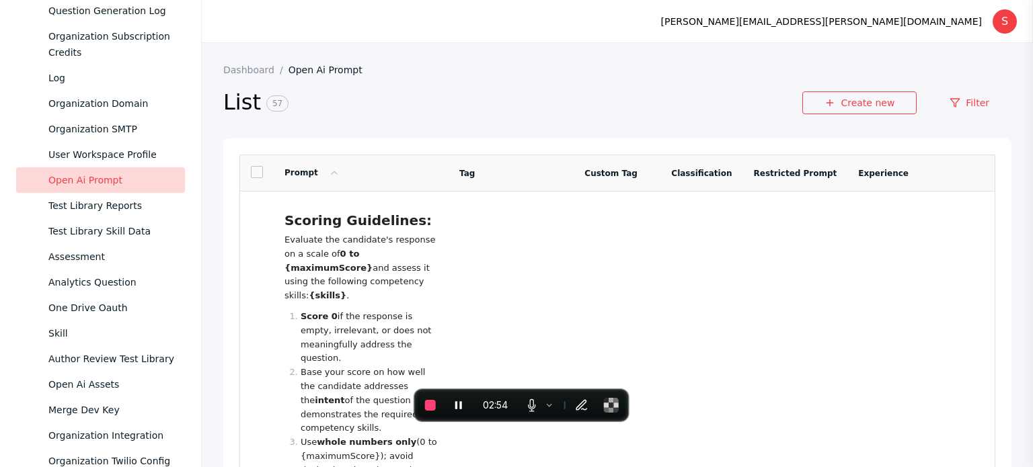
click at [254, 172] on link at bounding box center [257, 172] width 12 height 12
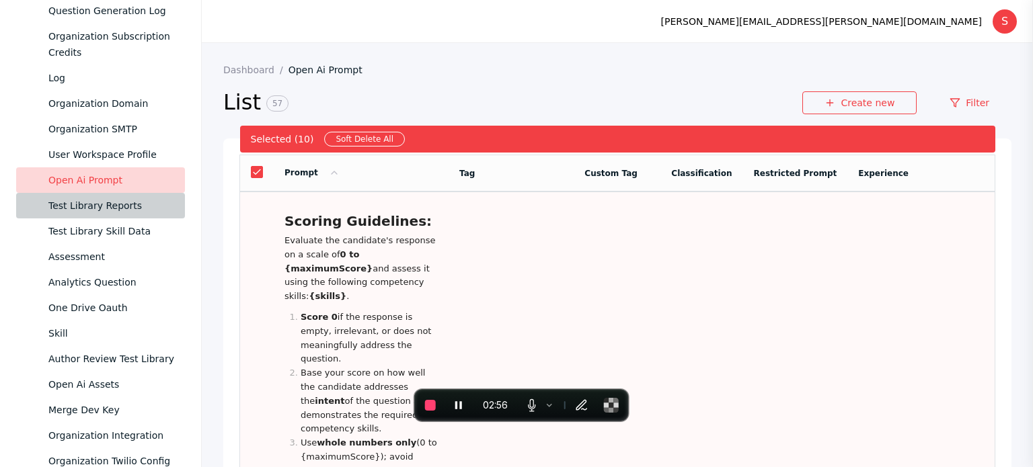
click at [102, 211] on div "Test Library Reports" at bounding box center [111, 206] width 126 height 16
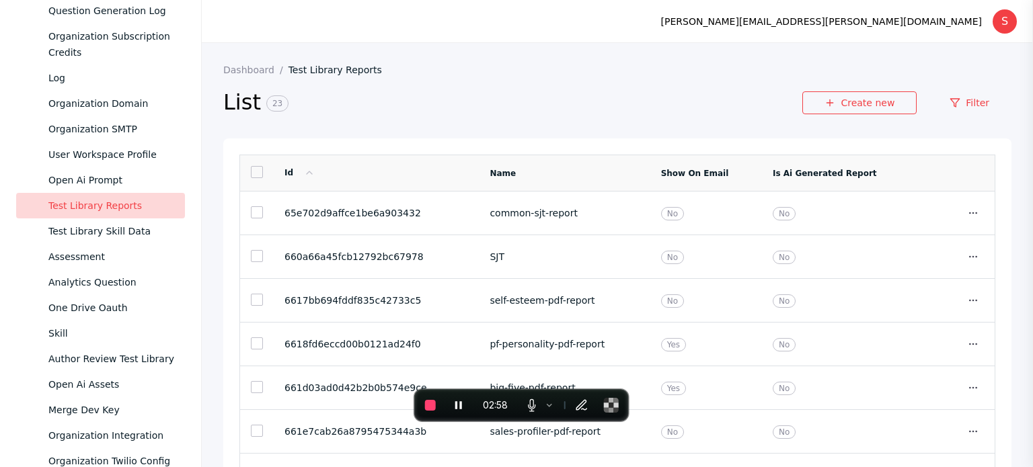
click at [260, 178] on link at bounding box center [257, 172] width 12 height 12
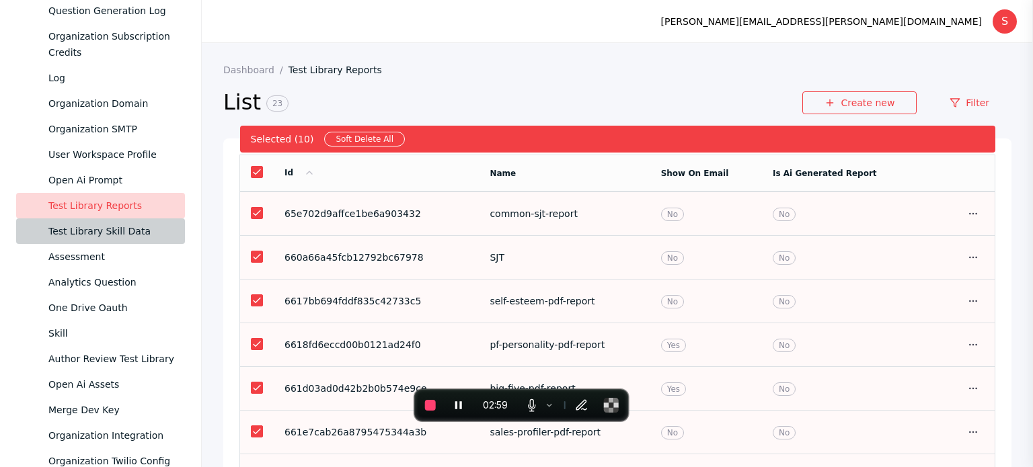
click at [73, 228] on div "Test Library Skill Data" at bounding box center [111, 231] width 126 height 16
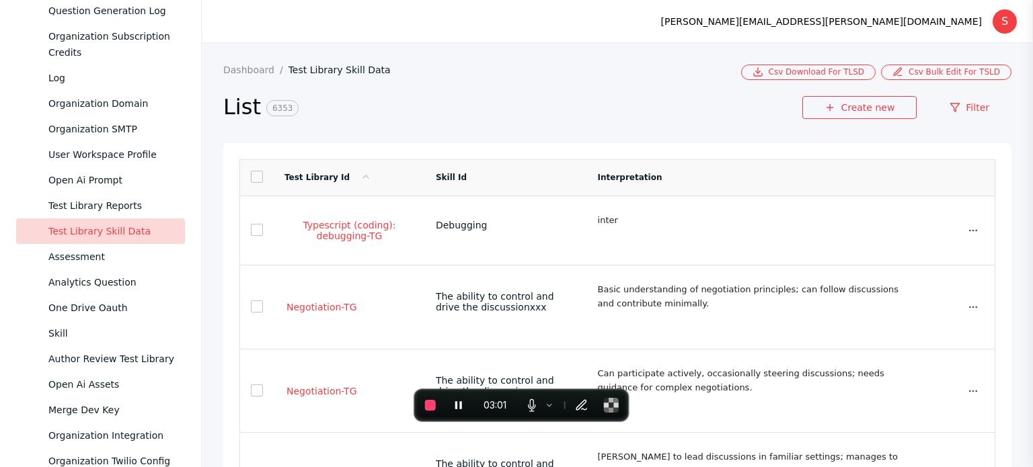
click at [260, 181] on link at bounding box center [257, 177] width 12 height 12
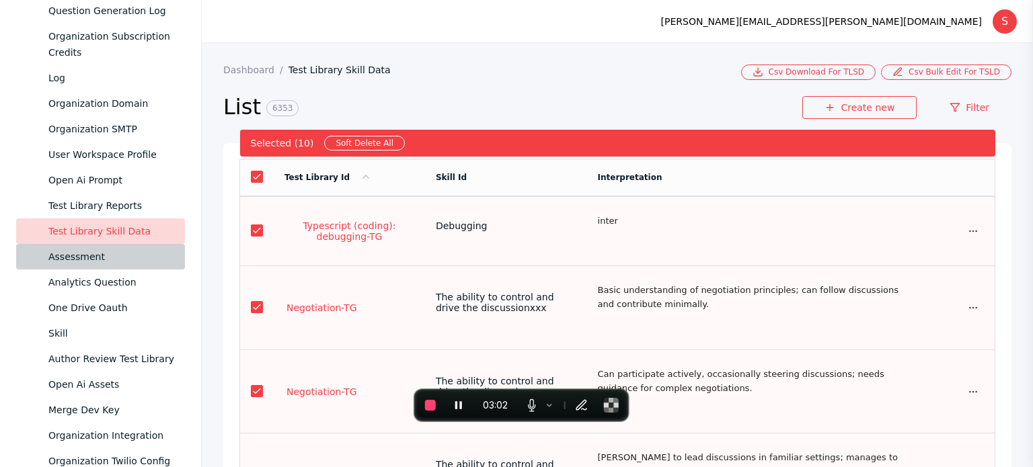
click at [91, 266] on link "Assessment" at bounding box center [100, 257] width 169 height 26
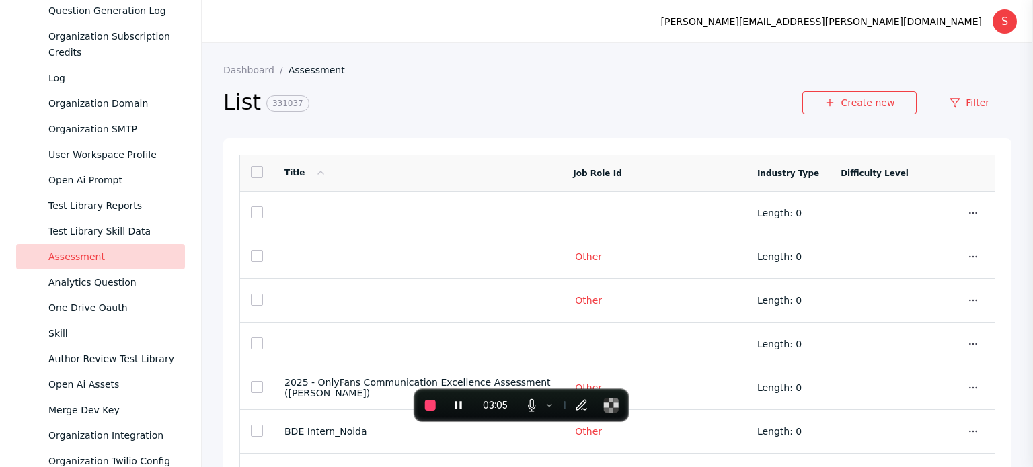
click at [255, 177] on link at bounding box center [257, 172] width 12 height 12
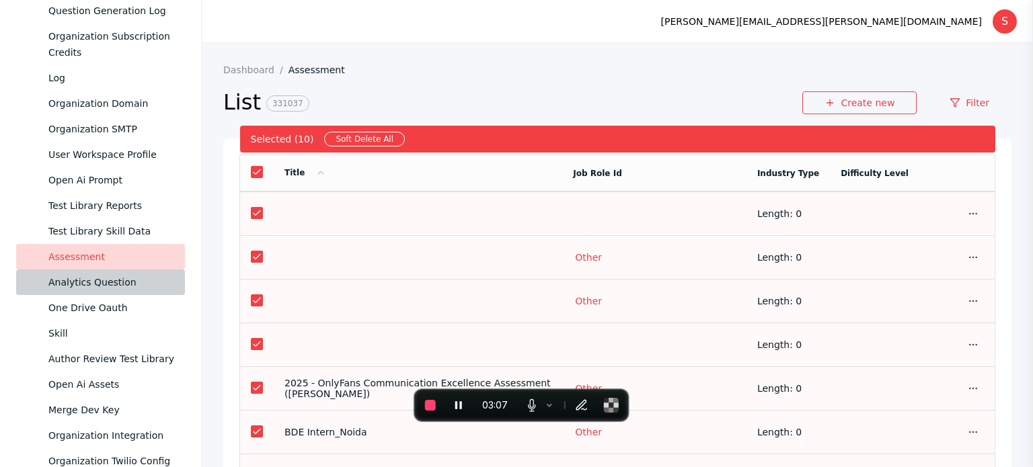
click at [65, 280] on div "Analytics Question" at bounding box center [111, 282] width 126 height 16
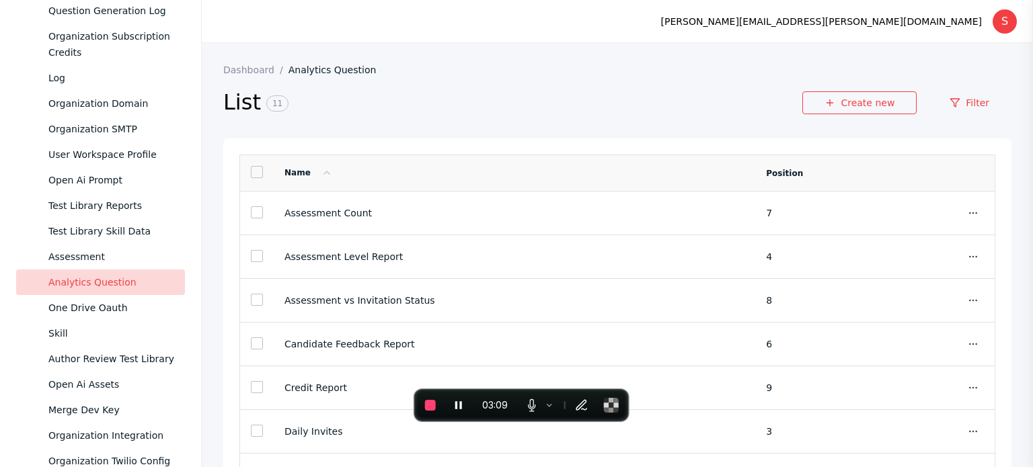
click at [258, 177] on link at bounding box center [257, 172] width 12 height 12
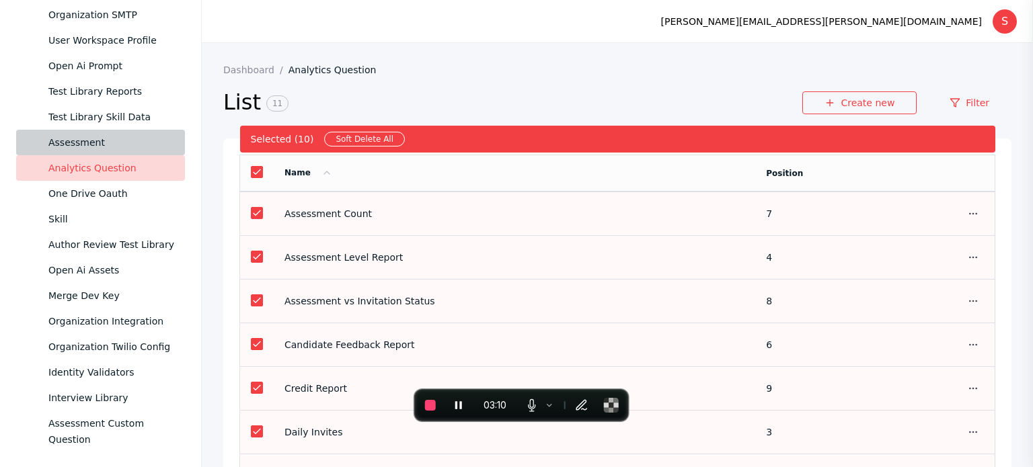
scroll to position [1109, 0]
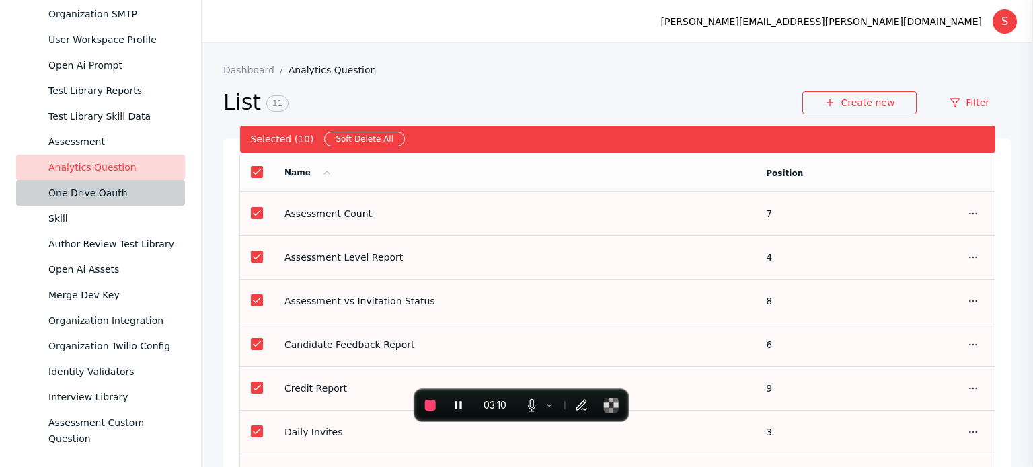
click at [80, 190] on div "One Drive Oauth" at bounding box center [111, 193] width 126 height 16
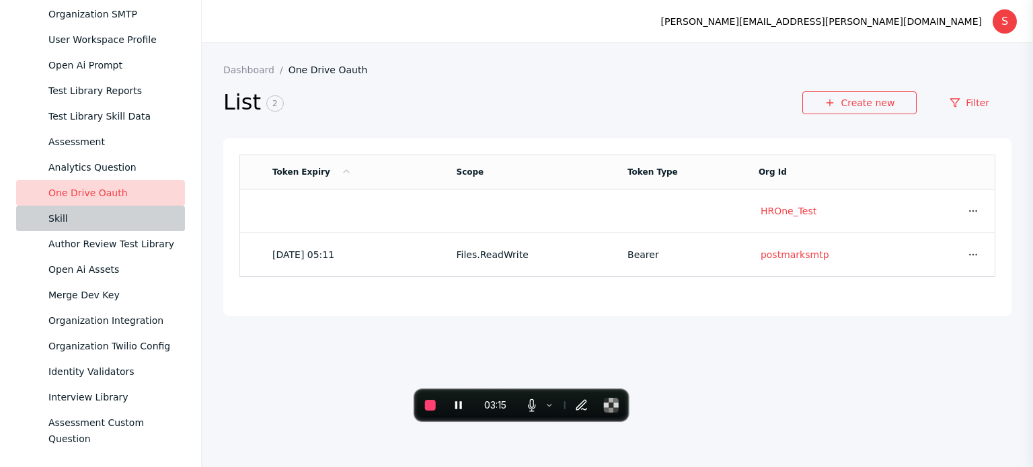
click at [95, 217] on div "Skill" at bounding box center [111, 218] width 126 height 16
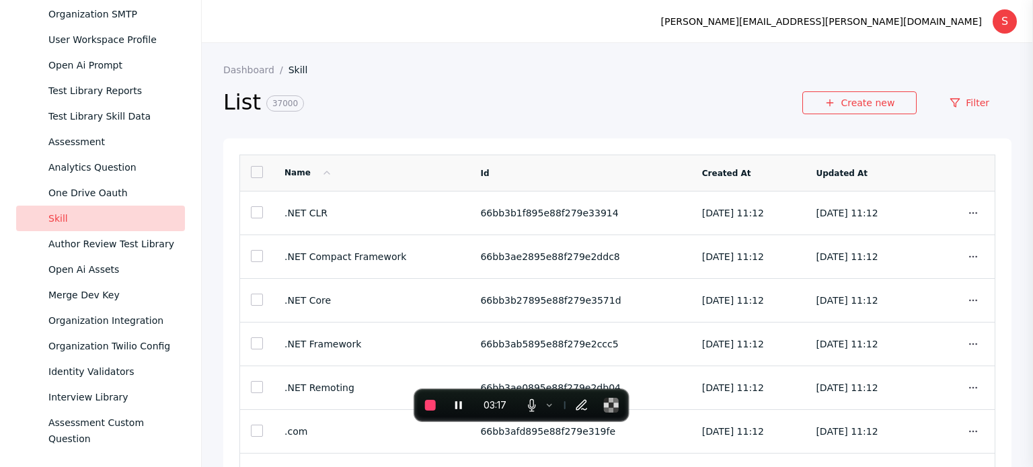
click at [258, 176] on link at bounding box center [257, 172] width 12 height 12
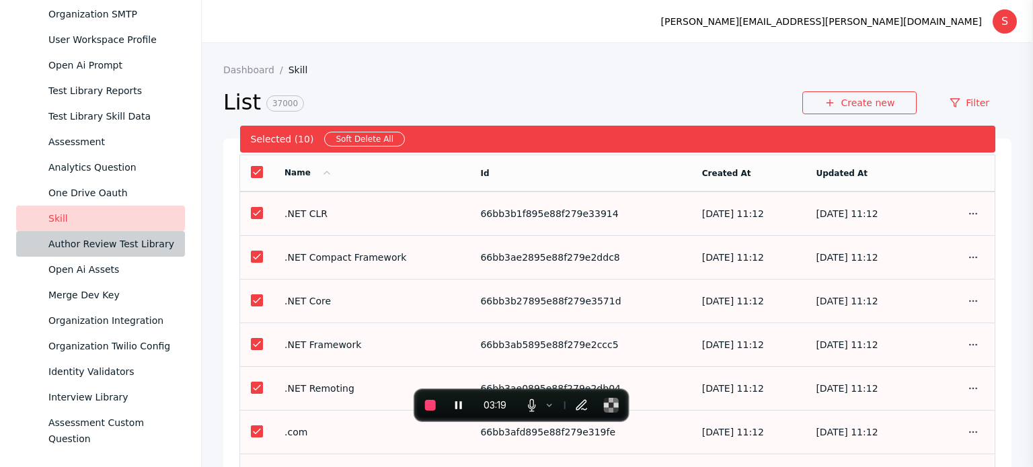
click at [80, 239] on div "Author Review Test Library" at bounding box center [111, 244] width 126 height 16
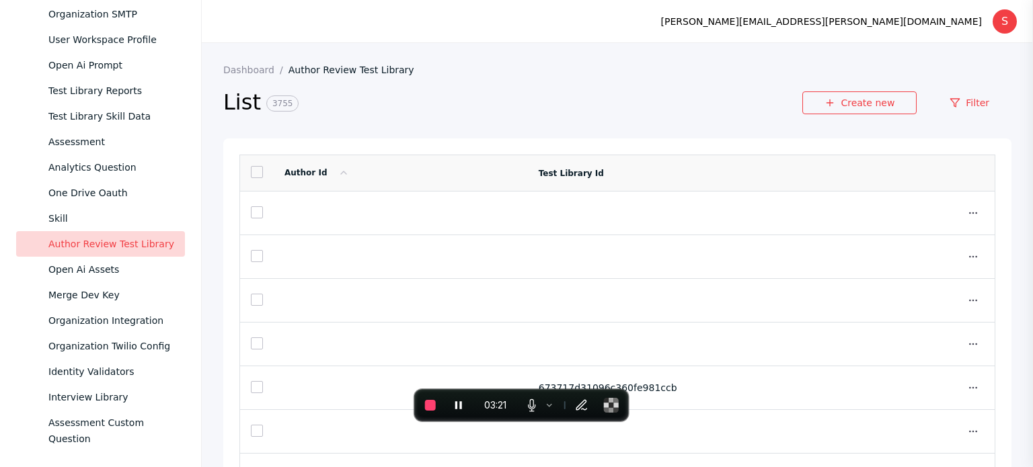
click at [262, 167] on link at bounding box center [257, 172] width 12 height 12
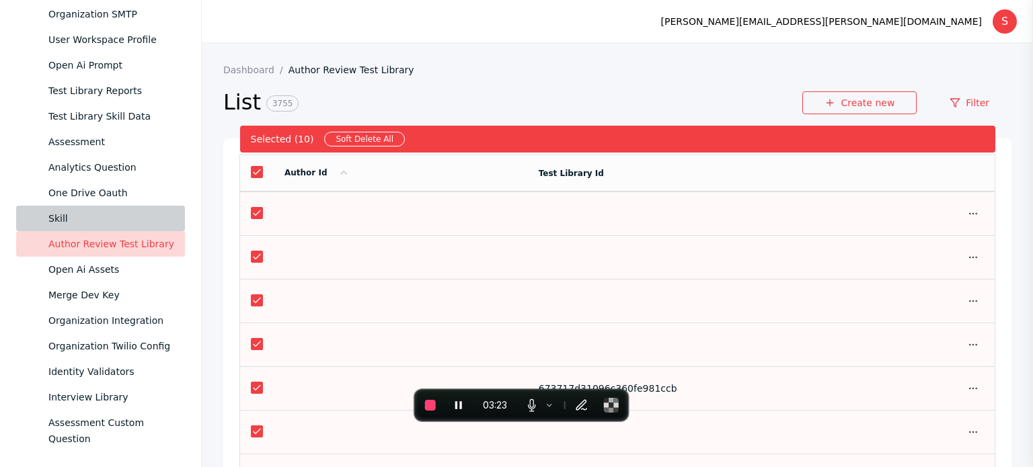
scroll to position [1182, 0]
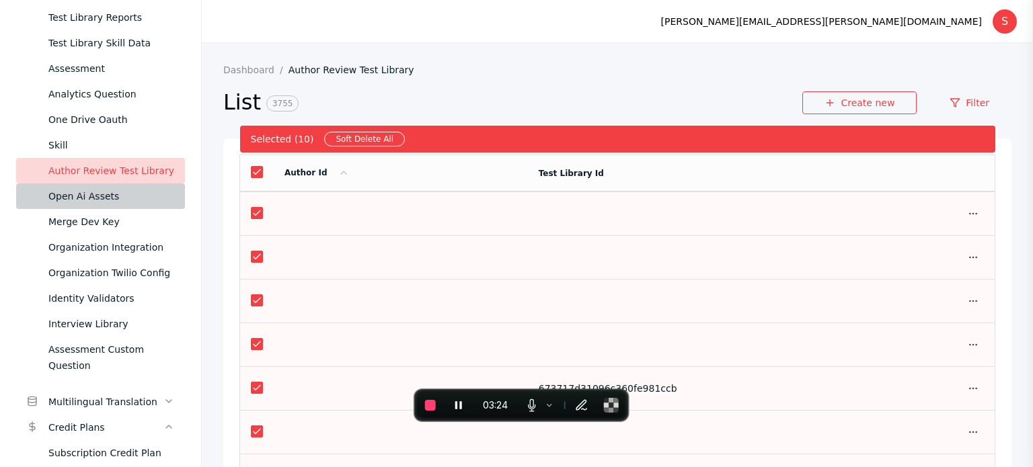
click at [94, 201] on div "Open Ai Assets" at bounding box center [111, 196] width 126 height 16
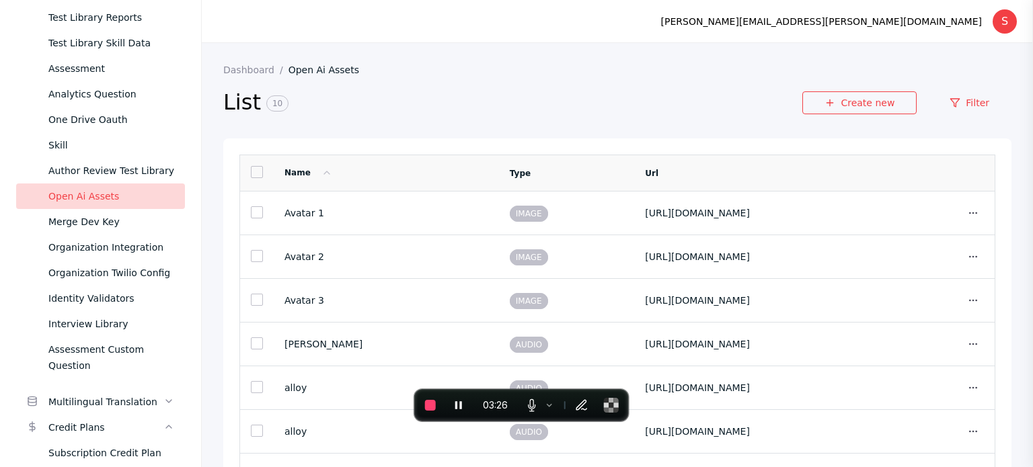
click at [248, 182] on td at bounding box center [257, 173] width 34 height 36
click at [254, 178] on link at bounding box center [257, 172] width 12 height 12
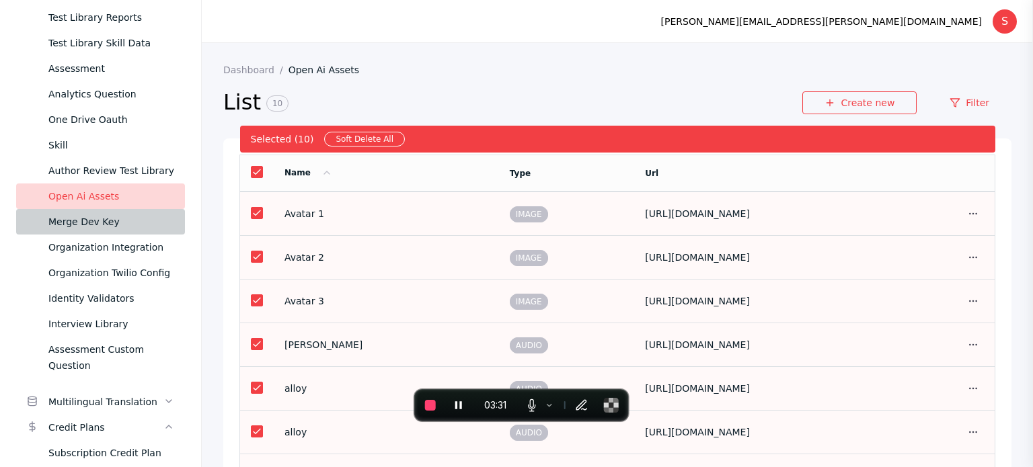
click at [83, 215] on div "Merge Dev Key" at bounding box center [111, 222] width 126 height 16
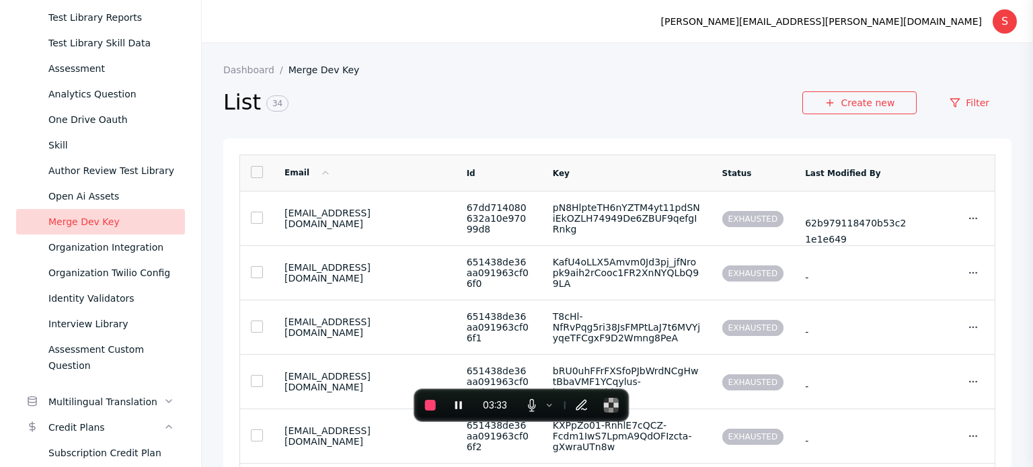
click at [251, 178] on link at bounding box center [257, 172] width 12 height 12
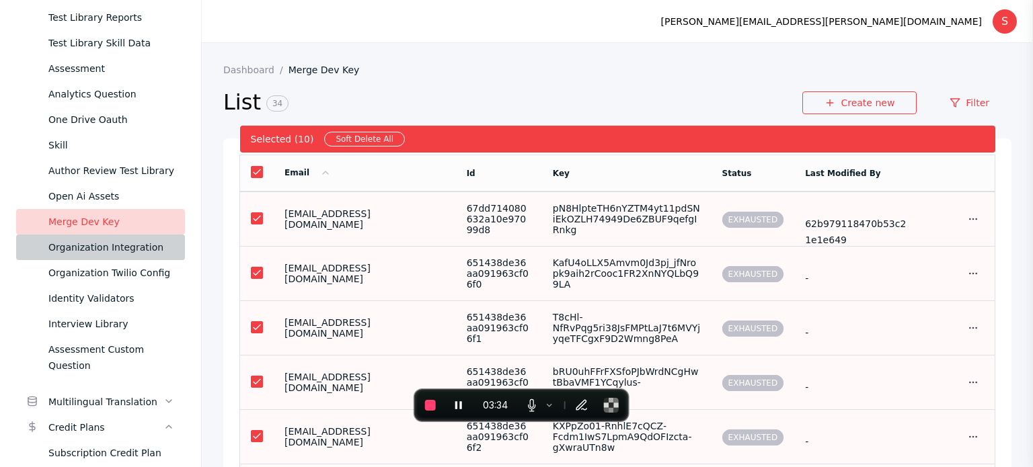
click at [91, 245] on div "Organization Integration" at bounding box center [111, 247] width 126 height 16
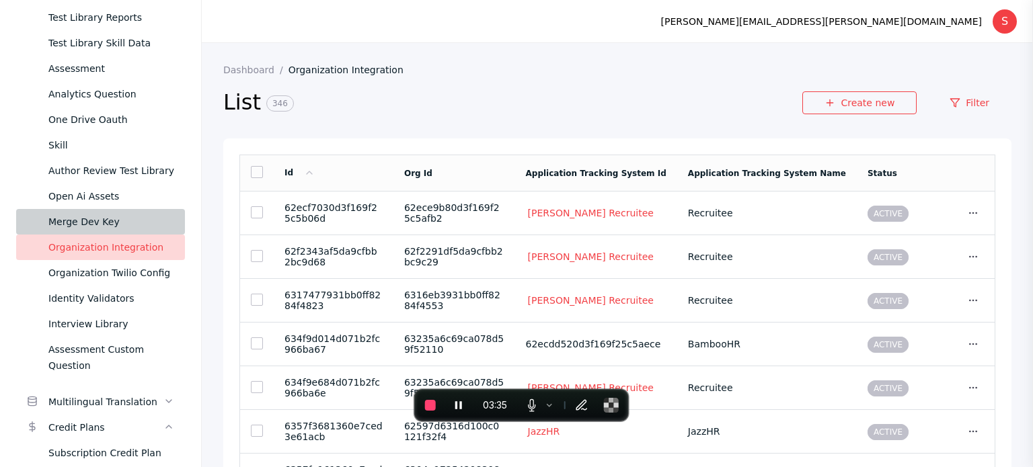
click at [93, 225] on div "Merge Dev Key" at bounding box center [111, 222] width 126 height 16
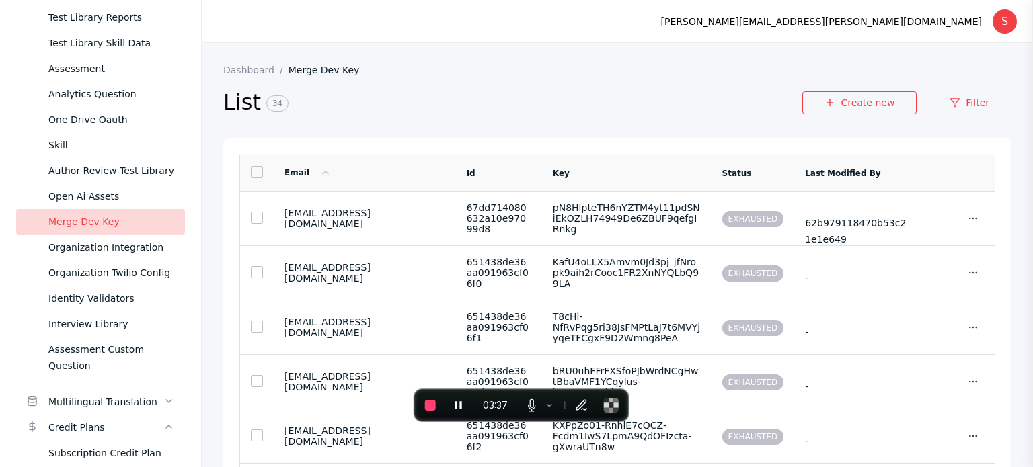
click at [258, 175] on link at bounding box center [257, 172] width 12 height 12
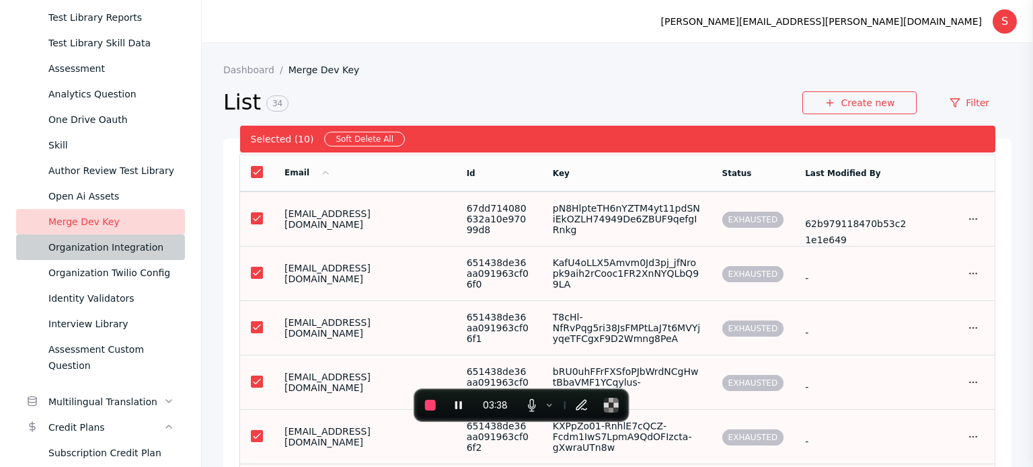
click at [96, 244] on div "Organization Integration" at bounding box center [111, 247] width 126 height 16
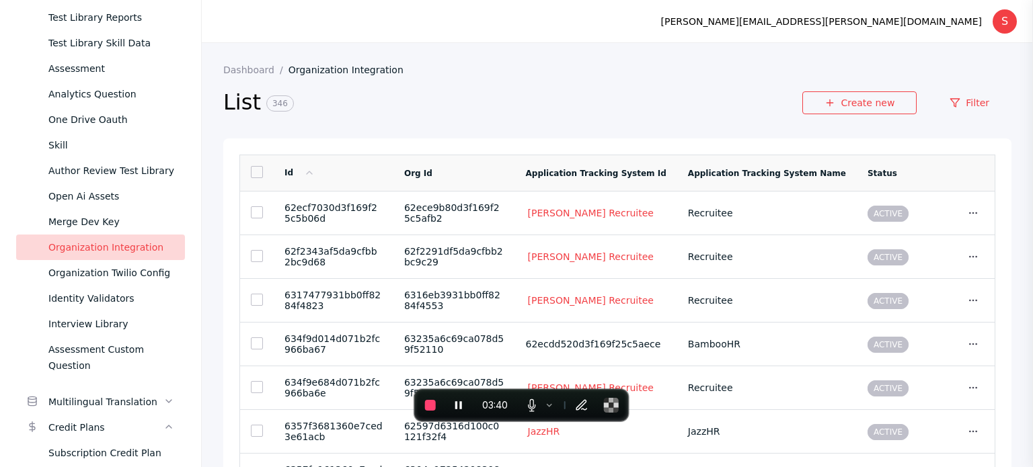
click at [261, 174] on link at bounding box center [257, 172] width 12 height 12
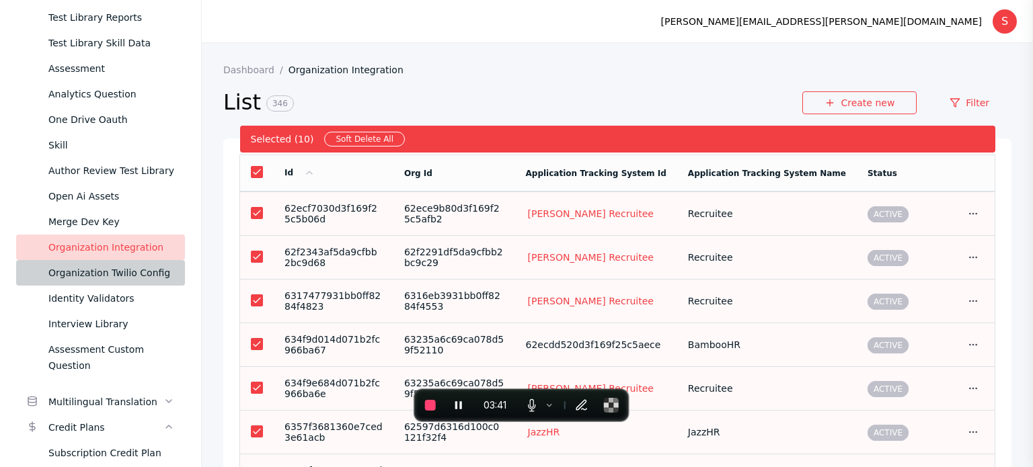
click at [121, 284] on link "Organization Twilio Config" at bounding box center [100, 273] width 169 height 26
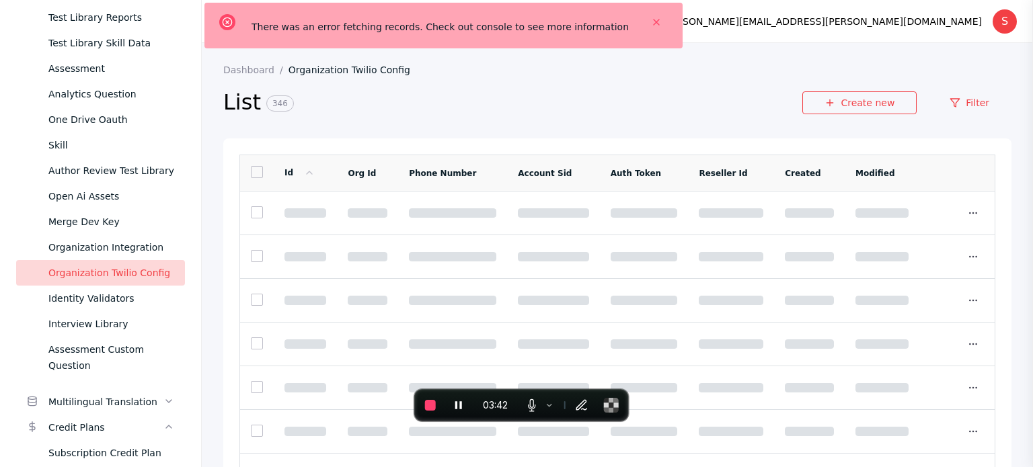
click at [256, 178] on link at bounding box center [257, 172] width 12 height 12
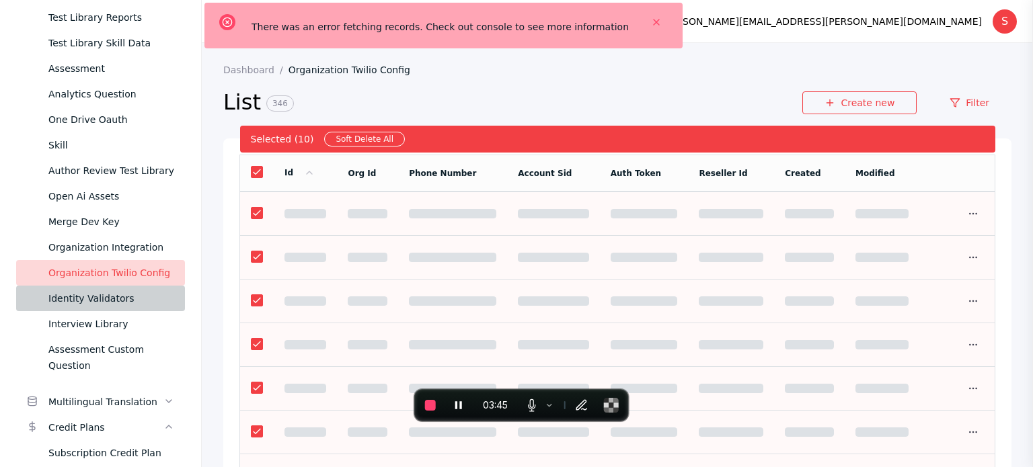
click at [82, 294] on div "Identity Validators" at bounding box center [111, 298] width 126 height 16
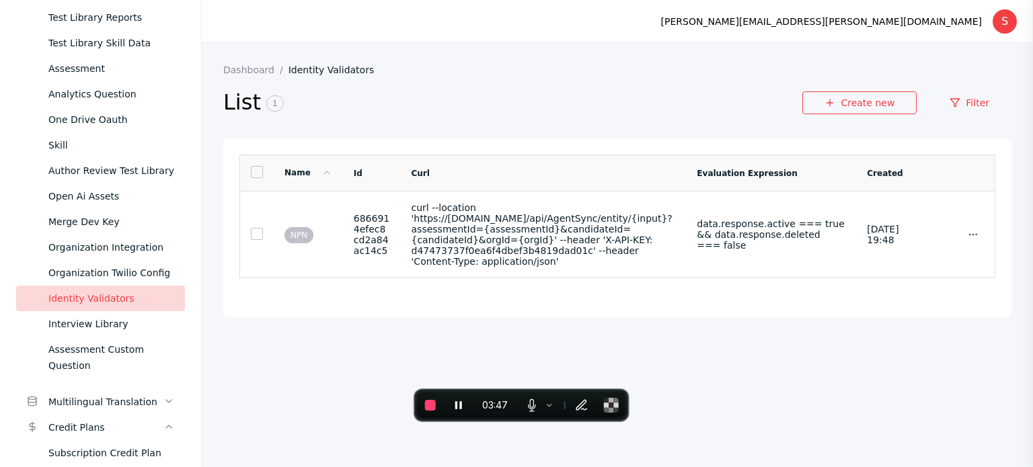
click at [258, 173] on link at bounding box center [257, 172] width 12 height 12
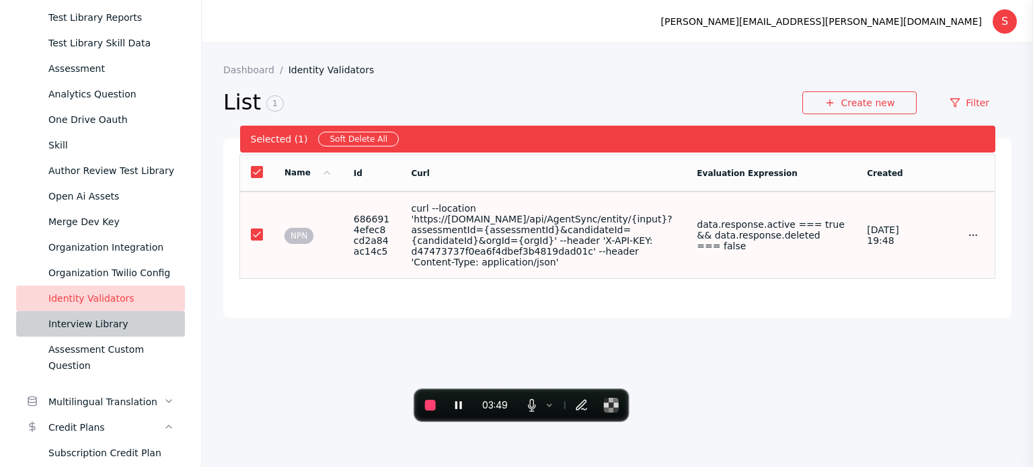
click at [94, 325] on div "Interview Library" at bounding box center [111, 324] width 126 height 16
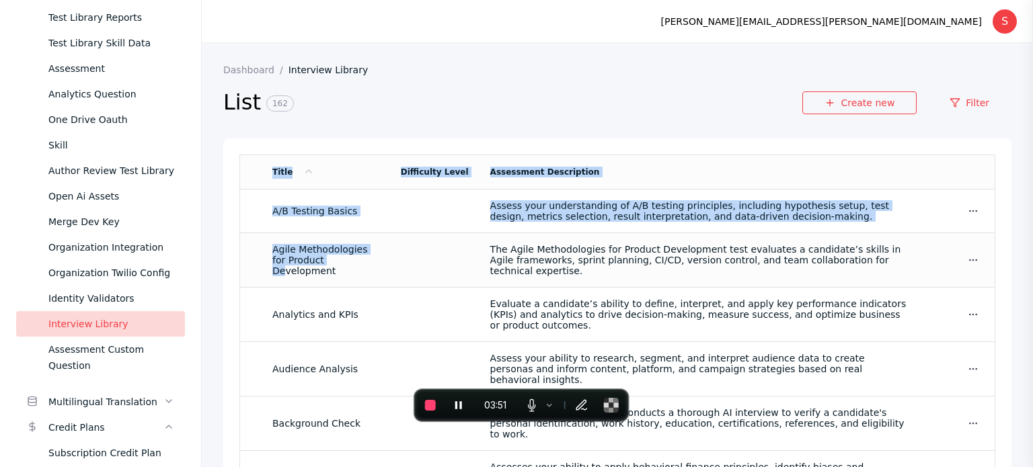
drag, startPoint x: 257, startPoint y: 177, endPoint x: 319, endPoint y: 266, distance: 108.6
click at [319, 266] on table "Title Difficulty Level Assessment Description A/B Testing Basics Assess your un…" at bounding box center [617, 439] width 756 height 569
click at [962, 256] on link at bounding box center [973, 260] width 22 height 22
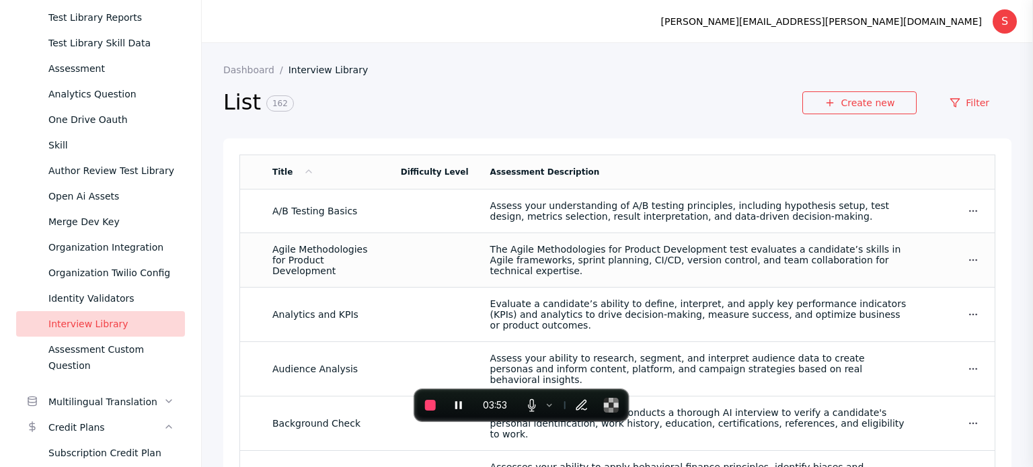
click at [930, 251] on section "Show Edit" at bounding box center [957, 260] width 54 height 22
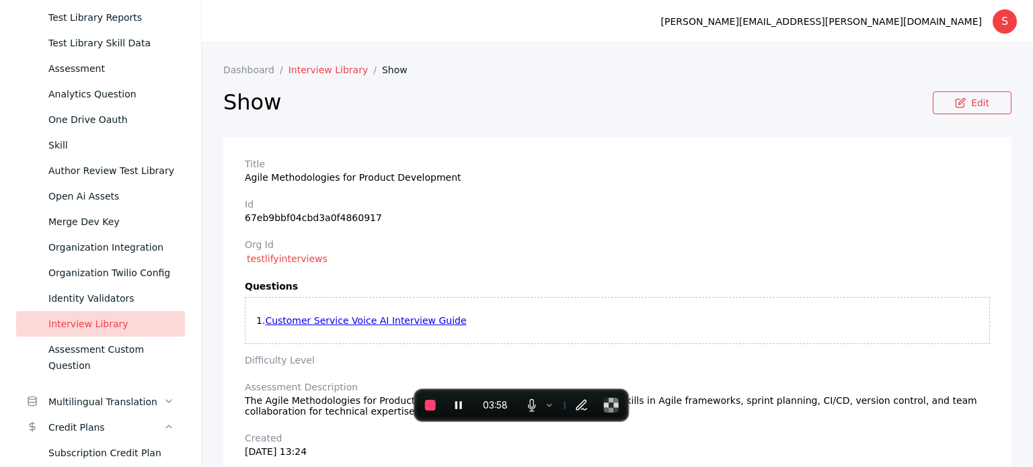
click at [293, 75] on link "Interview Library" at bounding box center [334, 70] width 93 height 11
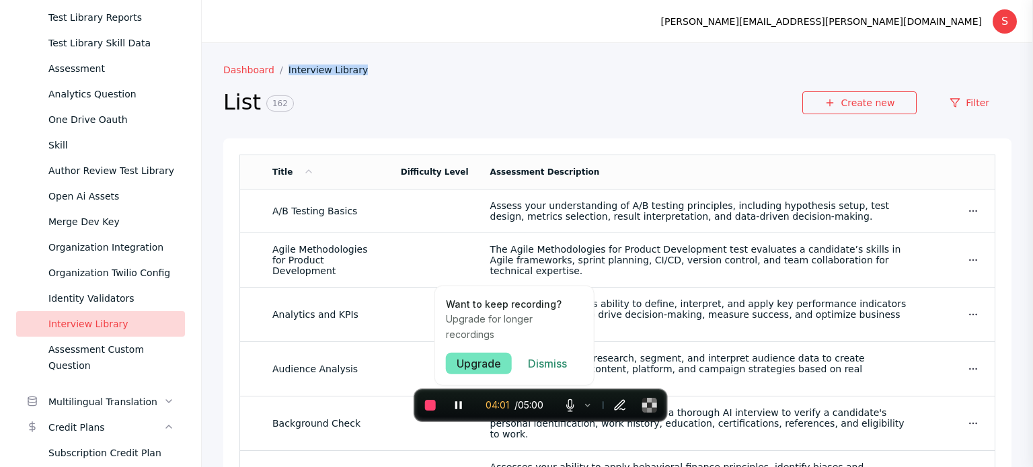
copy link "Interview Library"
drag, startPoint x: 379, startPoint y: 61, endPoint x: 272, endPoint y: 66, distance: 107.7
click at [272, 66] on section "Dashboard Interview Library List 162 Create new Filter Title Difficulty Level A…" at bounding box center [617, 276] width 831 height 467
click at [463, 405] on icon "Pause recording" at bounding box center [458, 405] width 13 height 13
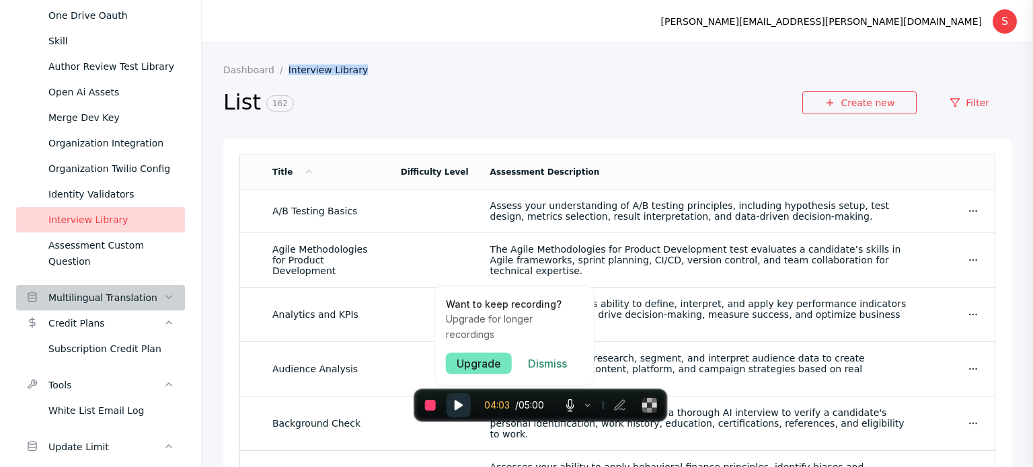
scroll to position [1367, 0]
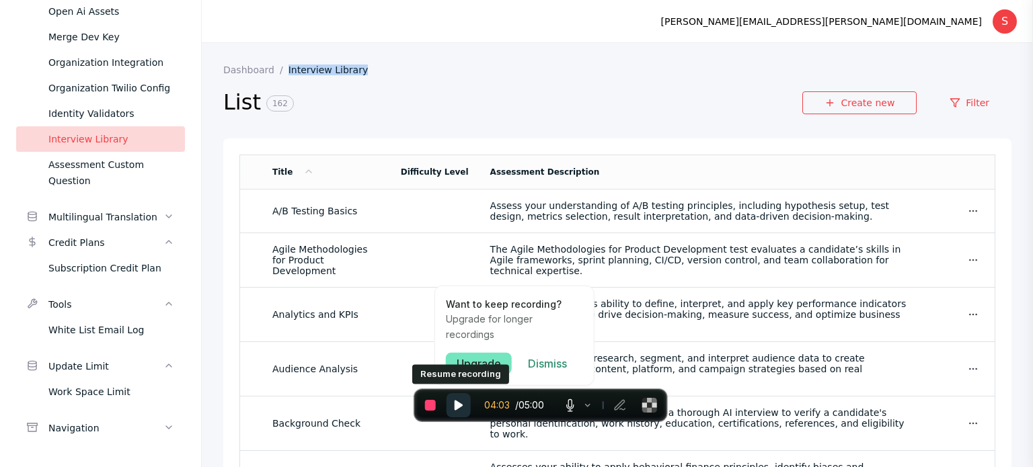
click at [455, 397] on button "Resume recording" at bounding box center [458, 405] width 24 height 24
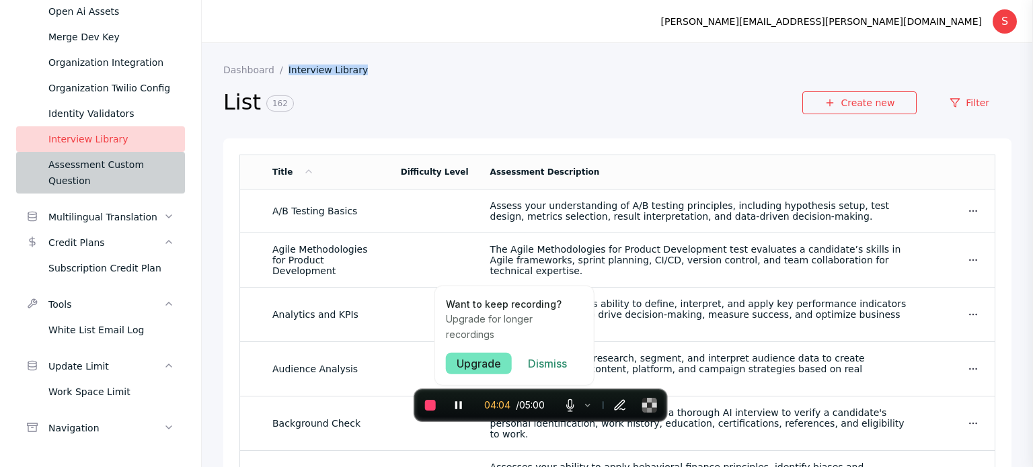
click at [64, 178] on div "Assessment Custom Question" at bounding box center [111, 173] width 126 height 32
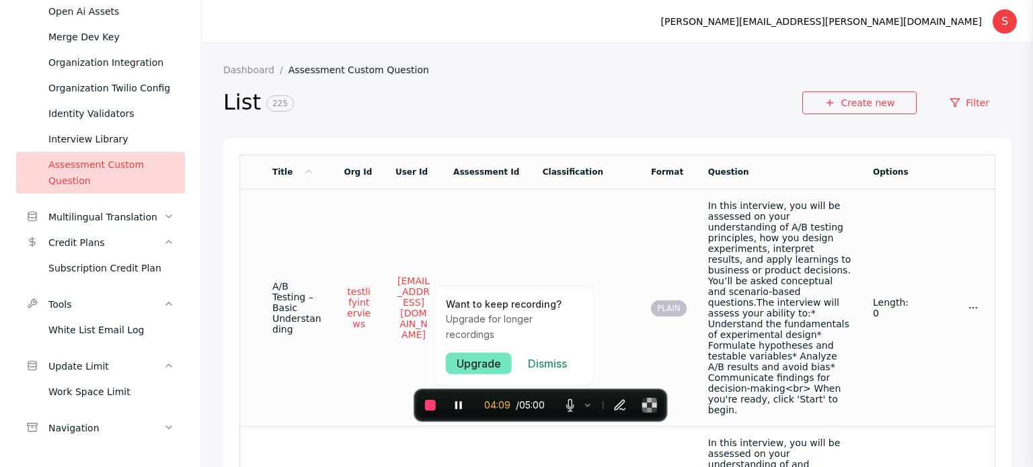
click at [906, 241] on td "Length: 0" at bounding box center [890, 308] width 57 height 237
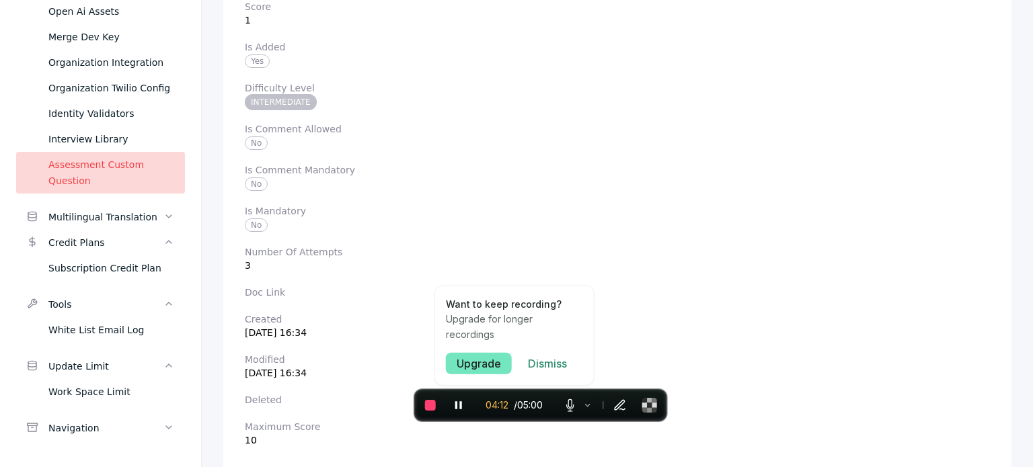
scroll to position [696, 0]
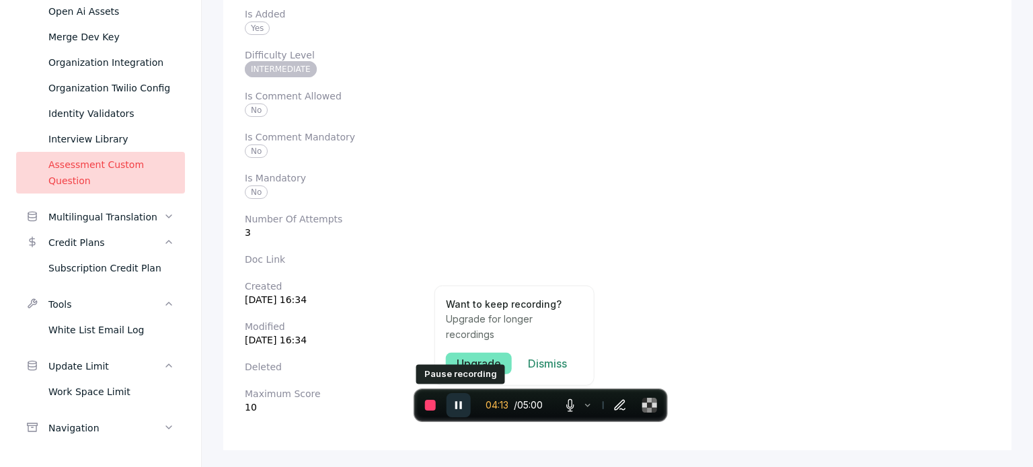
click at [463, 412] on button "Pause recording" at bounding box center [458, 405] width 24 height 24
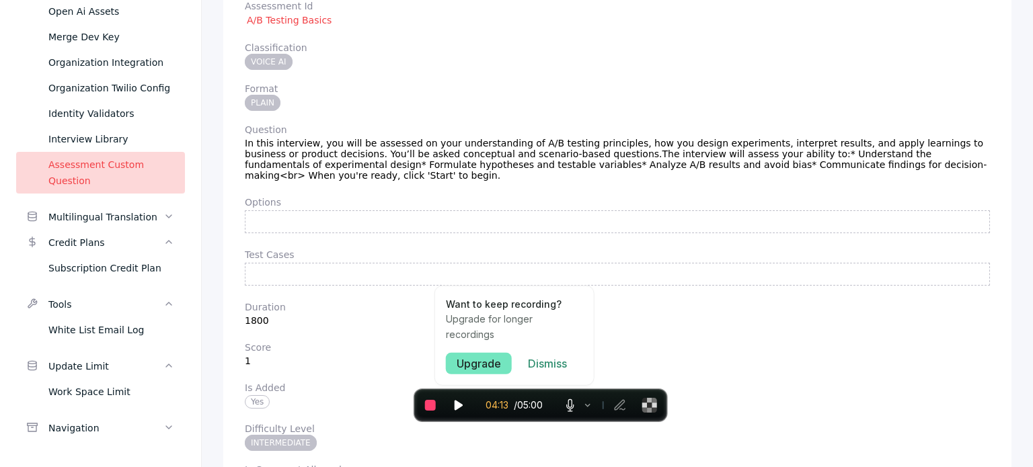
scroll to position [0, 0]
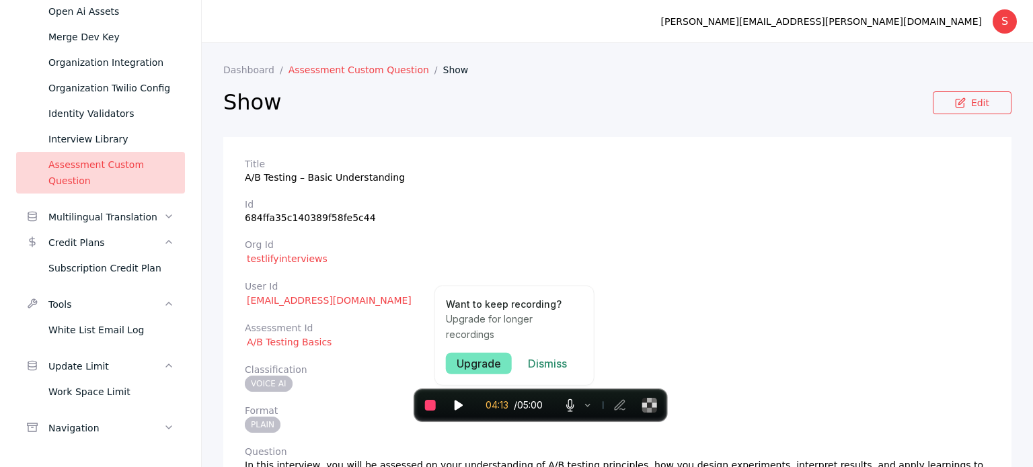
click at [373, 72] on link "Assessment Custom Question" at bounding box center [365, 70] width 155 height 11
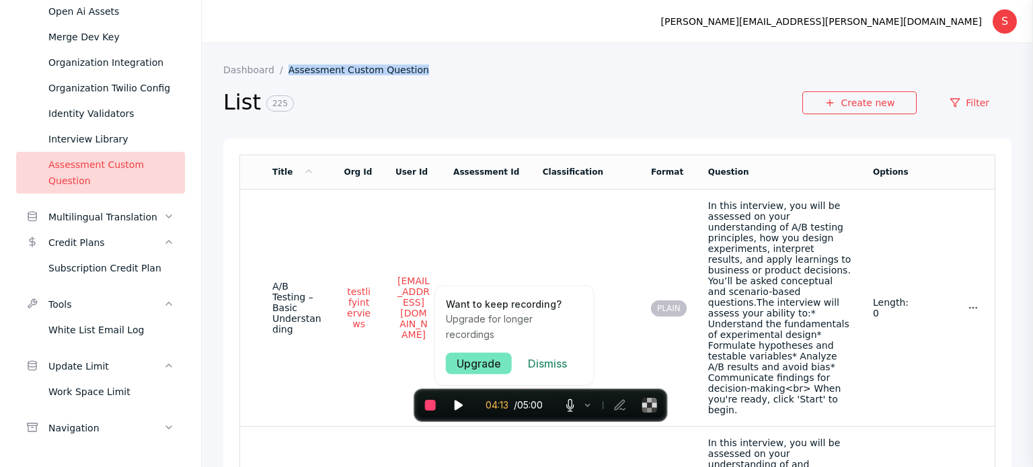
drag, startPoint x: 446, startPoint y: 73, endPoint x: 284, endPoint y: 71, distance: 162.1
click at [284, 71] on section "Dashboard Assessment Custom Question" at bounding box center [617, 70] width 788 height 11
copy link "Assessment Custom Question"
click at [87, 241] on div "Credit Plans" at bounding box center [105, 243] width 115 height 16
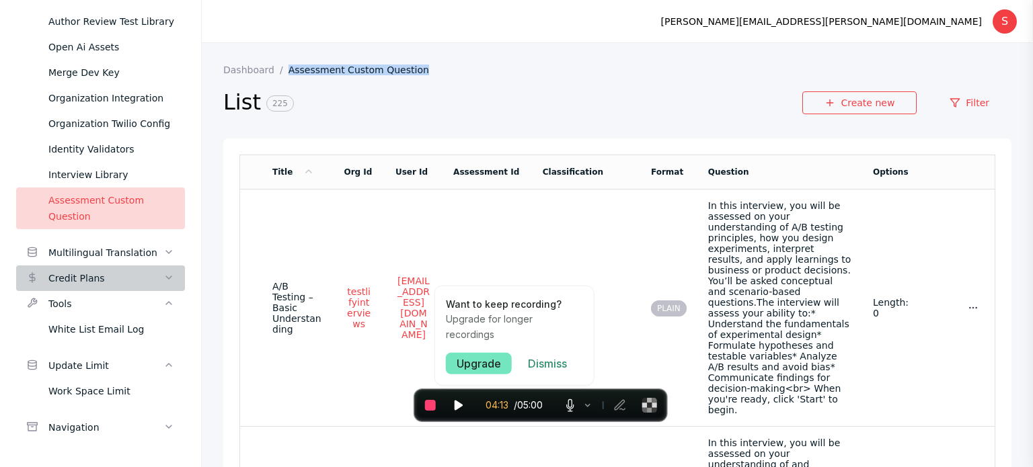
scroll to position [1331, 0]
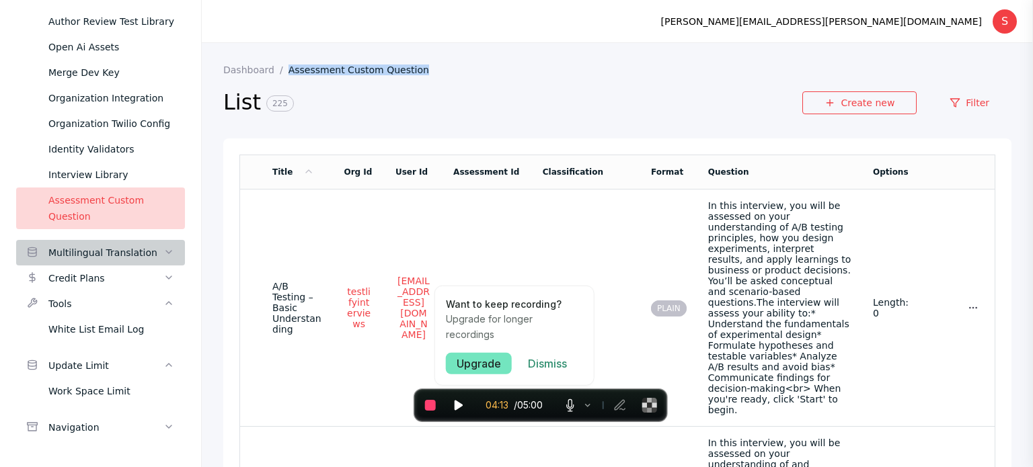
click at [94, 260] on div "Multilingual Translation" at bounding box center [105, 253] width 115 height 16
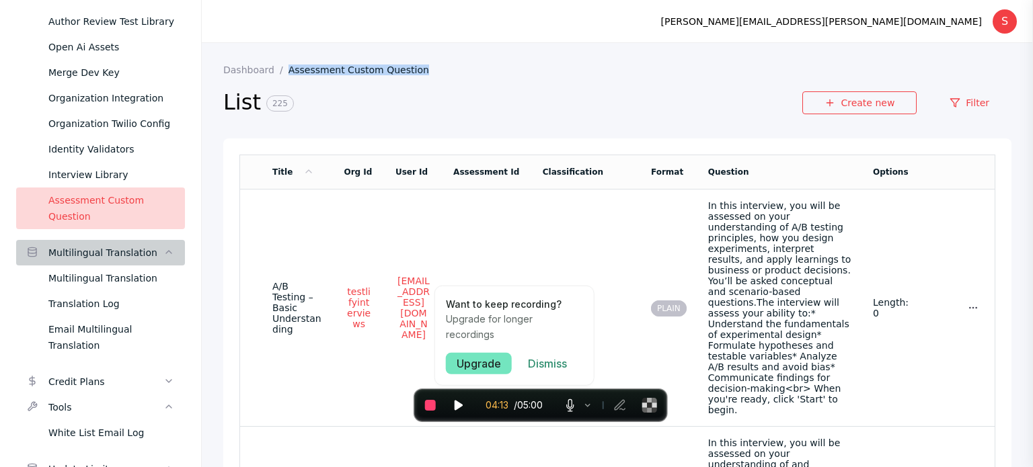
scroll to position [1367, 0]
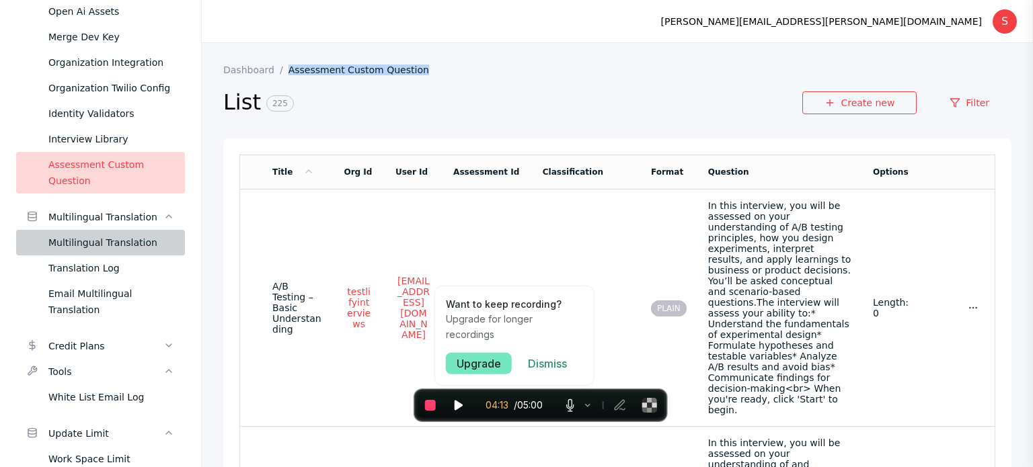
click at [95, 249] on div "Multilingual Translation" at bounding box center [111, 243] width 126 height 16
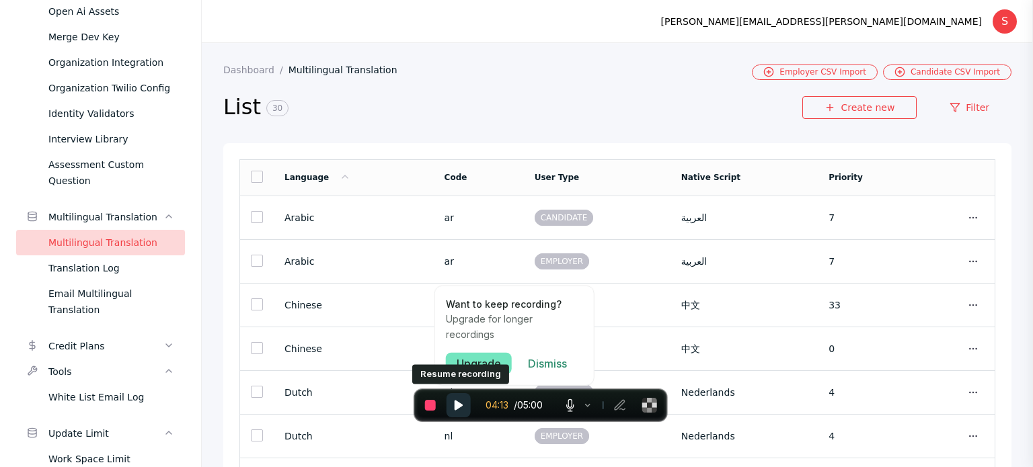
click at [457, 412] on button "Resume recording" at bounding box center [458, 405] width 24 height 24
click at [256, 183] on link at bounding box center [257, 177] width 12 height 12
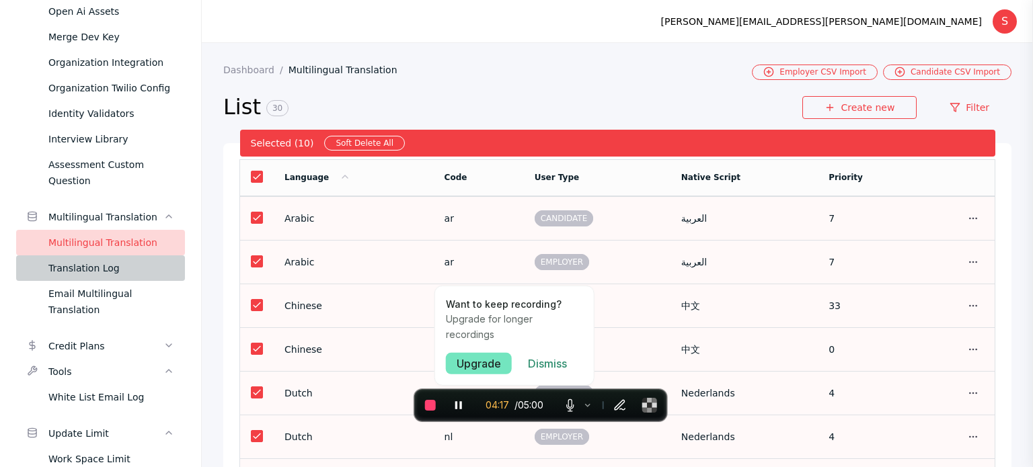
click at [91, 264] on div "Translation Log" at bounding box center [111, 268] width 126 height 16
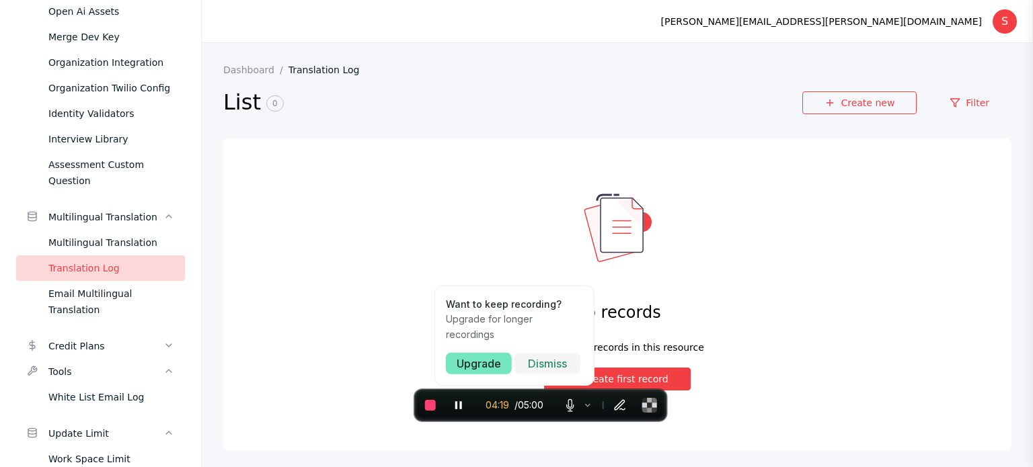
click at [549, 365] on span "Dismiss" at bounding box center [547, 363] width 39 height 13
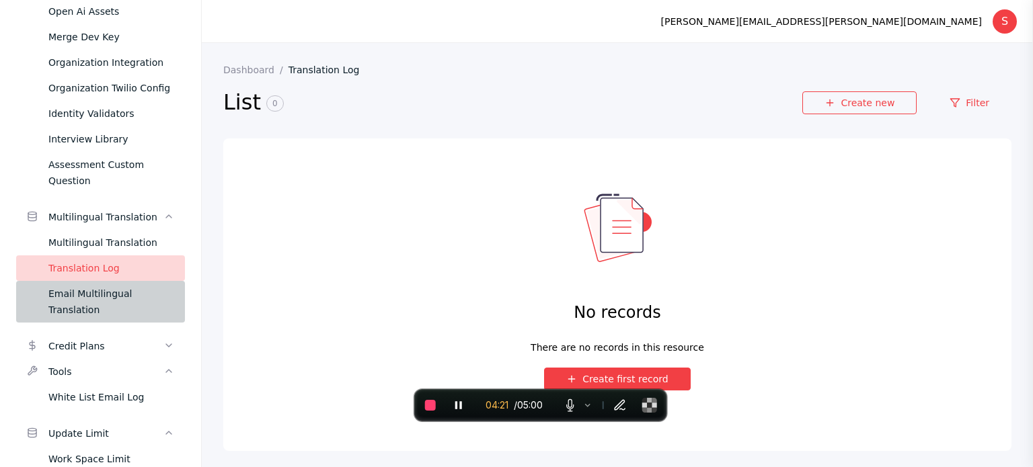
click at [94, 295] on div "Email Multilingual Translation" at bounding box center [111, 302] width 126 height 32
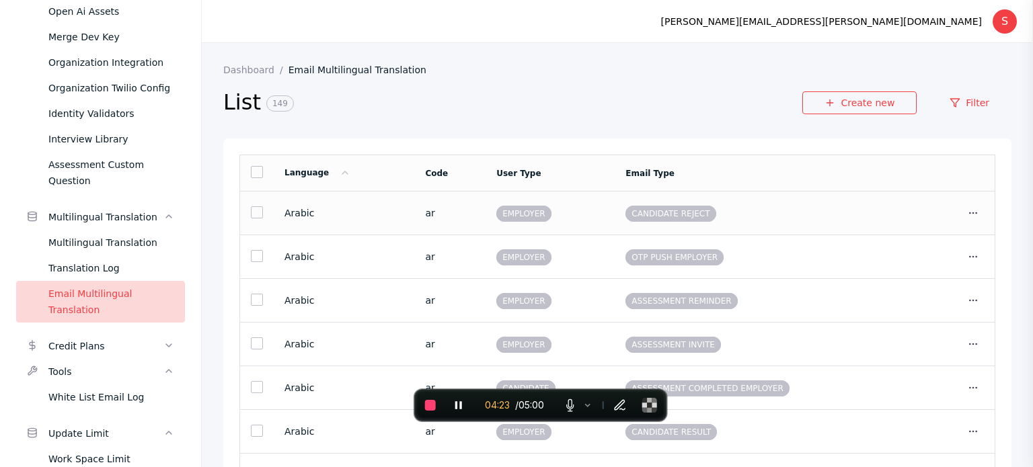
click at [258, 212] on link at bounding box center [257, 212] width 12 height 12
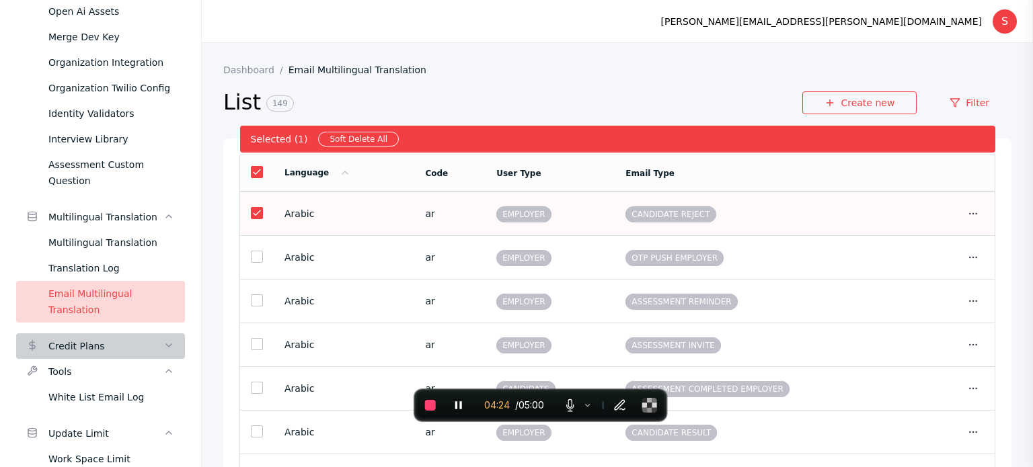
click at [88, 344] on div "Credit Plans" at bounding box center [105, 346] width 115 height 16
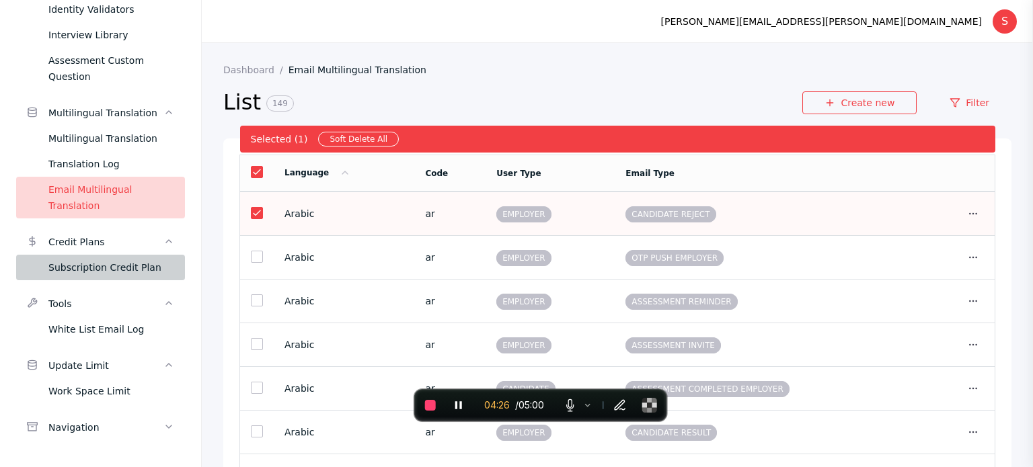
click at [65, 268] on div "Subscription Credit Plan" at bounding box center [111, 268] width 126 height 16
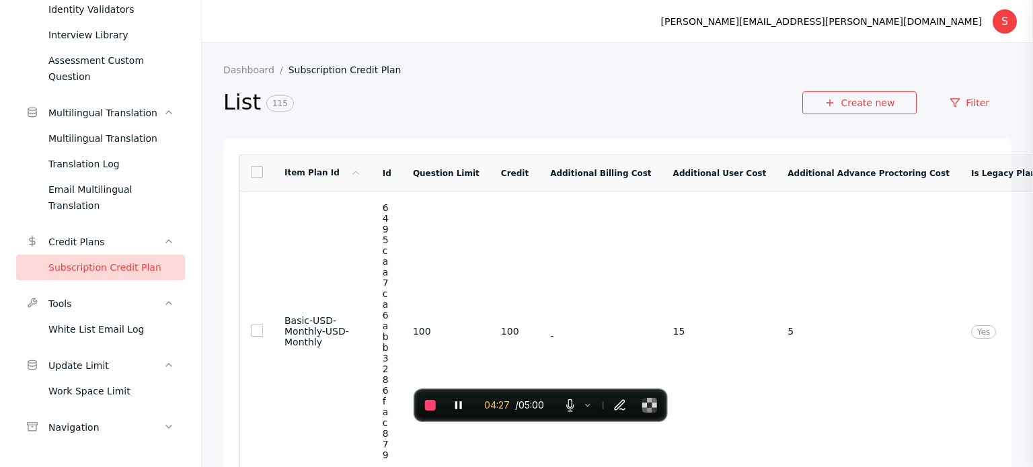
click at [252, 174] on link at bounding box center [257, 172] width 12 height 12
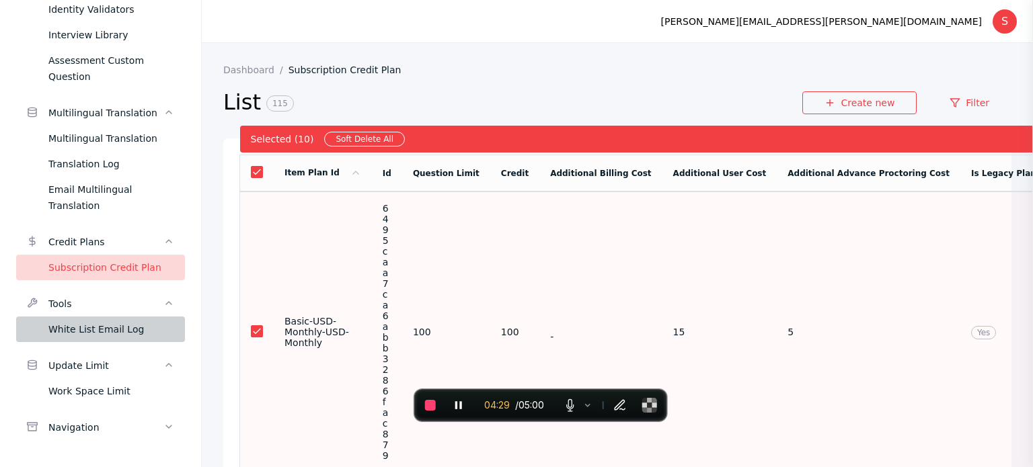
click at [86, 323] on div "White List Email Log" at bounding box center [111, 329] width 126 height 16
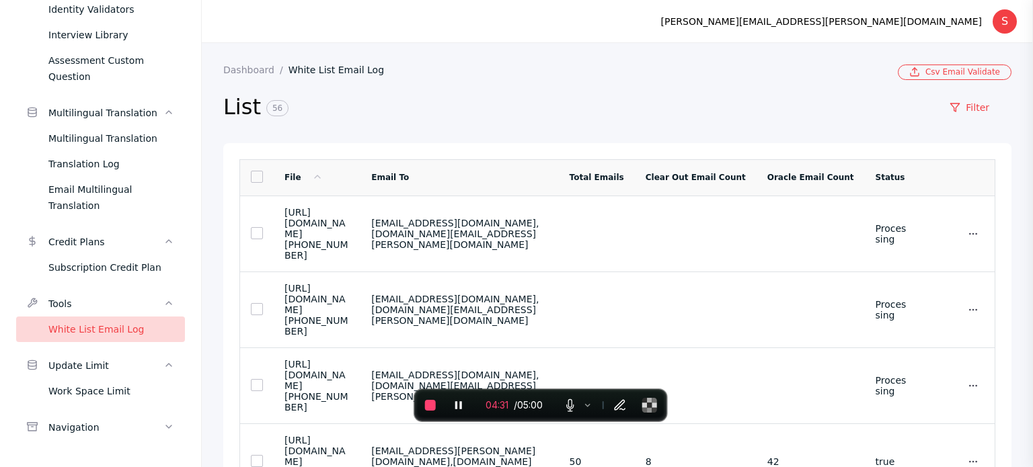
click at [252, 186] on td at bounding box center [257, 177] width 34 height 36
click at [253, 176] on link at bounding box center [257, 177] width 12 height 12
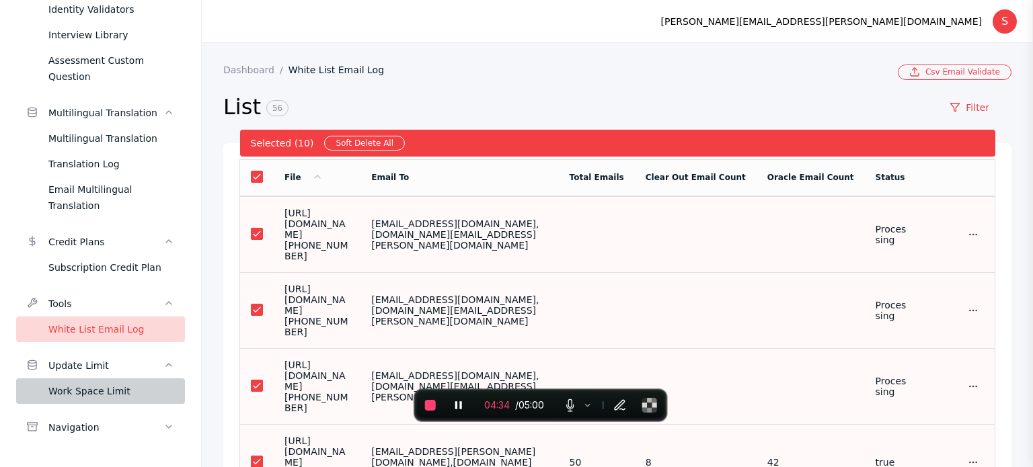
click at [64, 398] on div "Work Space Limit" at bounding box center [111, 391] width 126 height 16
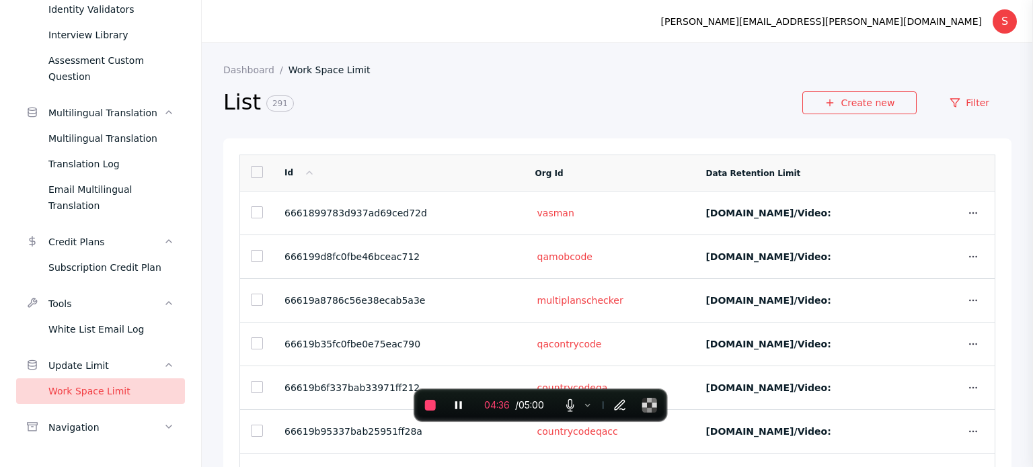
click at [261, 169] on link at bounding box center [257, 172] width 12 height 12
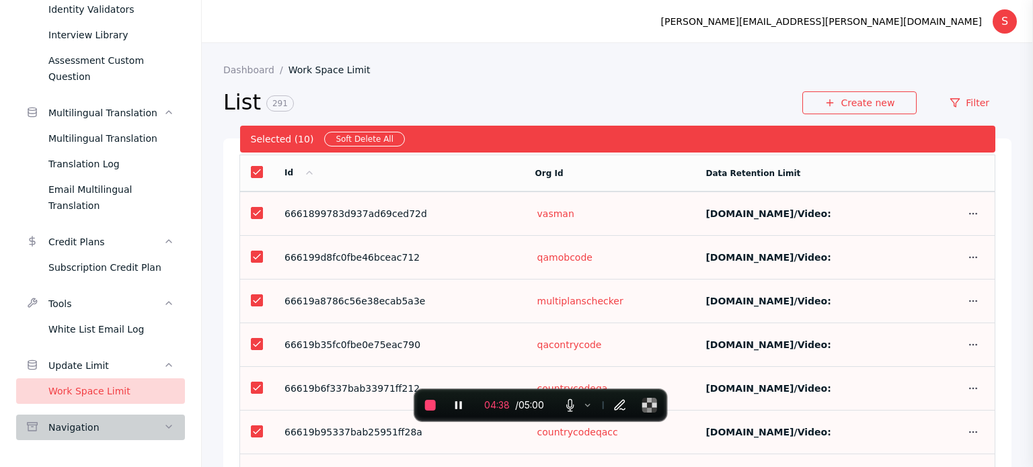
click at [141, 420] on div "Navigation" at bounding box center [105, 428] width 115 height 16
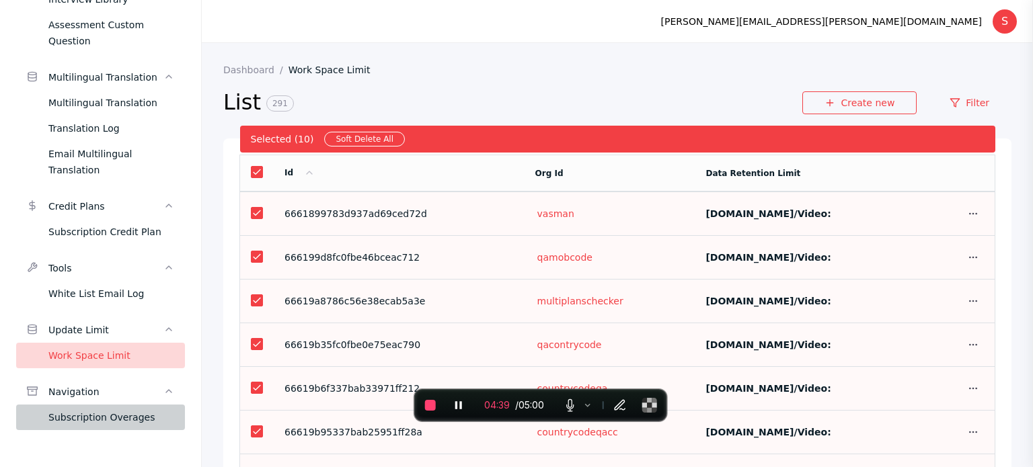
click at [128, 420] on div "Subscription Overages" at bounding box center [111, 418] width 126 height 16
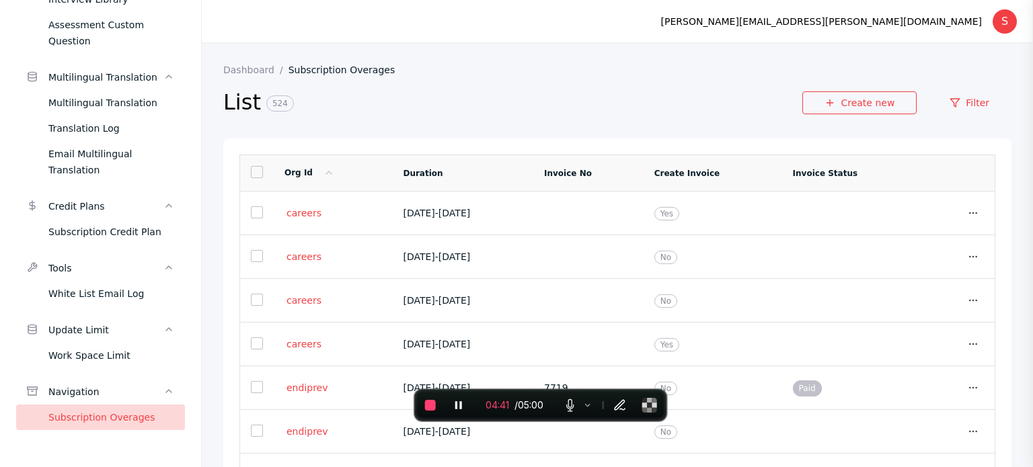
click at [259, 180] on span at bounding box center [257, 173] width 12 height 14
click at [259, 178] on link at bounding box center [257, 172] width 12 height 12
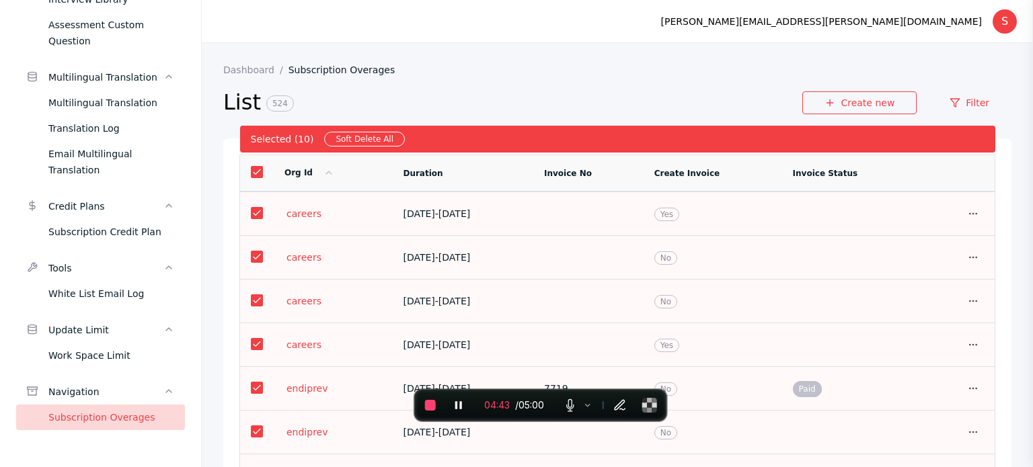
click at [256, 171] on link at bounding box center [257, 172] width 12 height 12
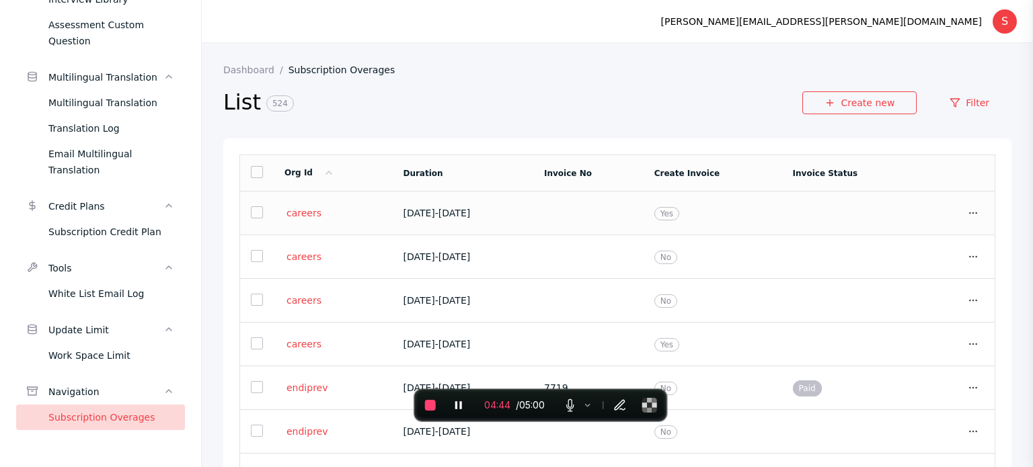
click at [255, 208] on link at bounding box center [257, 212] width 12 height 12
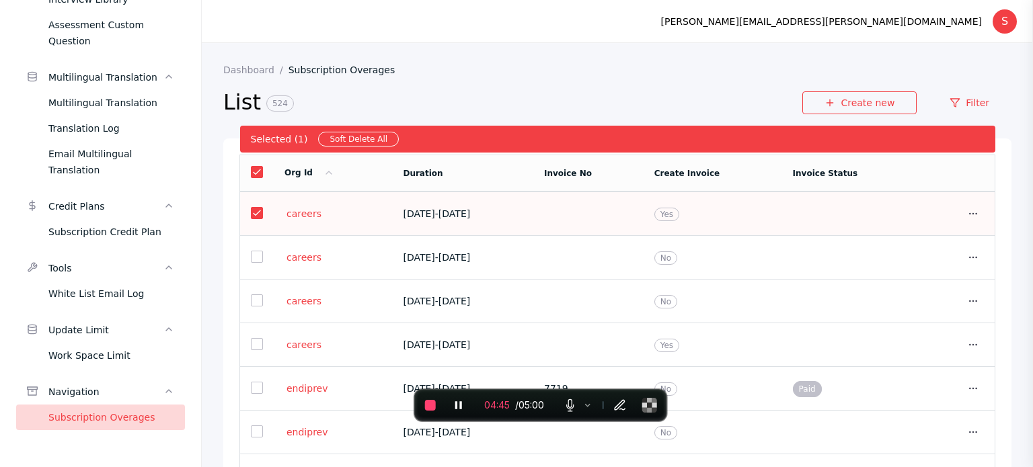
click at [255, 208] on link at bounding box center [257, 213] width 12 height 12
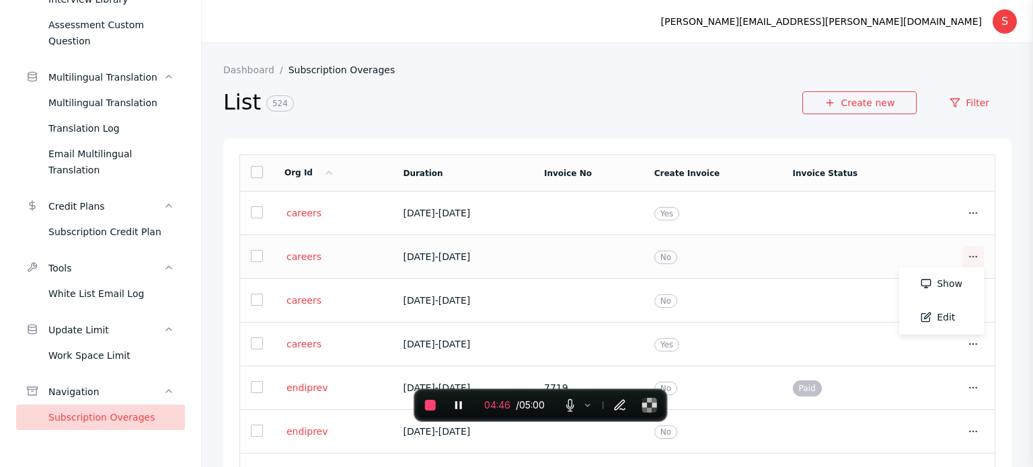
click at [972, 251] on link at bounding box center [973, 257] width 22 height 22
click at [432, 401] on span "End recording" at bounding box center [430, 405] width 11 height 11
